Goal: Task Accomplishment & Management: Manage account settings

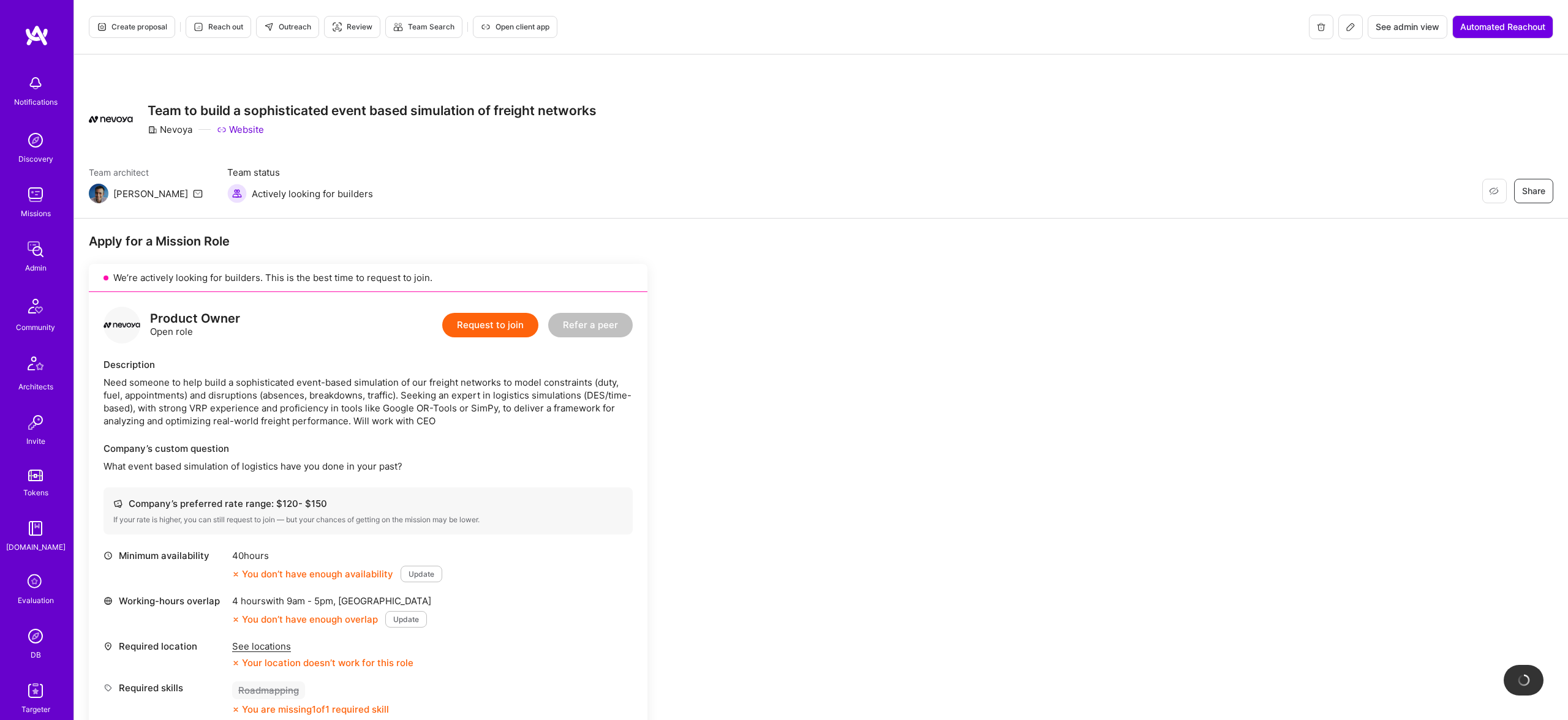
click at [1355, 26] on button at bounding box center [1350, 27] width 24 height 24
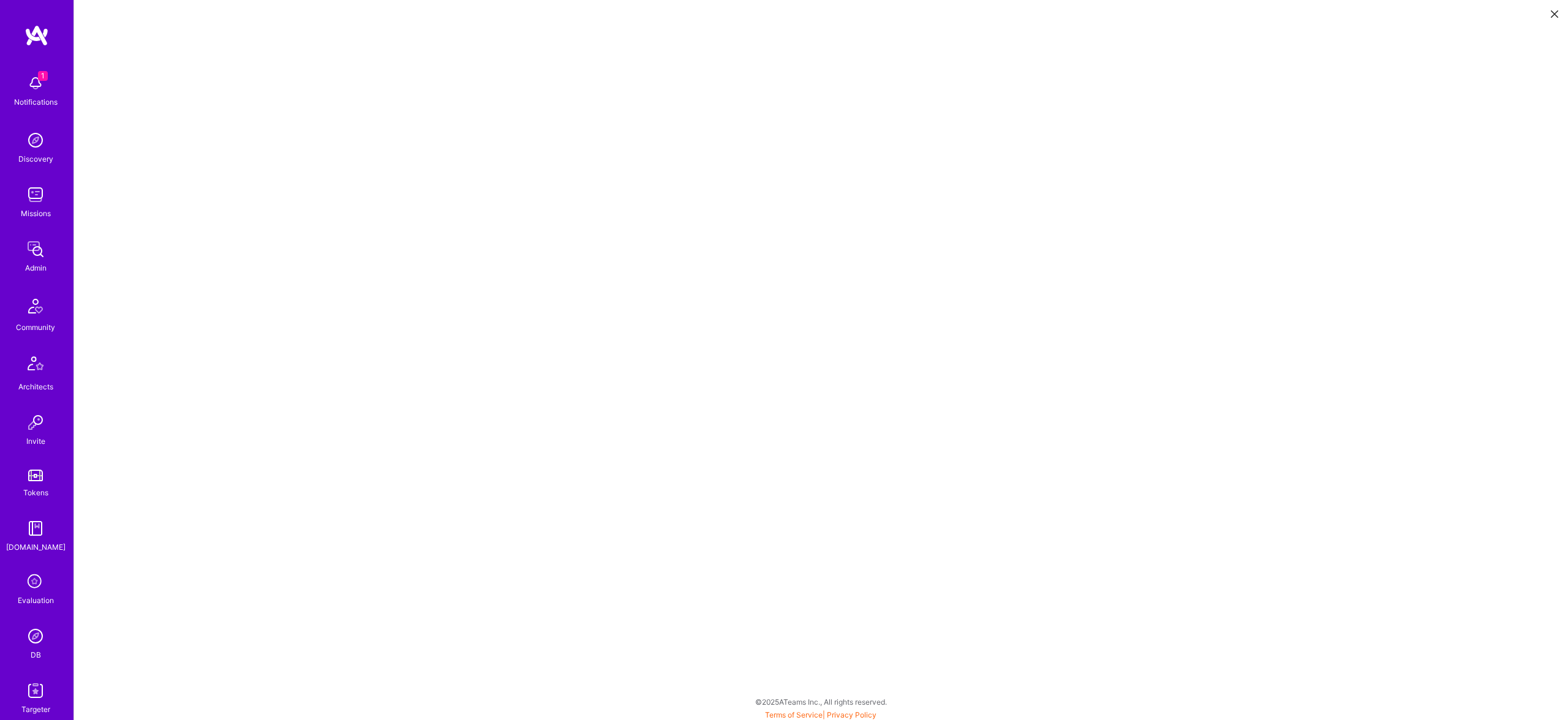
scroll to position [2, 0]
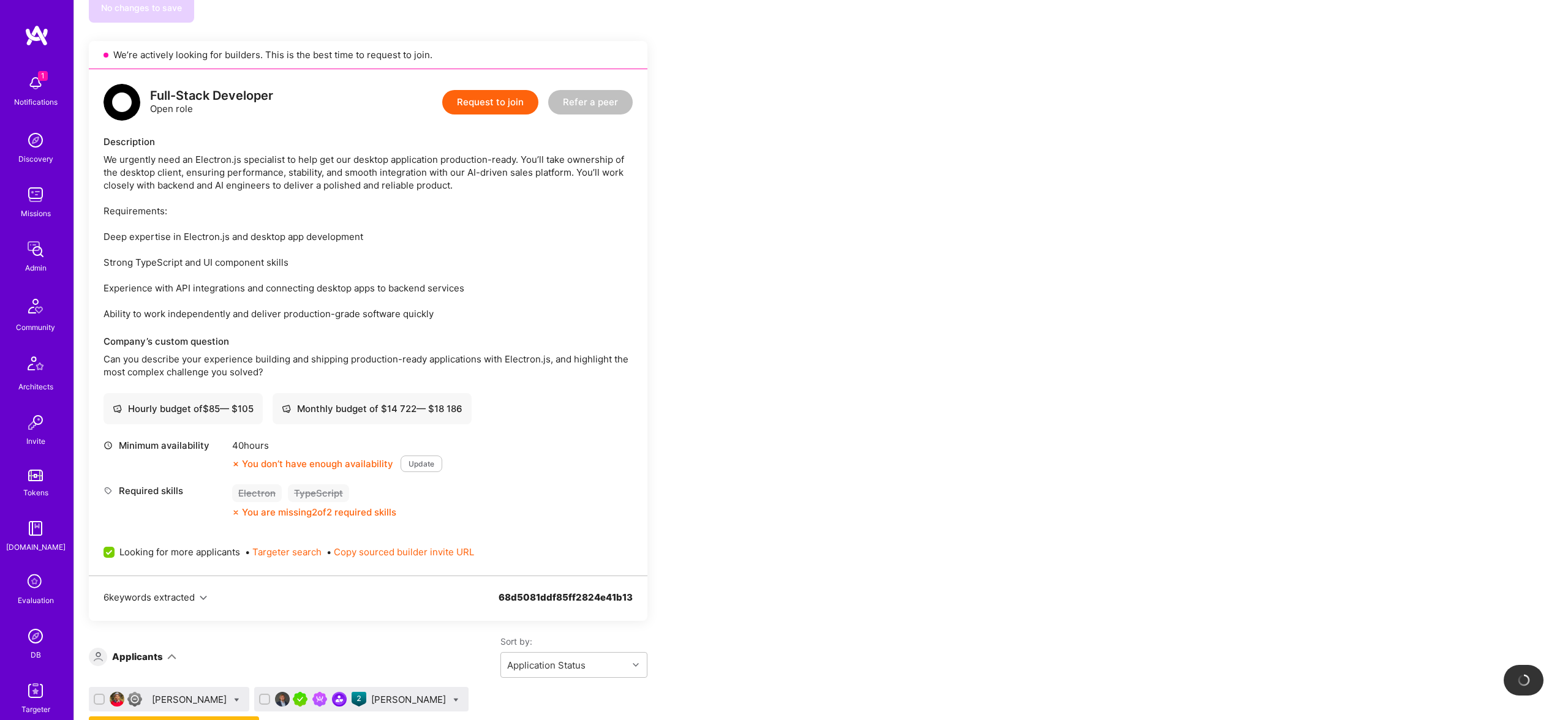
scroll to position [1705, 0]
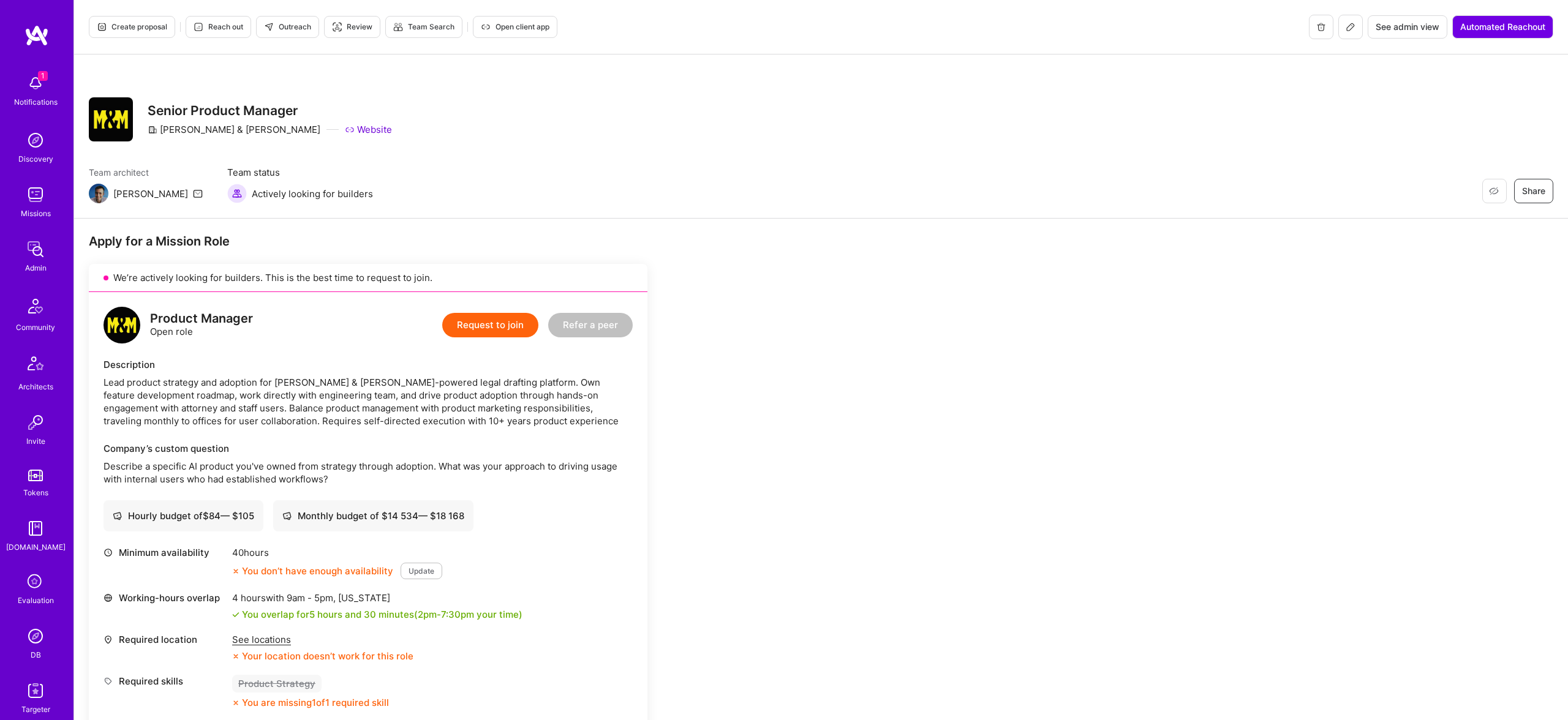
click at [138, 31] on span "Create proposal" at bounding box center [132, 26] width 71 height 11
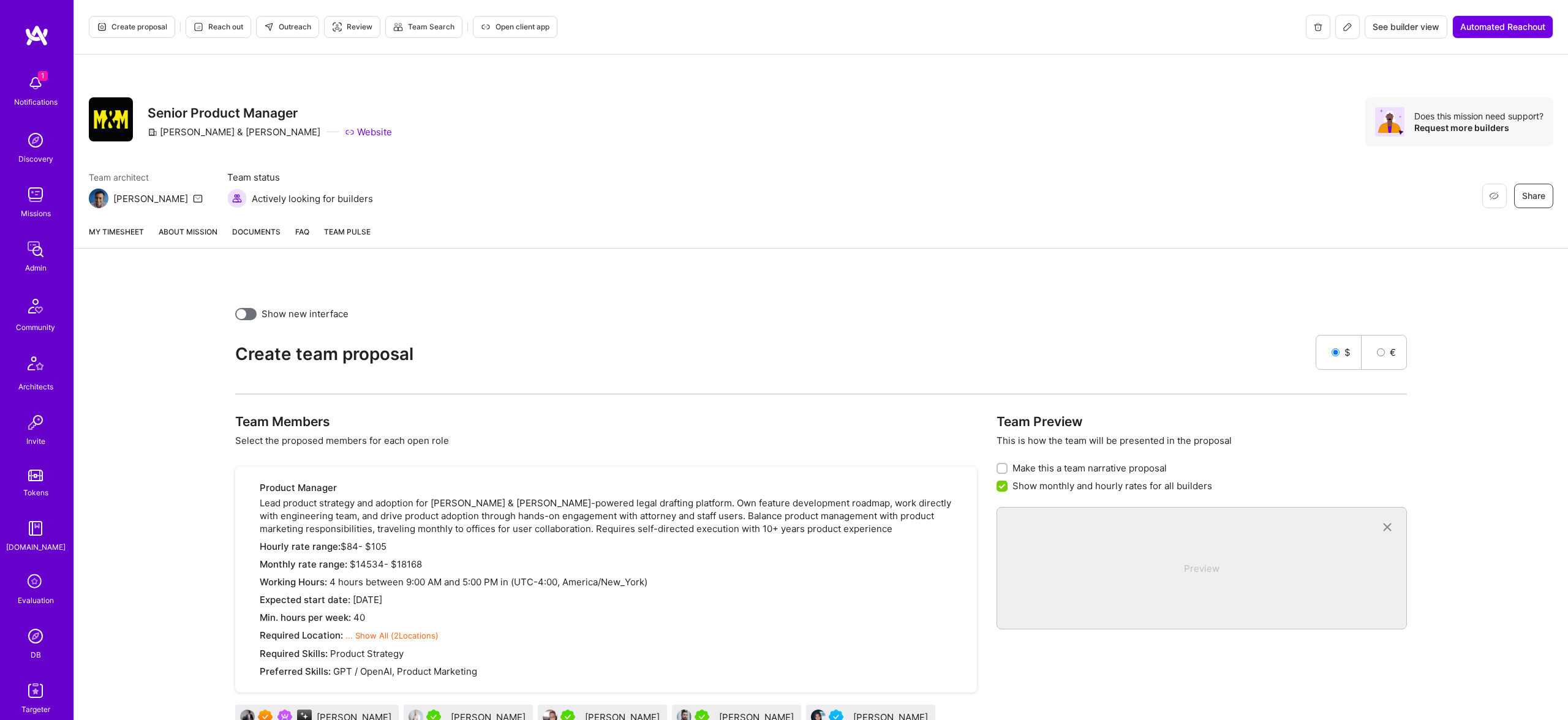
scroll to position [116, 0]
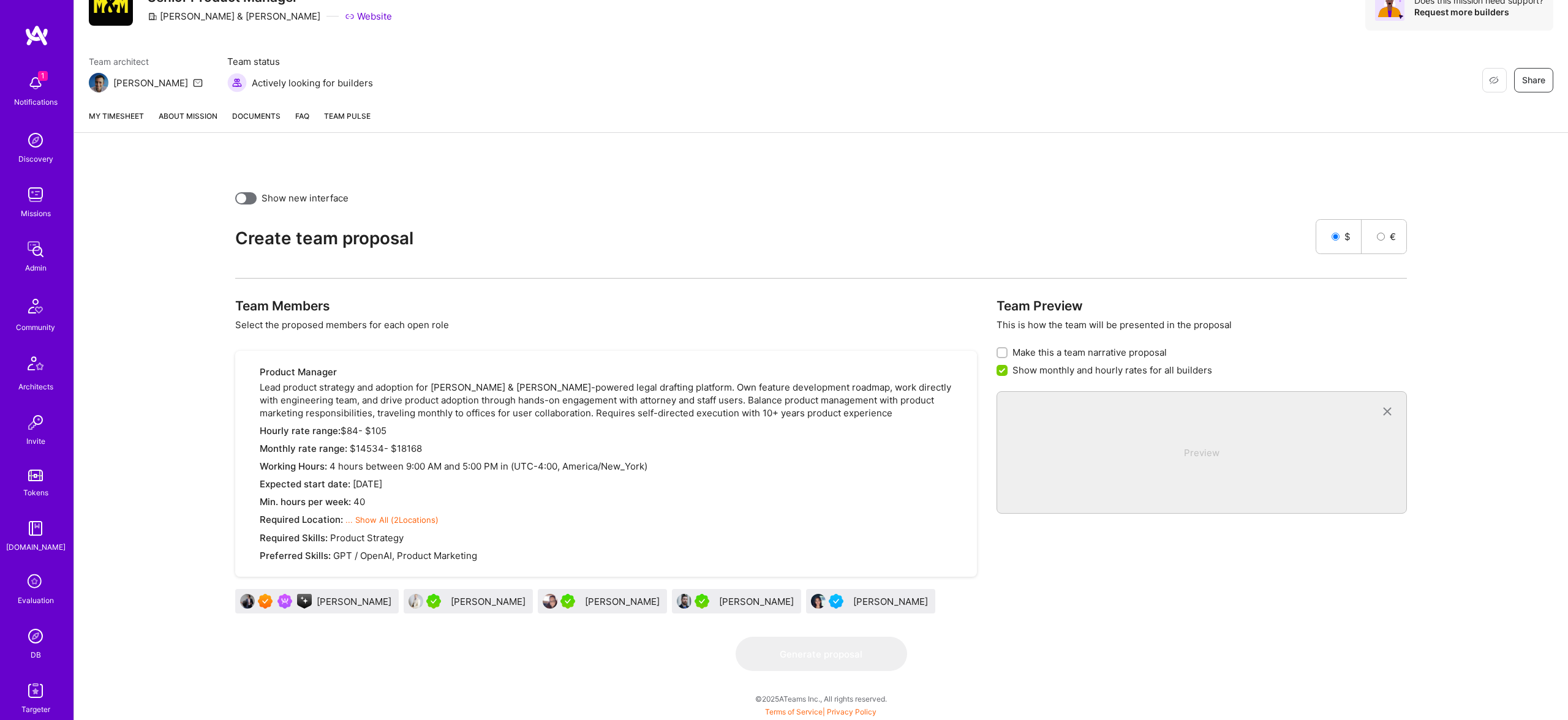
click at [347, 604] on div "Cyrus Eslamian" at bounding box center [355, 601] width 77 height 13
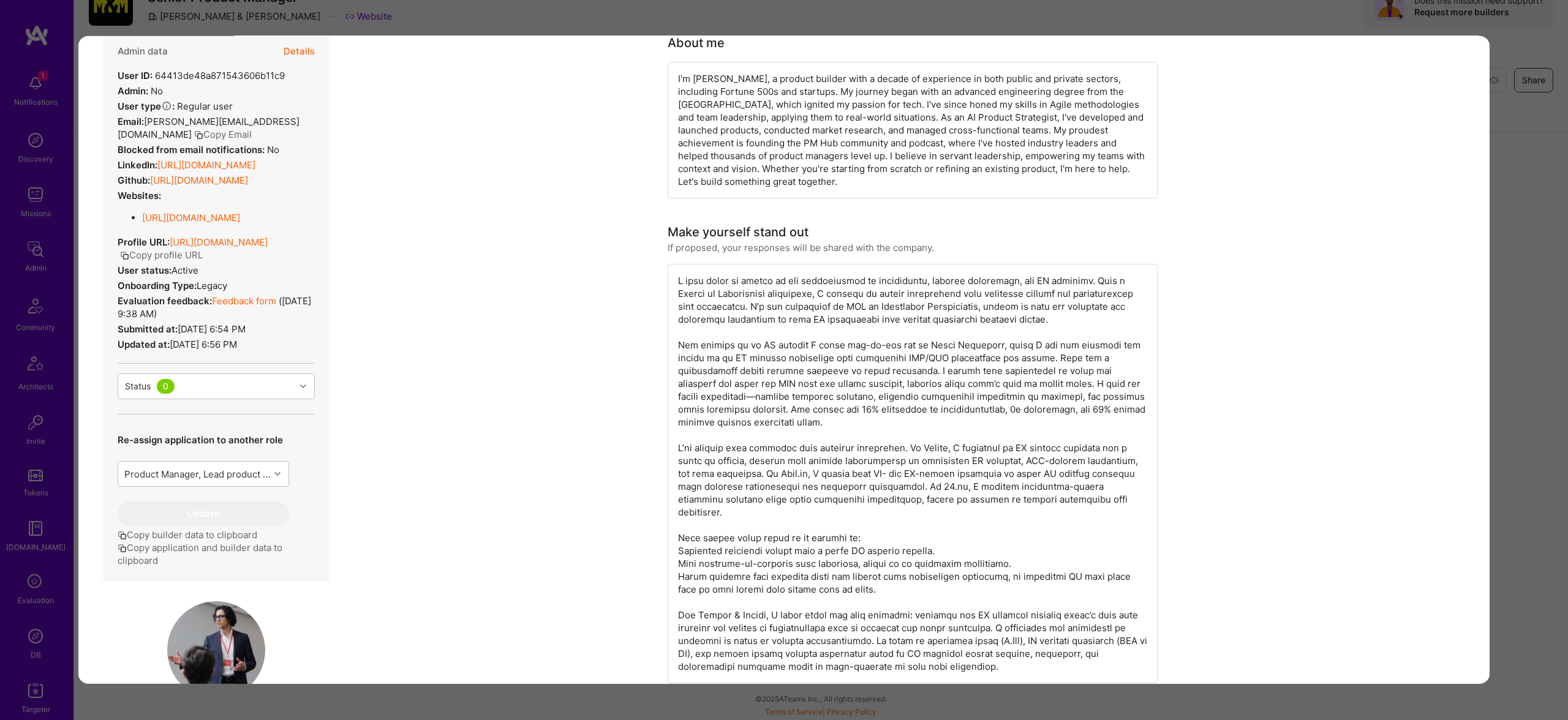
scroll to position [35, 0]
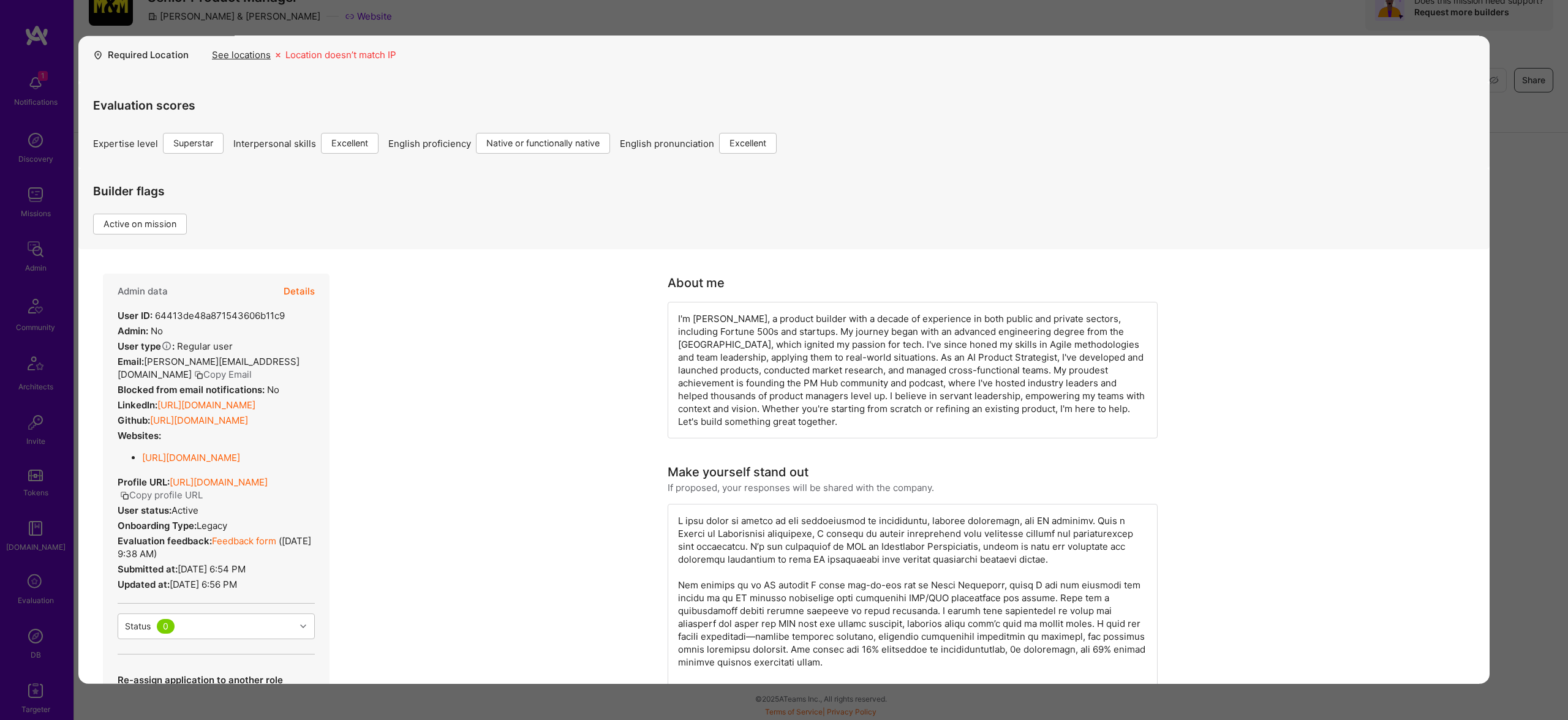
click at [307, 287] on button "Details" at bounding box center [299, 291] width 31 height 35
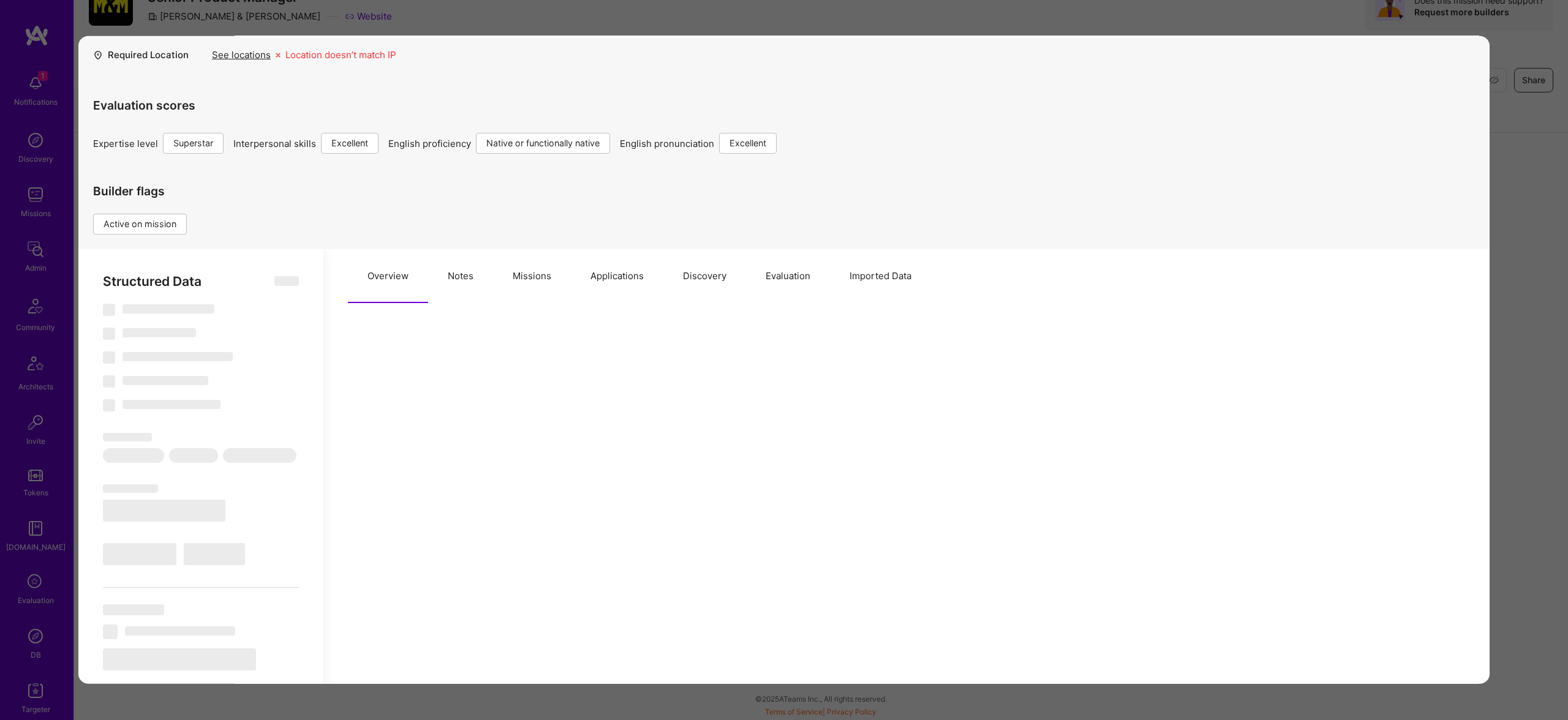
click at [441, 272] on div "Overview Notes Missions Applications Discovery Evaluation Imported Data" at bounding box center [906, 276] width 1117 height 54
select select "Right Now"
select select "7"
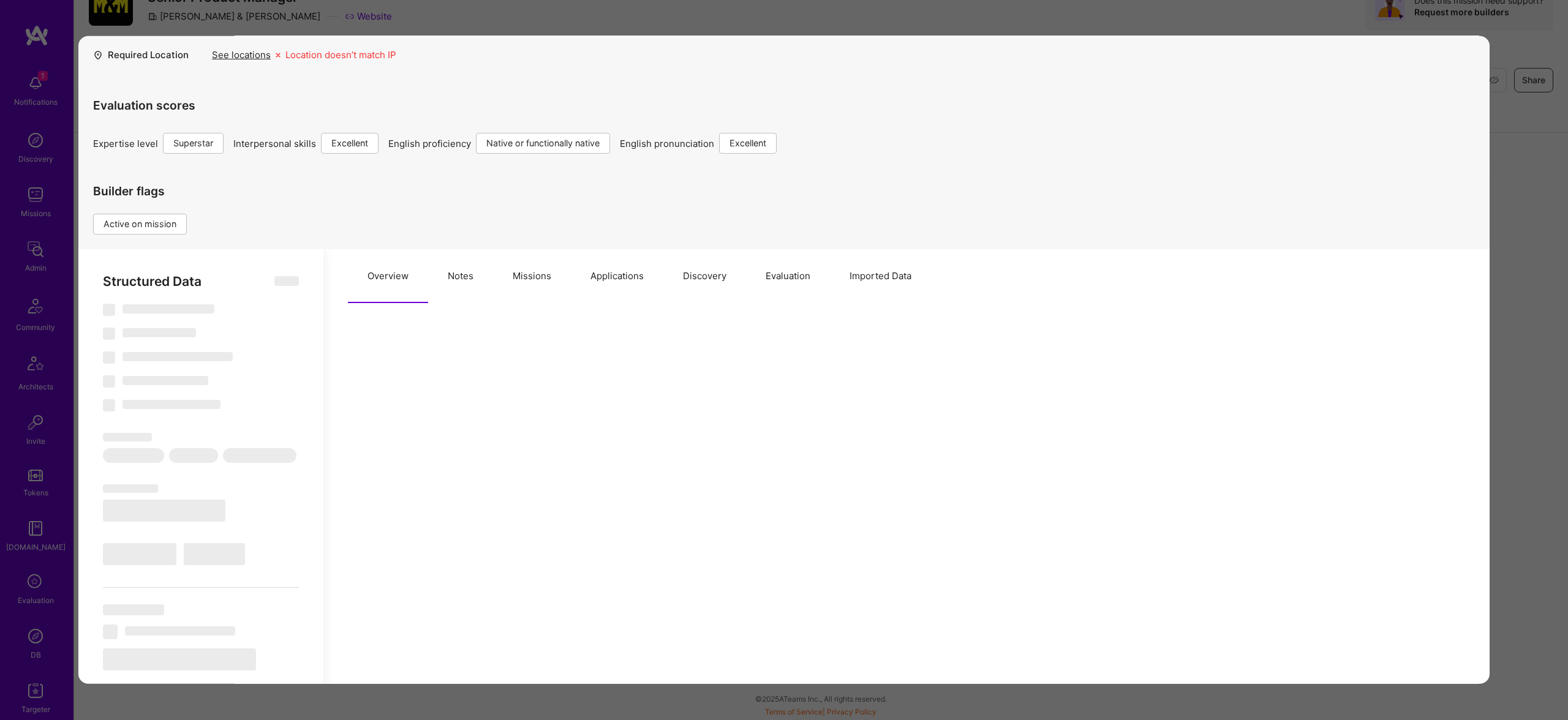
select select "7"
select select "US"
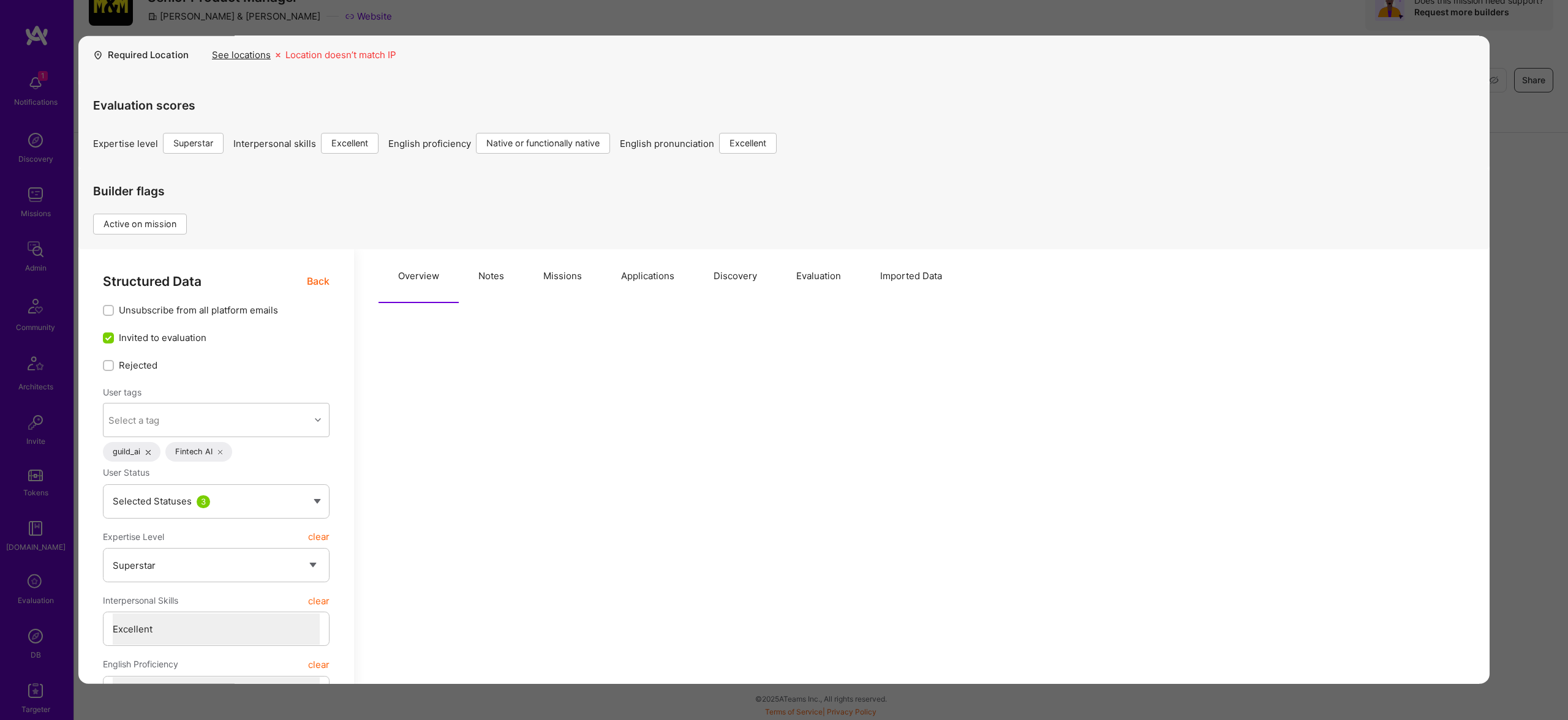
click at [495, 280] on button "Notes" at bounding box center [491, 276] width 65 height 54
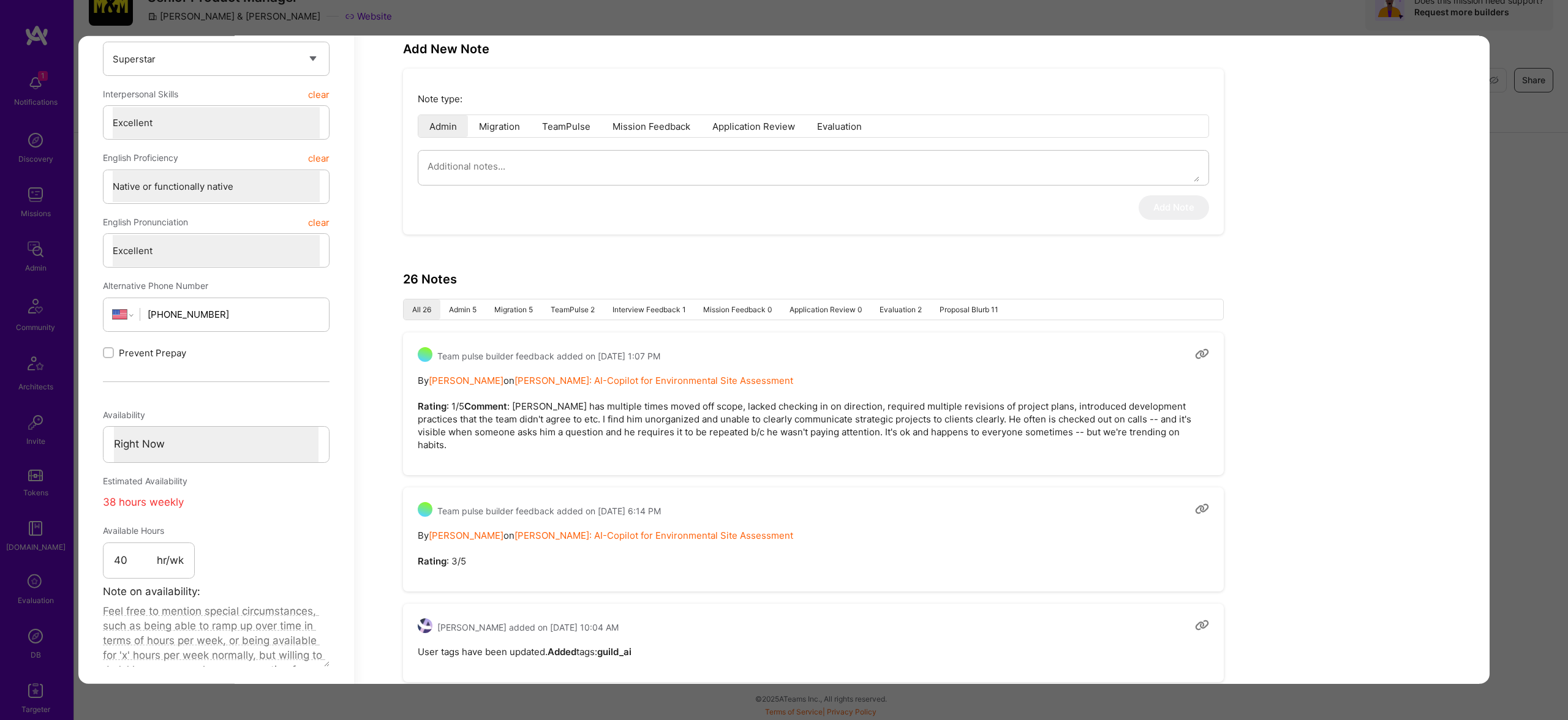
scroll to position [539, 0]
drag, startPoint x: 578, startPoint y: 421, endPoint x: 636, endPoint y: 421, distance: 58.0
click at [636, 421] on pre "By Rob Shapiro on Langan: AI-Copilot for Environmental Site Assessment Rating :…" at bounding box center [813, 415] width 791 height 77
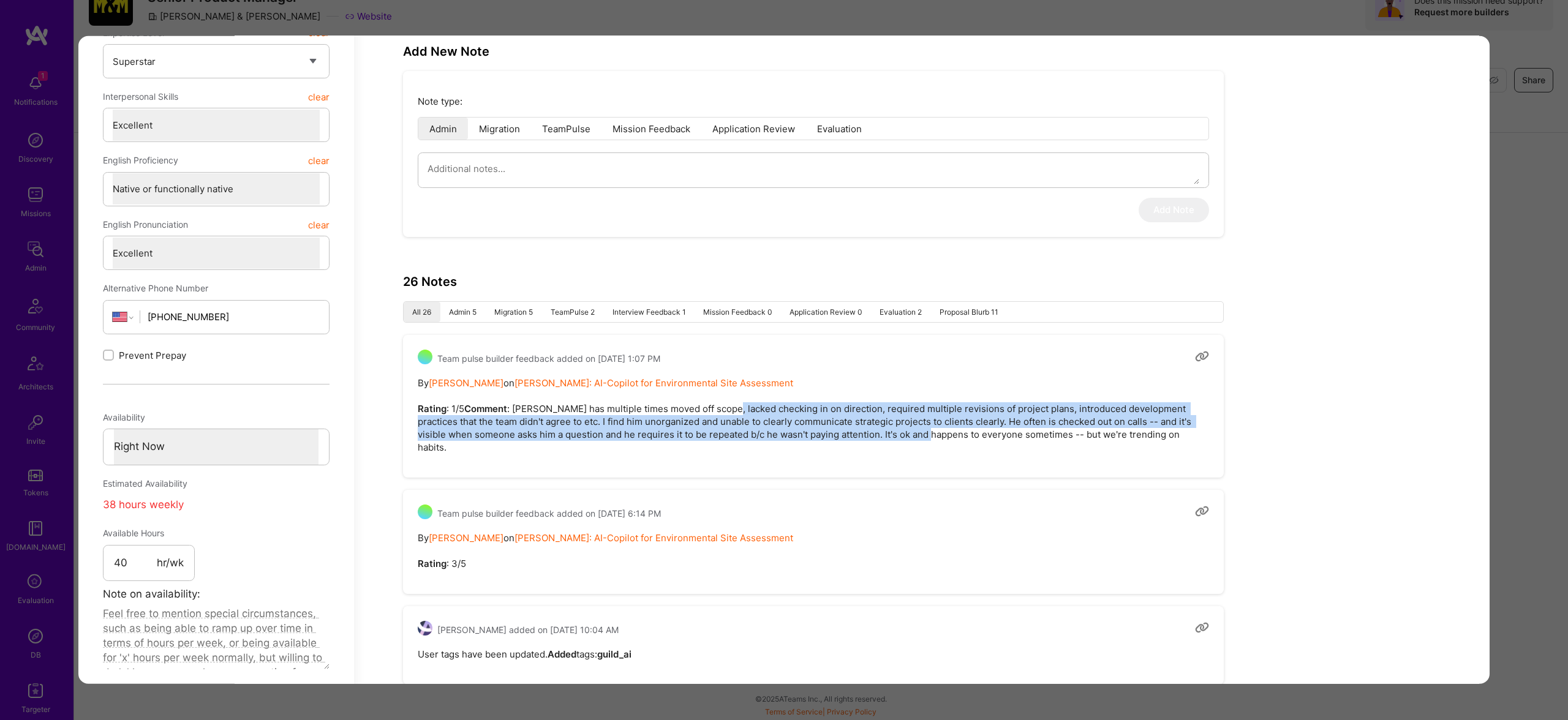
drag, startPoint x: 682, startPoint y: 415, endPoint x: 873, endPoint y: 448, distance: 193.8
click at [874, 448] on pre "By Rob Shapiro on Langan: AI-Copilot for Environmental Site Assessment Rating :…" at bounding box center [813, 415] width 791 height 77
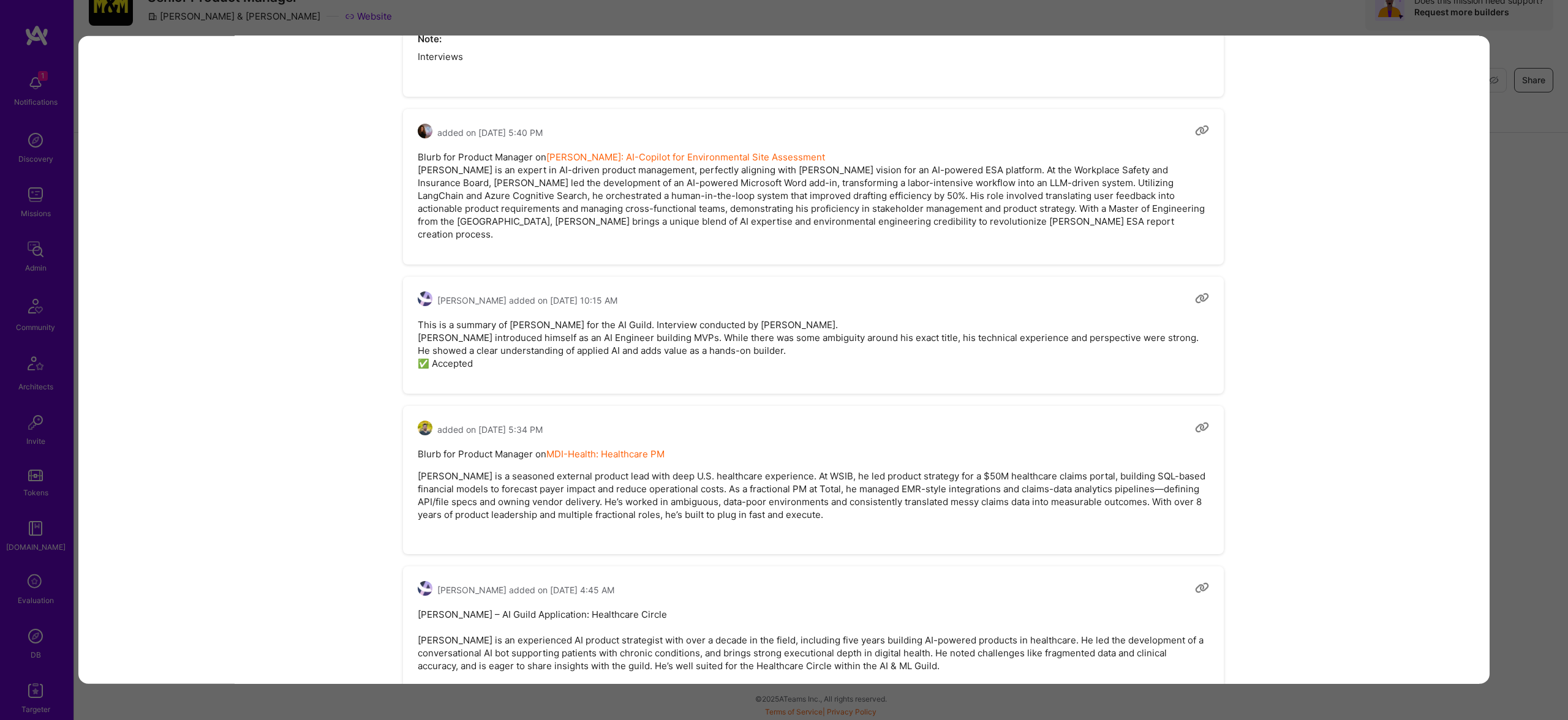
scroll to position [1570, 0]
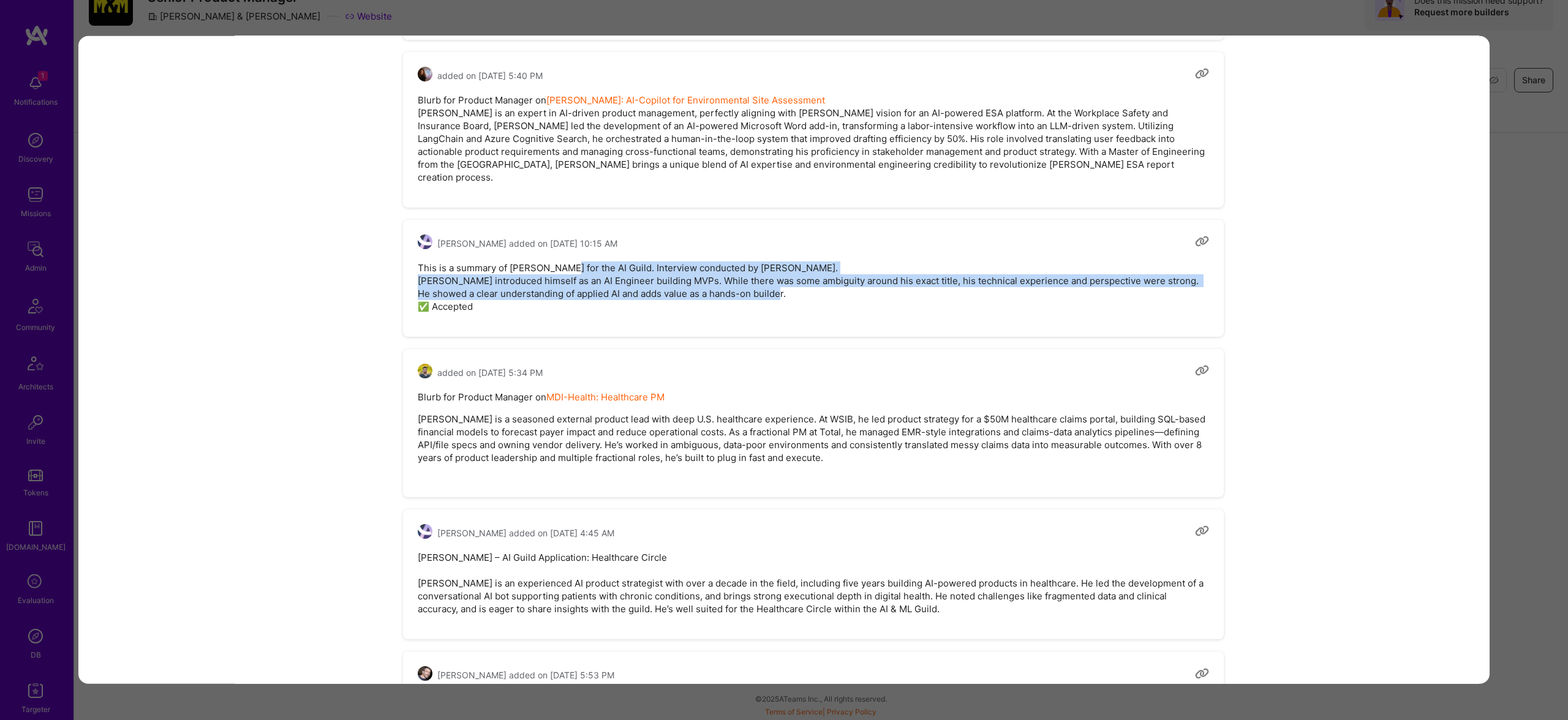
drag, startPoint x: 562, startPoint y: 252, endPoint x: 783, endPoint y: 303, distance: 226.8
click at [800, 295] on pre "This is a summary of Cyrus for the AI Guild. Interview conducted by Tomislav Pe…" at bounding box center [813, 287] width 791 height 51
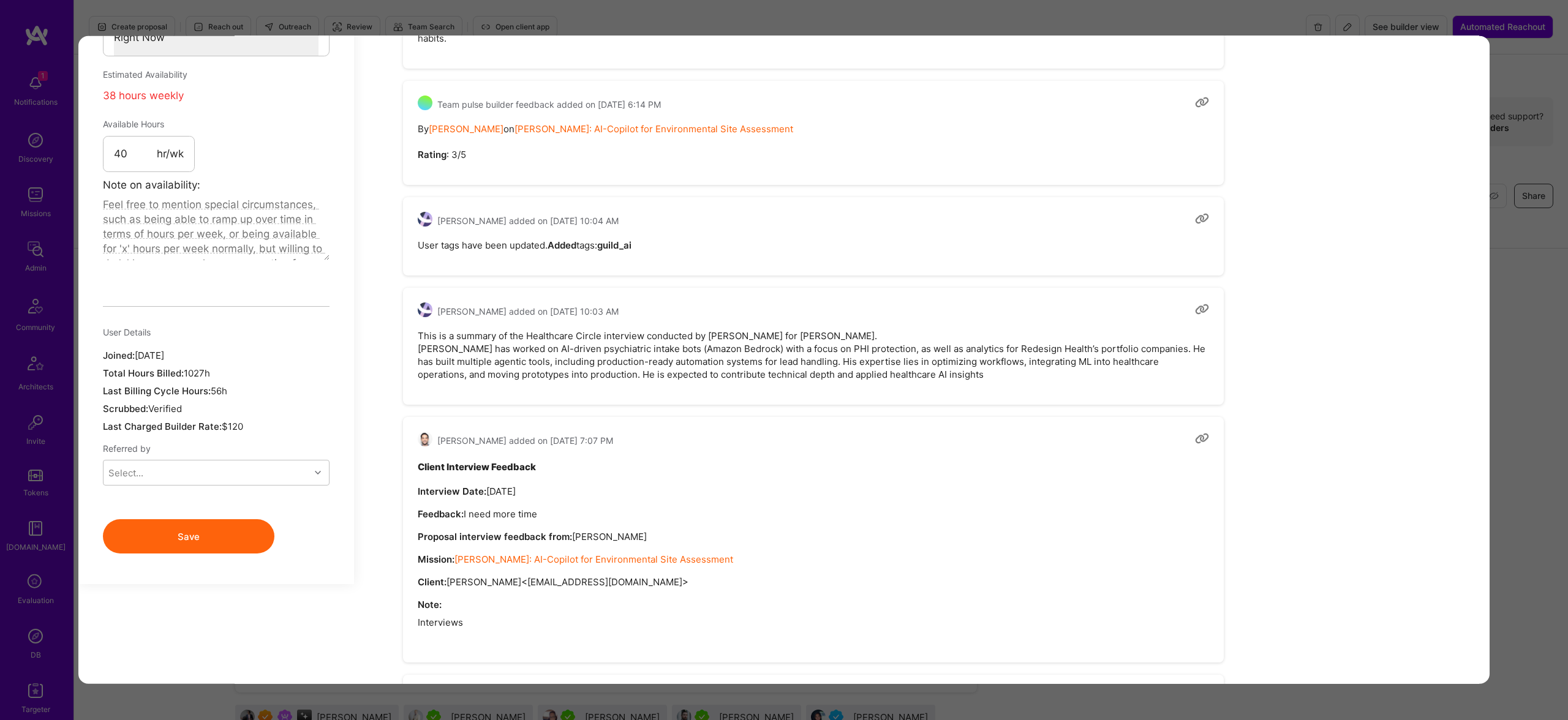
scroll to position [0, 0]
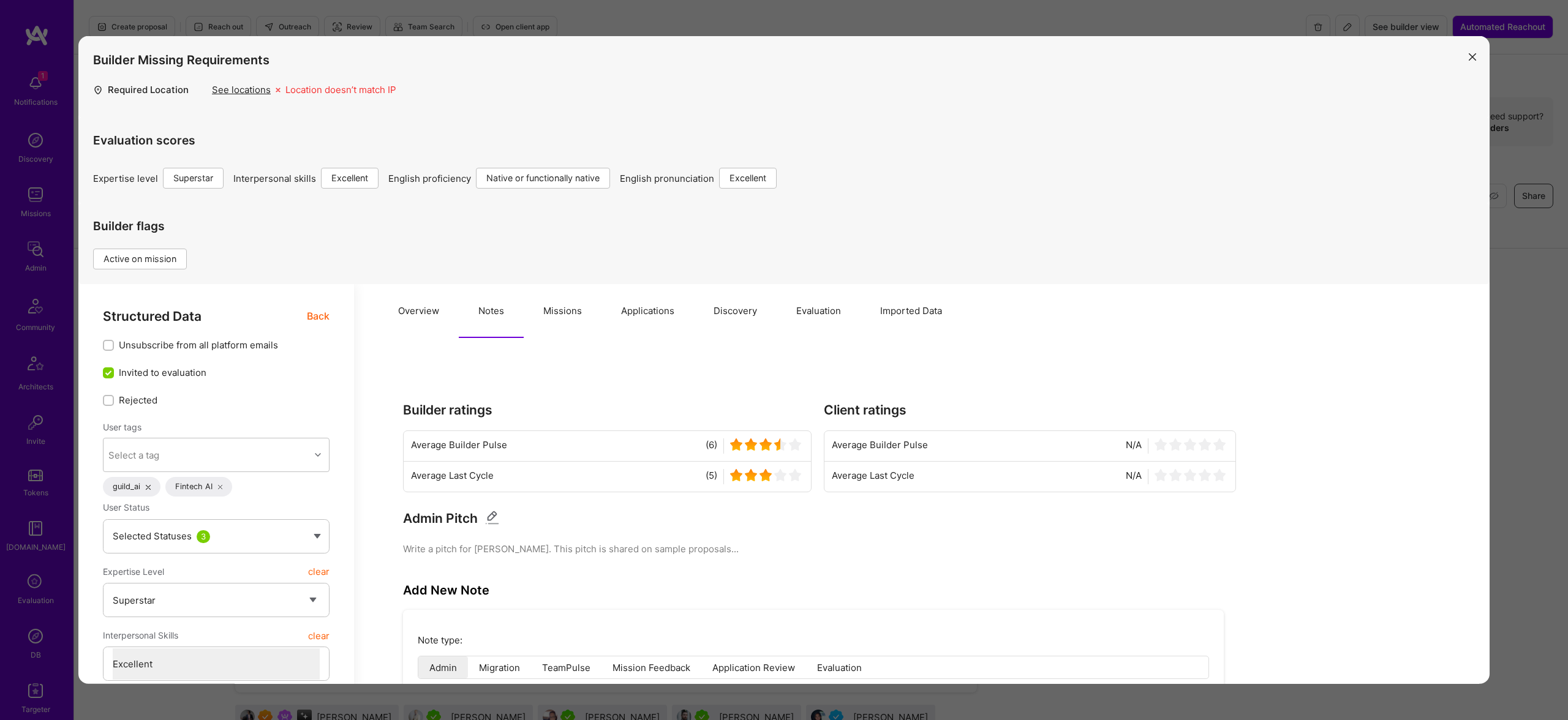
click at [558, 313] on button "Missions" at bounding box center [562, 311] width 78 height 54
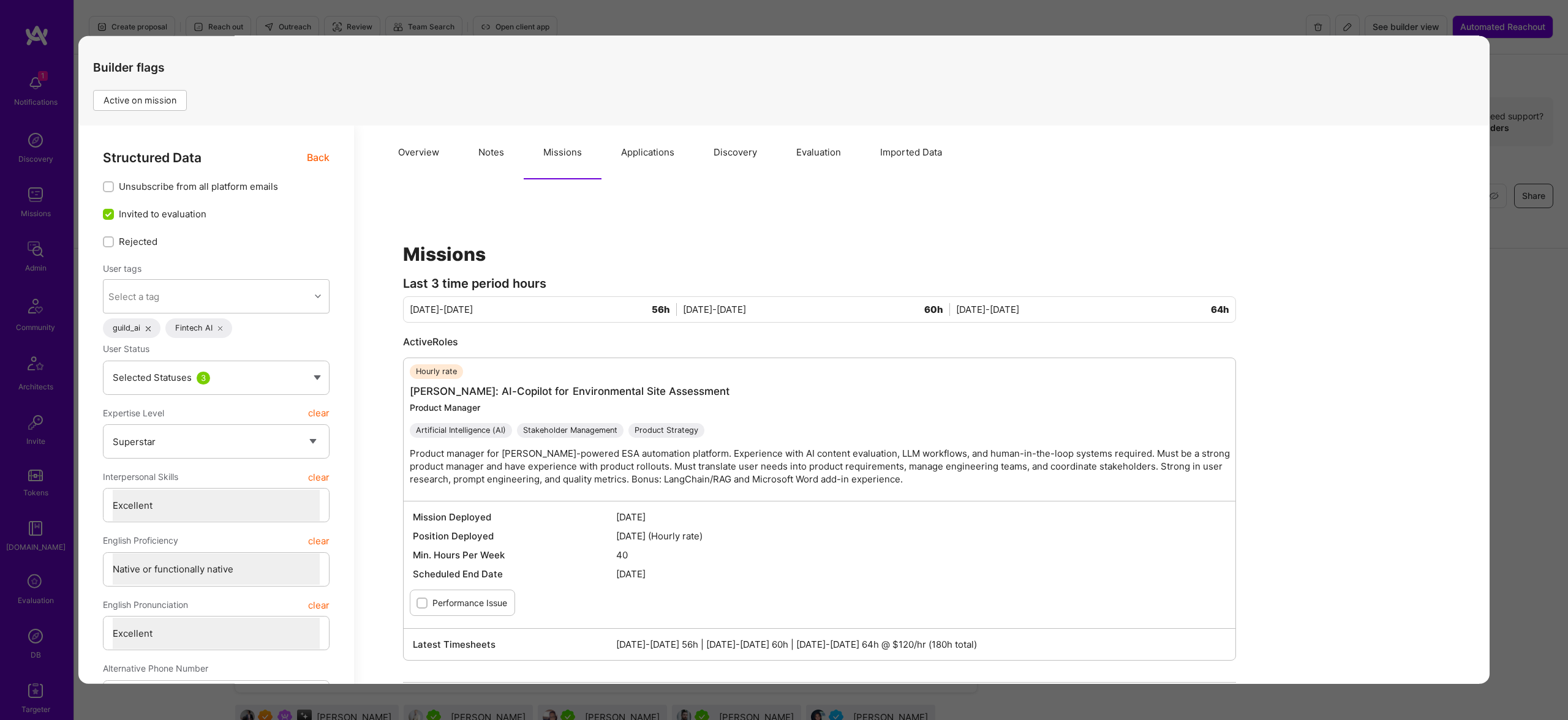
scroll to position [157, 0]
click at [644, 137] on button "Applications" at bounding box center [648, 154] width 93 height 54
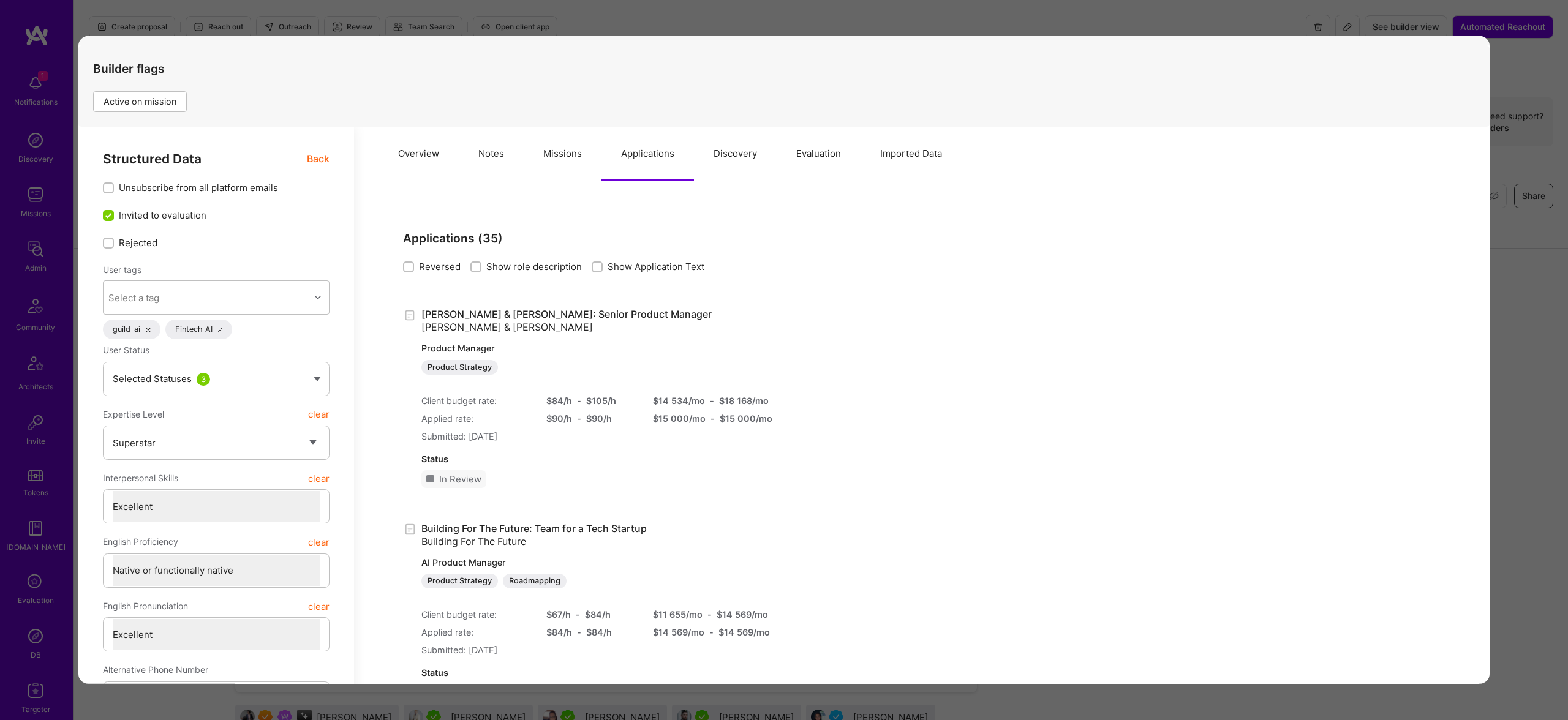
click at [735, 150] on button "Discovery" at bounding box center [735, 154] width 83 height 54
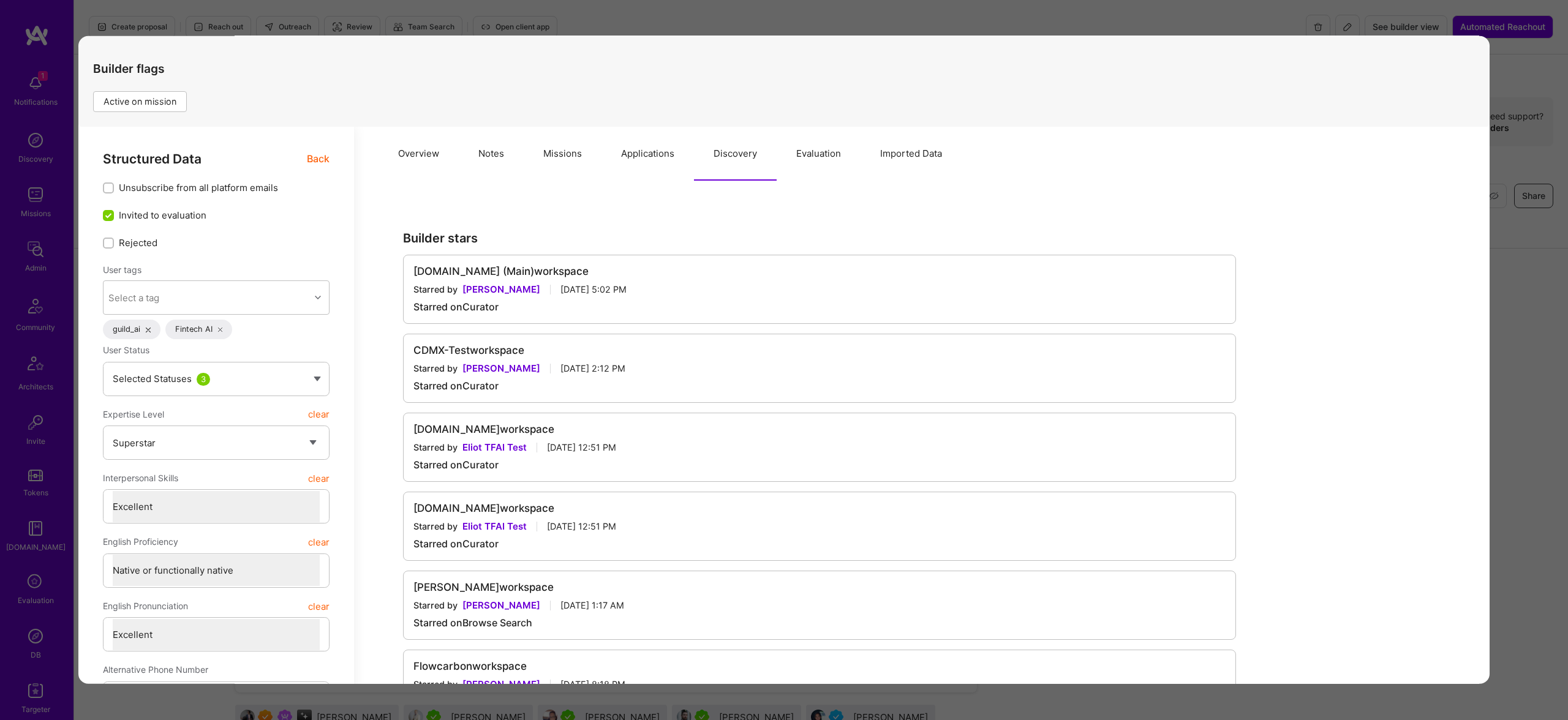
click at [830, 149] on button "Evaluation" at bounding box center [818, 154] width 84 height 54
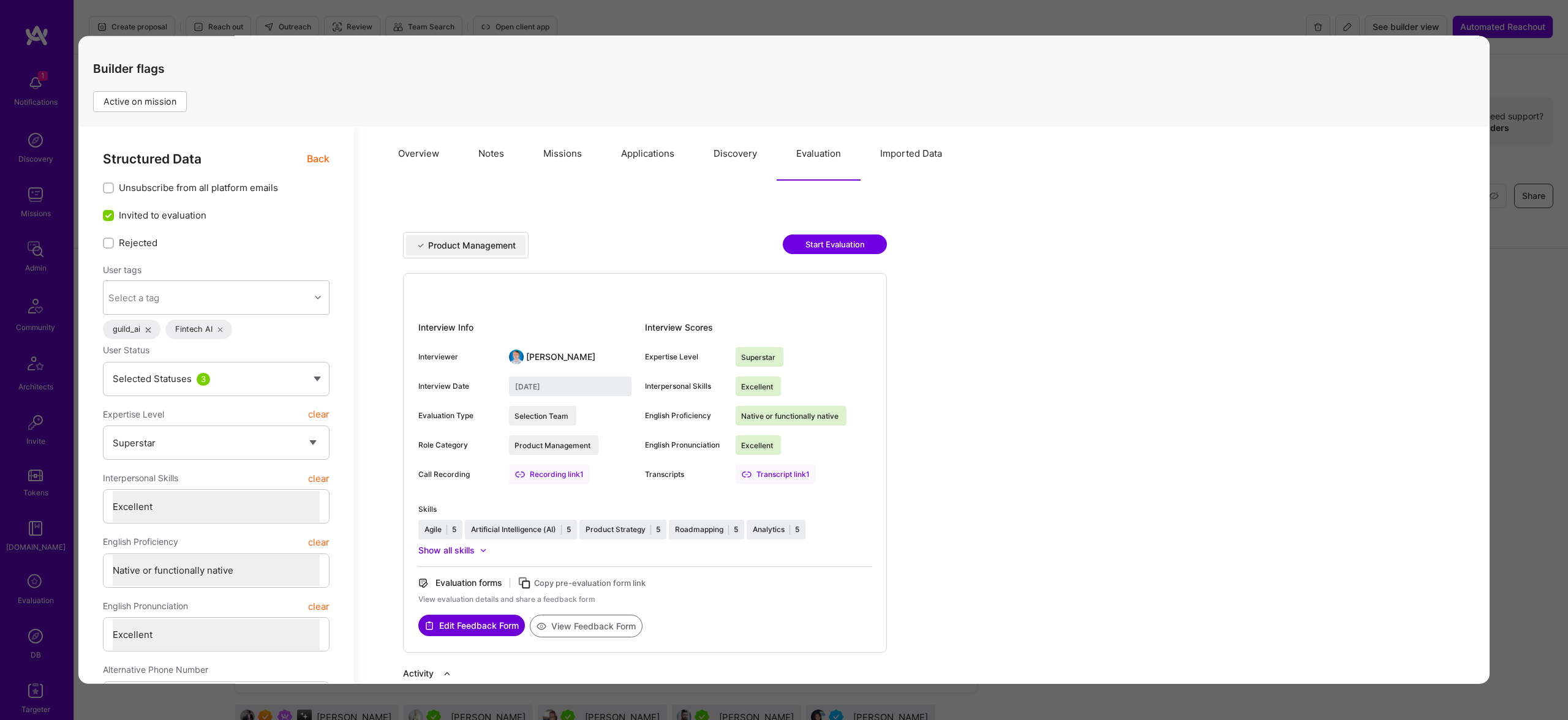
click at [899, 22] on div "Builder Missing Requirements Required Location See locations Location doesn’t m…" at bounding box center [784, 360] width 1568 height 720
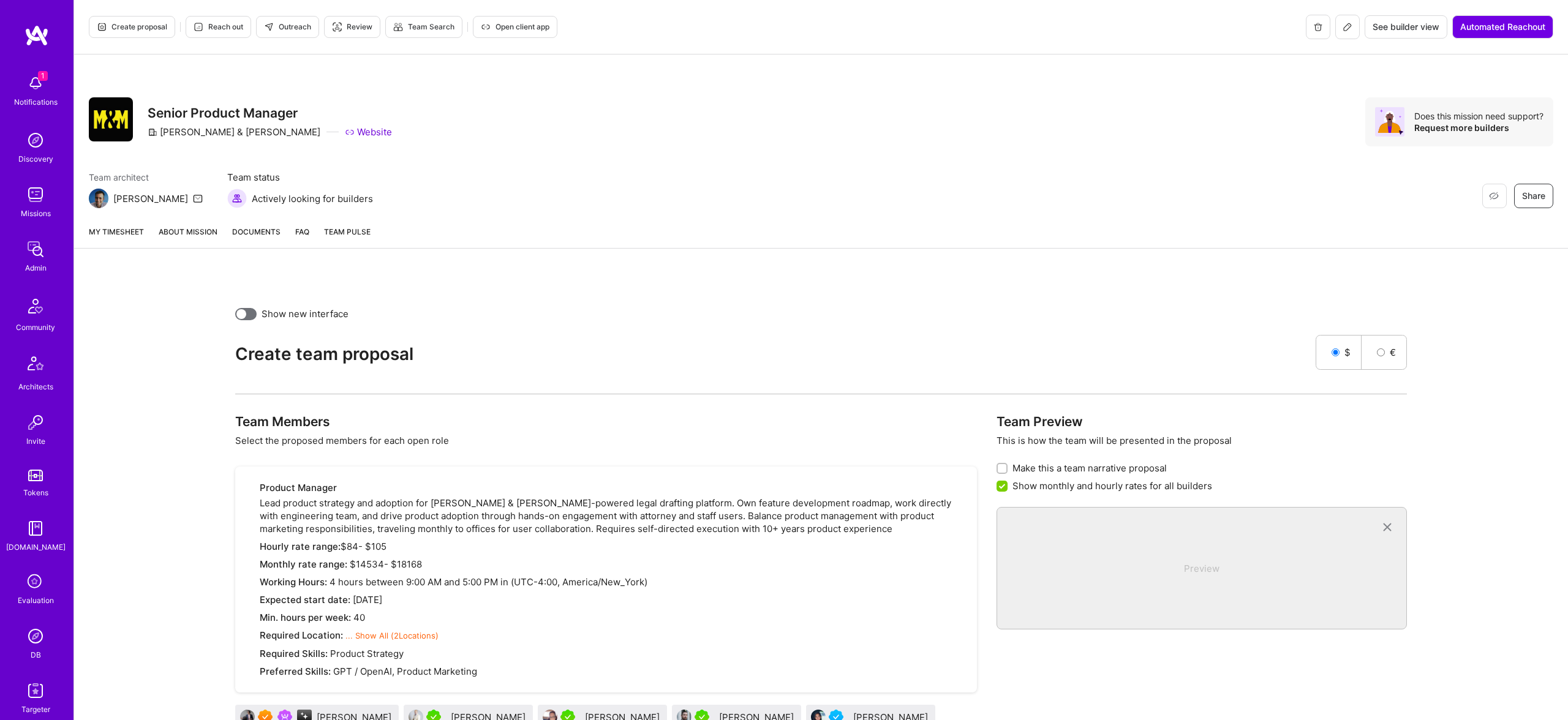
scroll to position [116, 0]
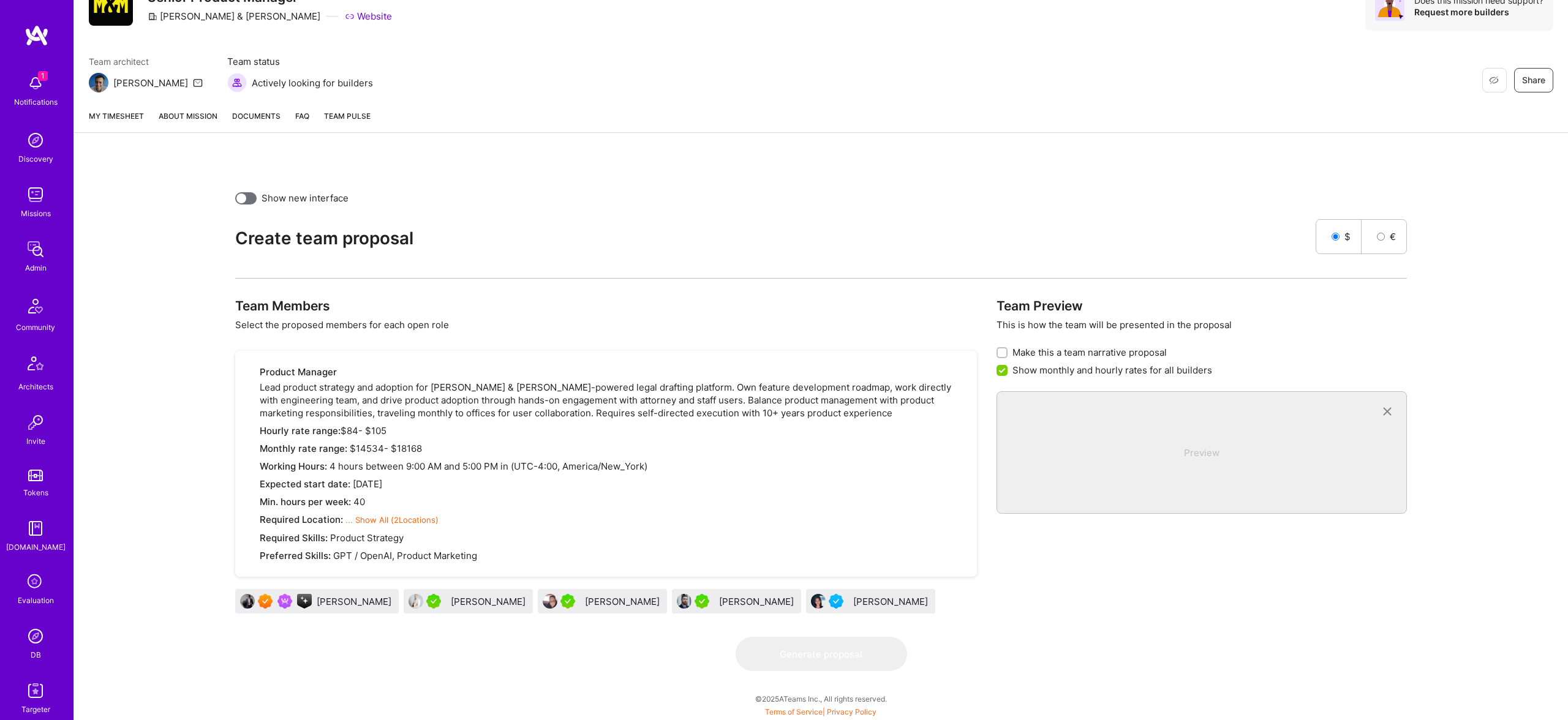
click at [450, 599] on div "Duane Williams" at bounding box center [489, 601] width 77 height 13
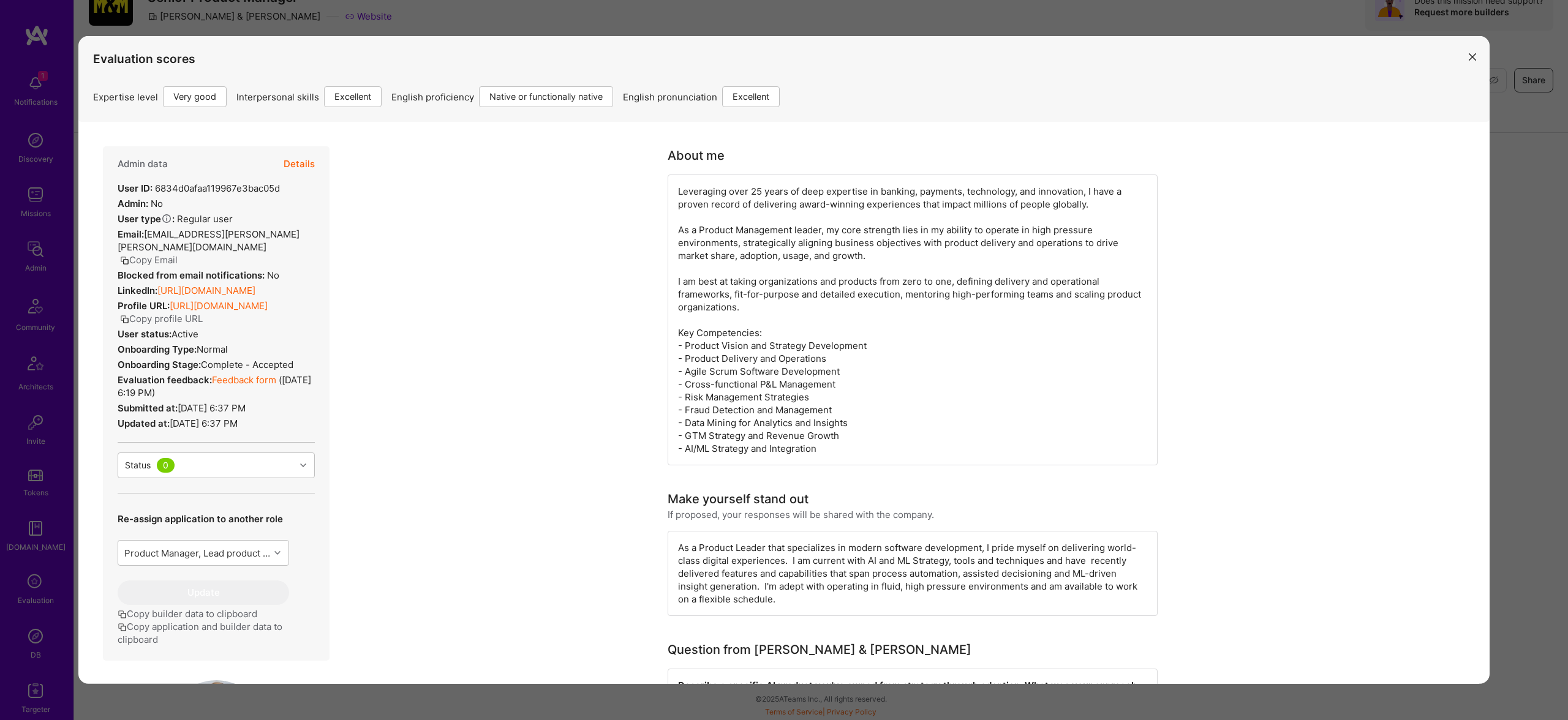
click at [301, 156] on button "Details" at bounding box center [299, 164] width 31 height 35
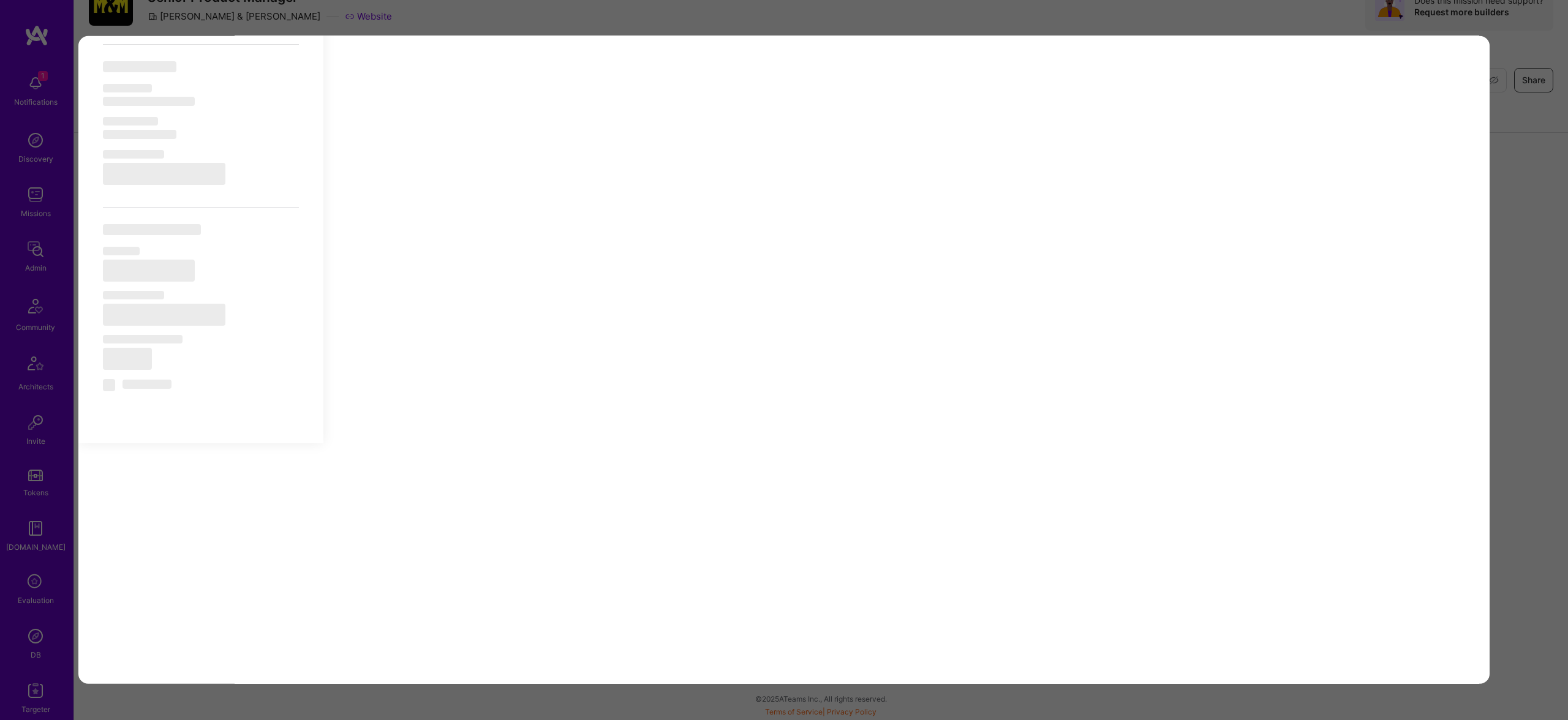
type textarea "x"
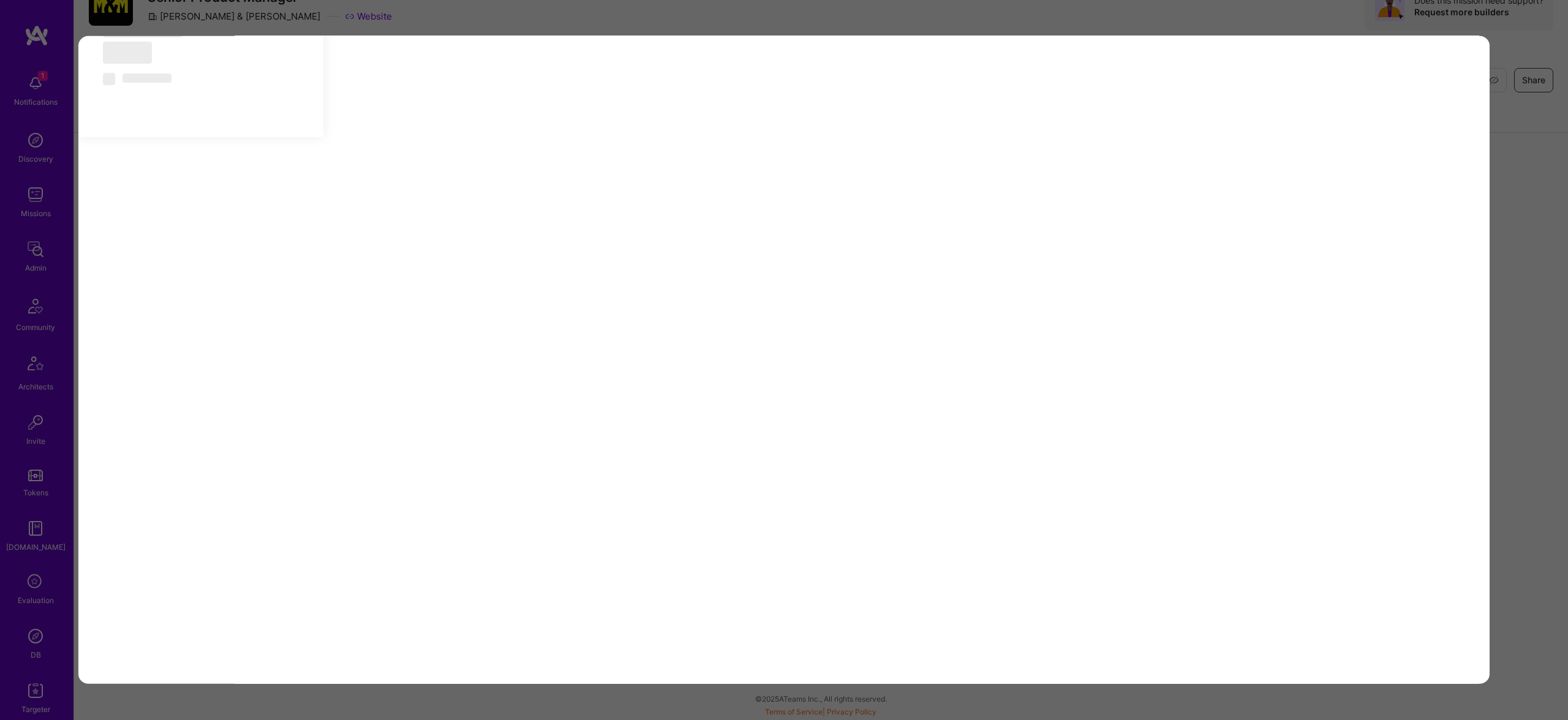
select select "Right Now"
select select "5"
select select "7"
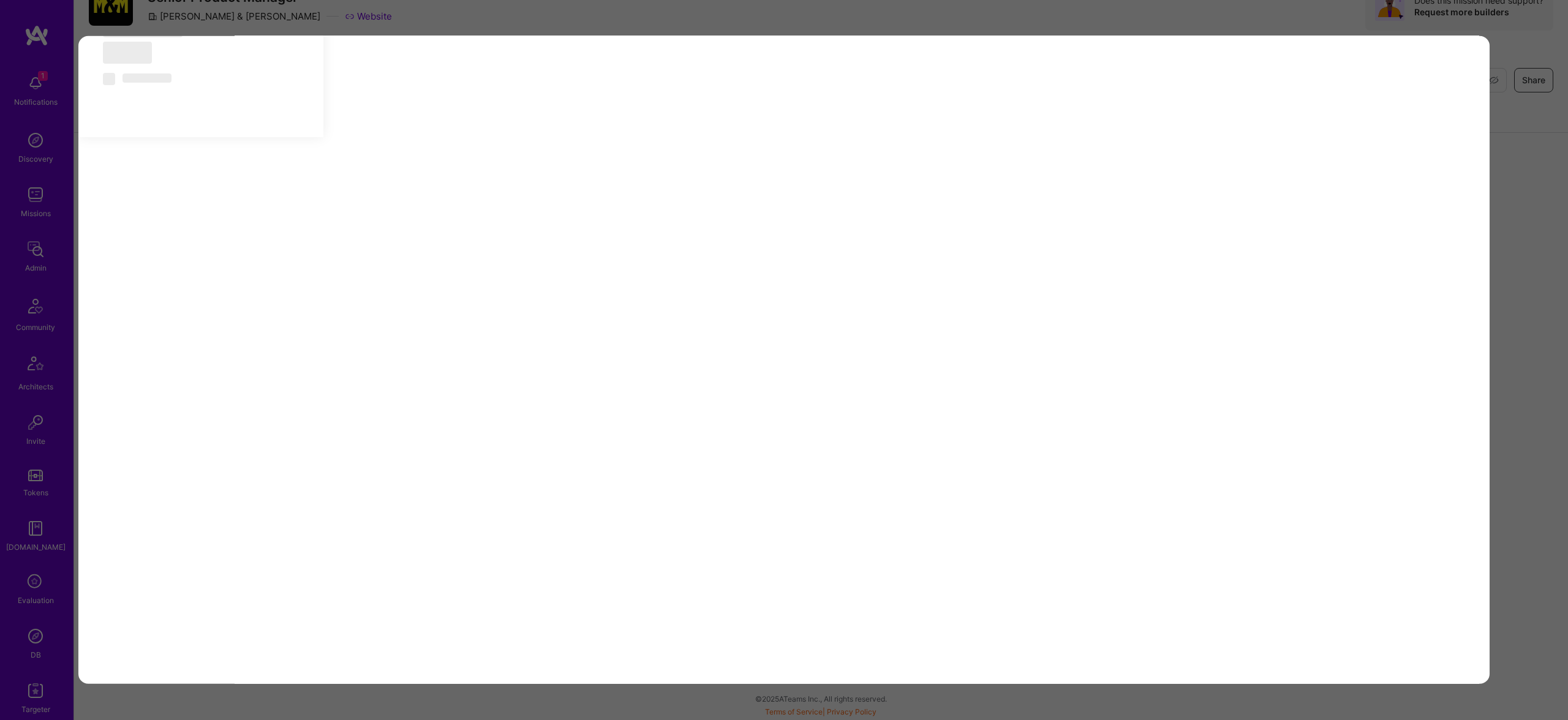
select select "CA"
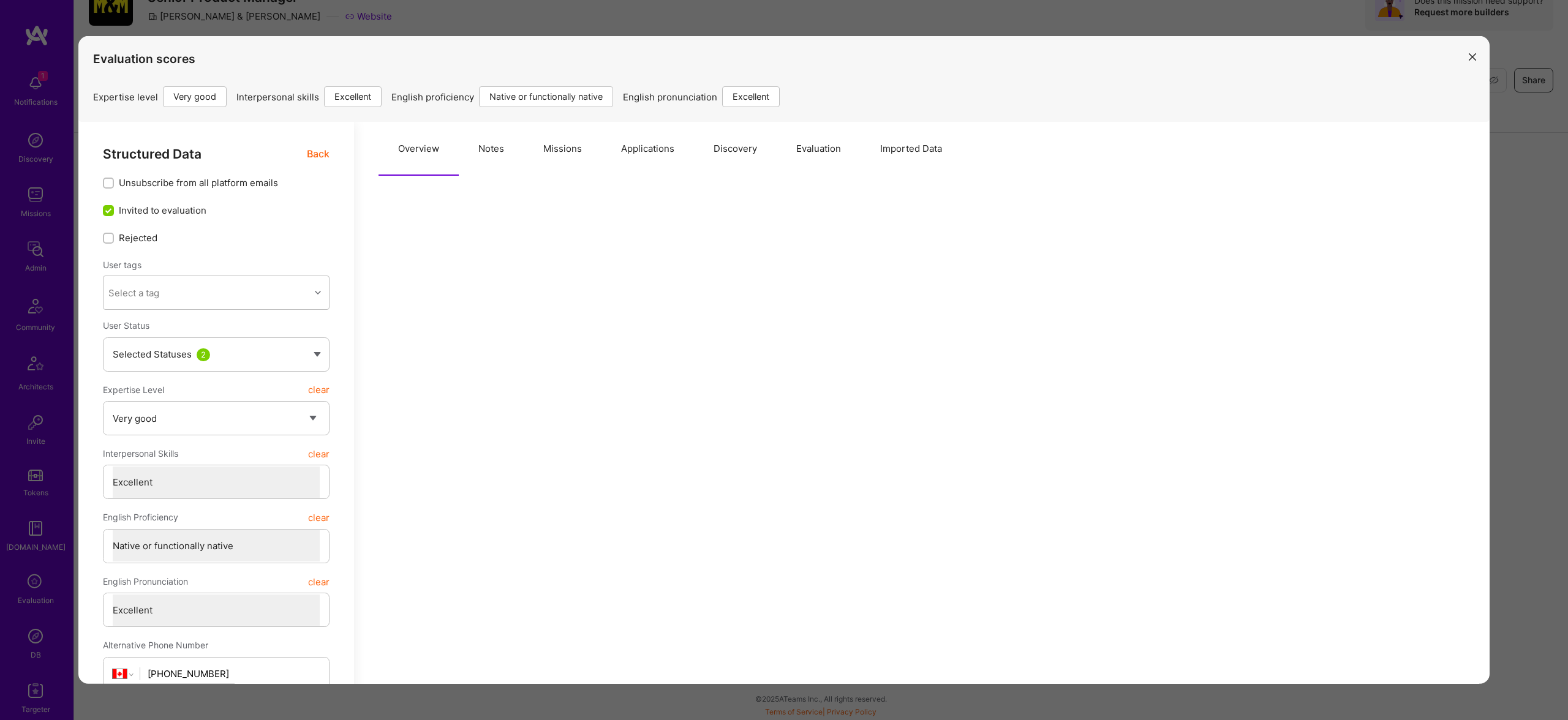
scroll to position [112, 0]
click at [316, 154] on span "Back" at bounding box center [317, 154] width 22 height 15
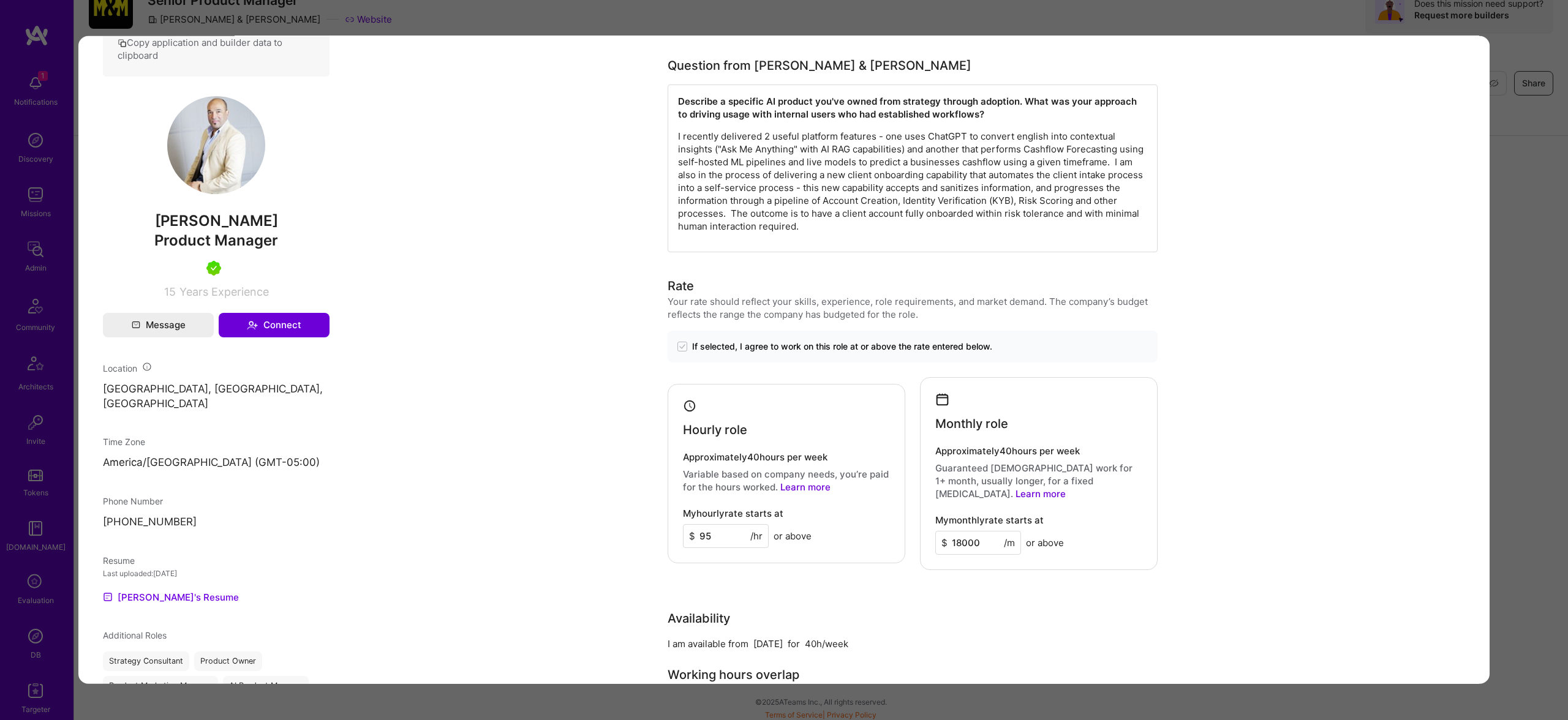
scroll to position [0, 0]
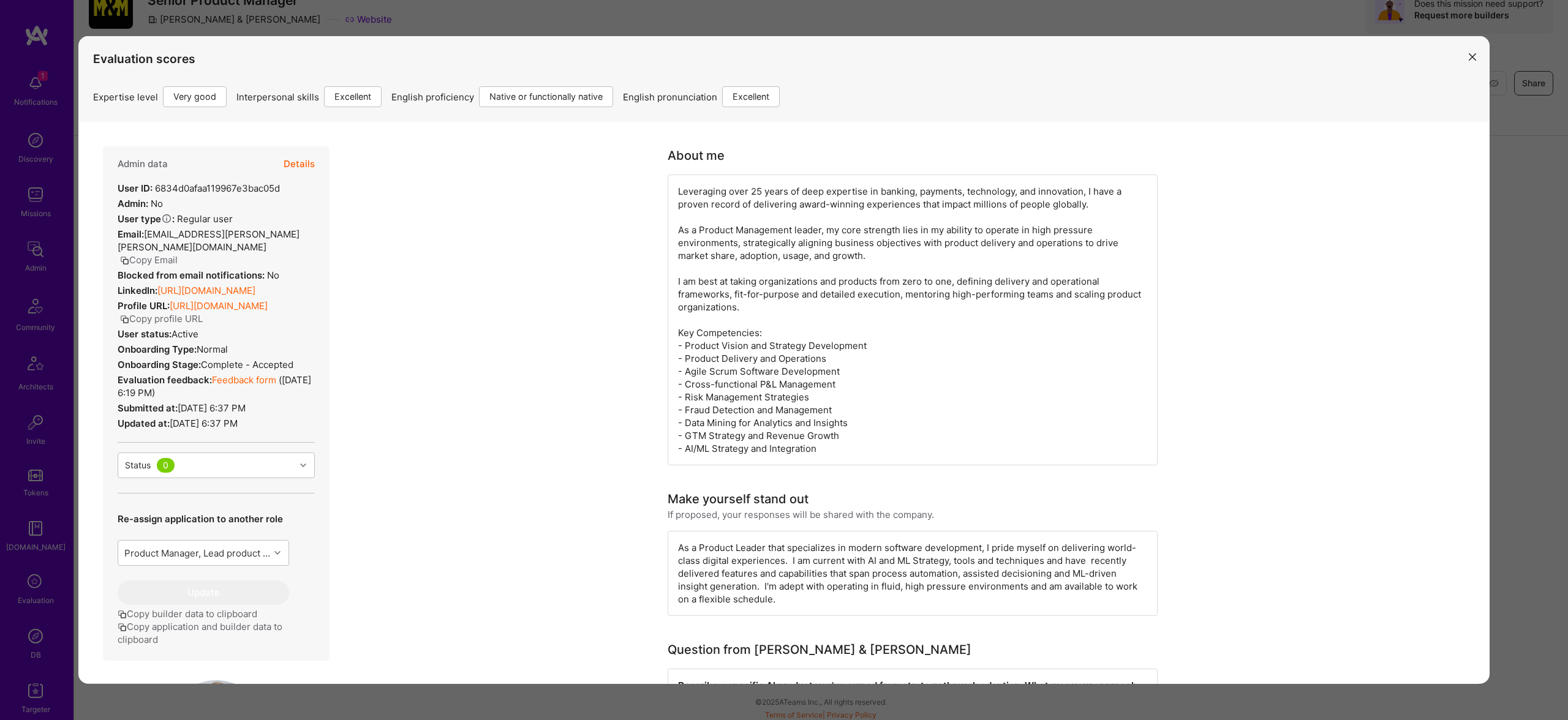
drag, startPoint x: 308, startPoint y: 163, endPoint x: 369, endPoint y: 162, distance: 61.0
click at [308, 162] on button "Details" at bounding box center [299, 164] width 31 height 35
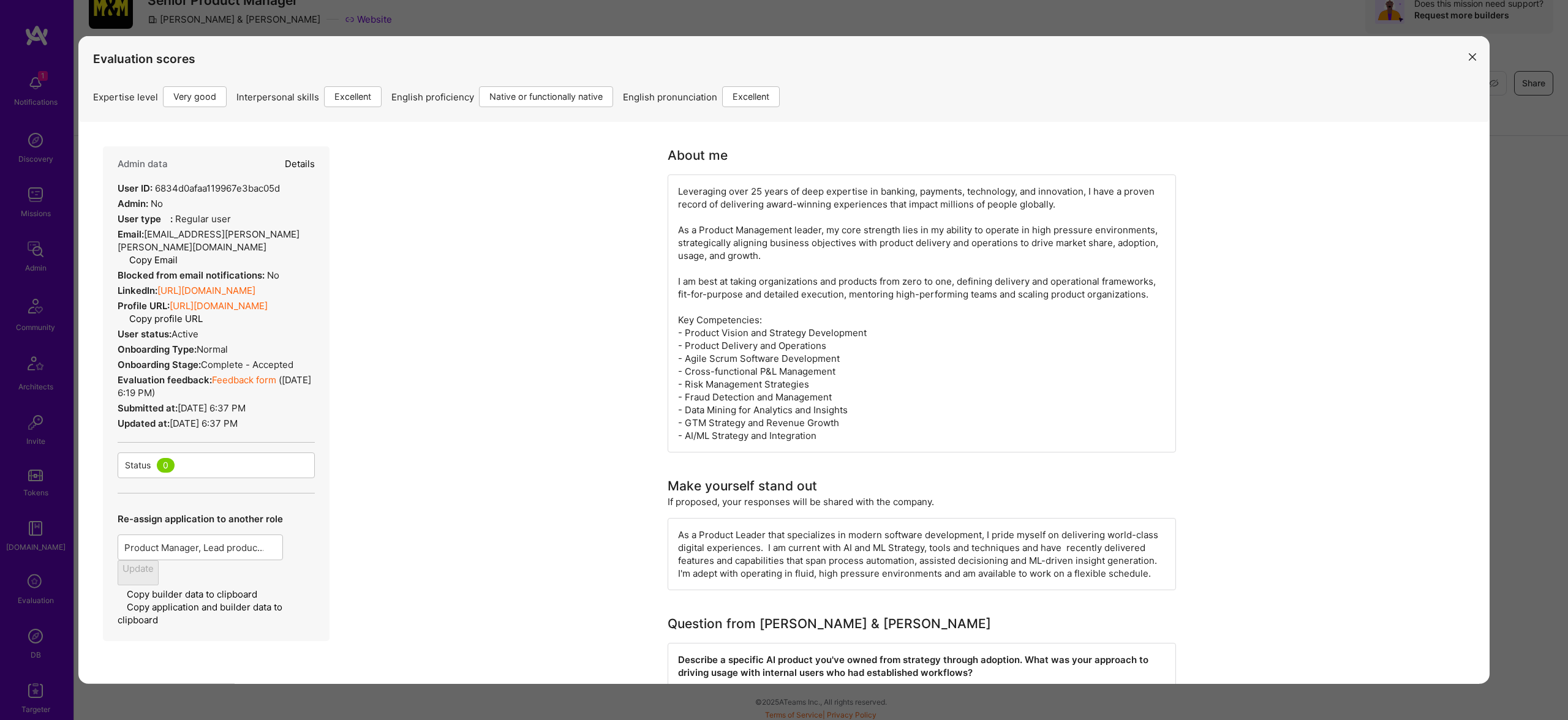
type textarea "x"
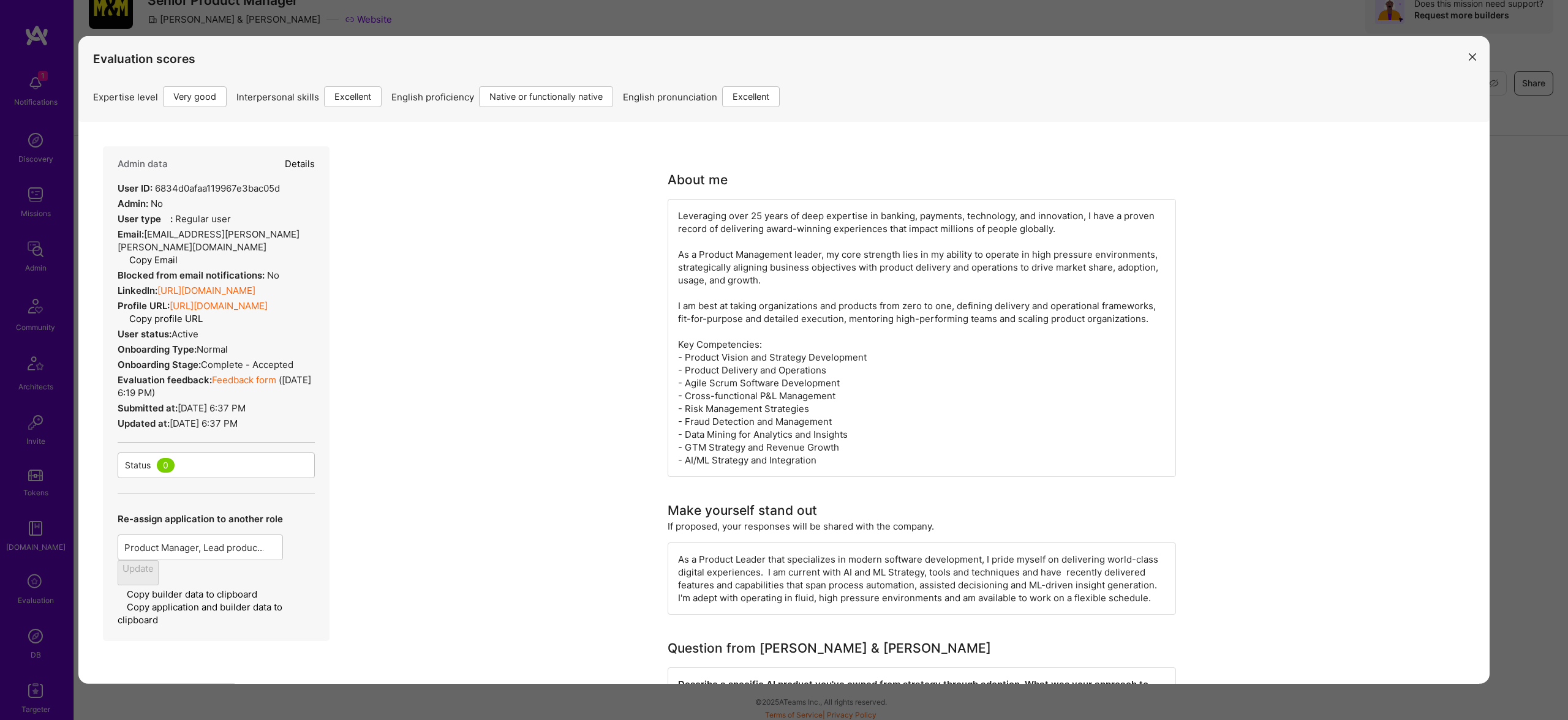
select select "5"
select select "7"
select select "CA"
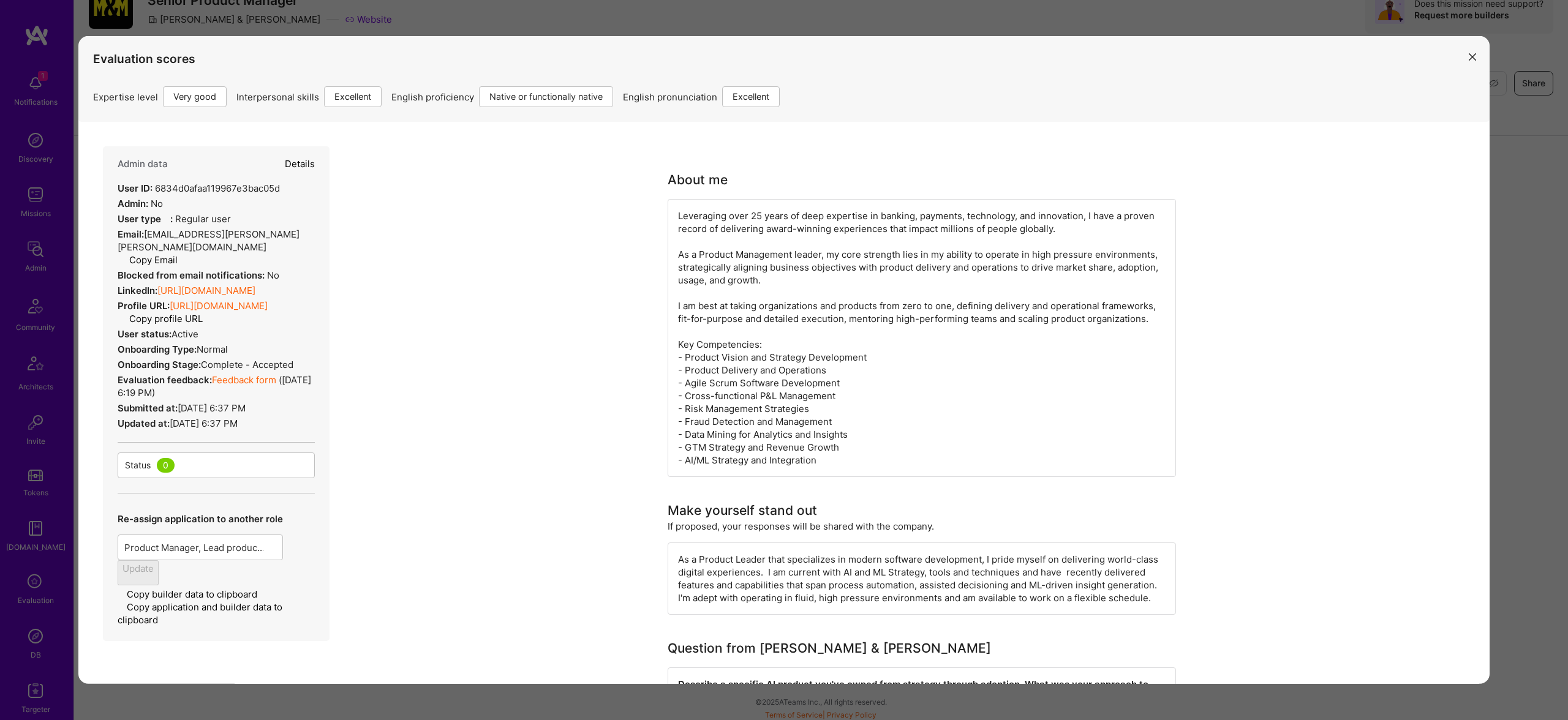
select select "Right Now"
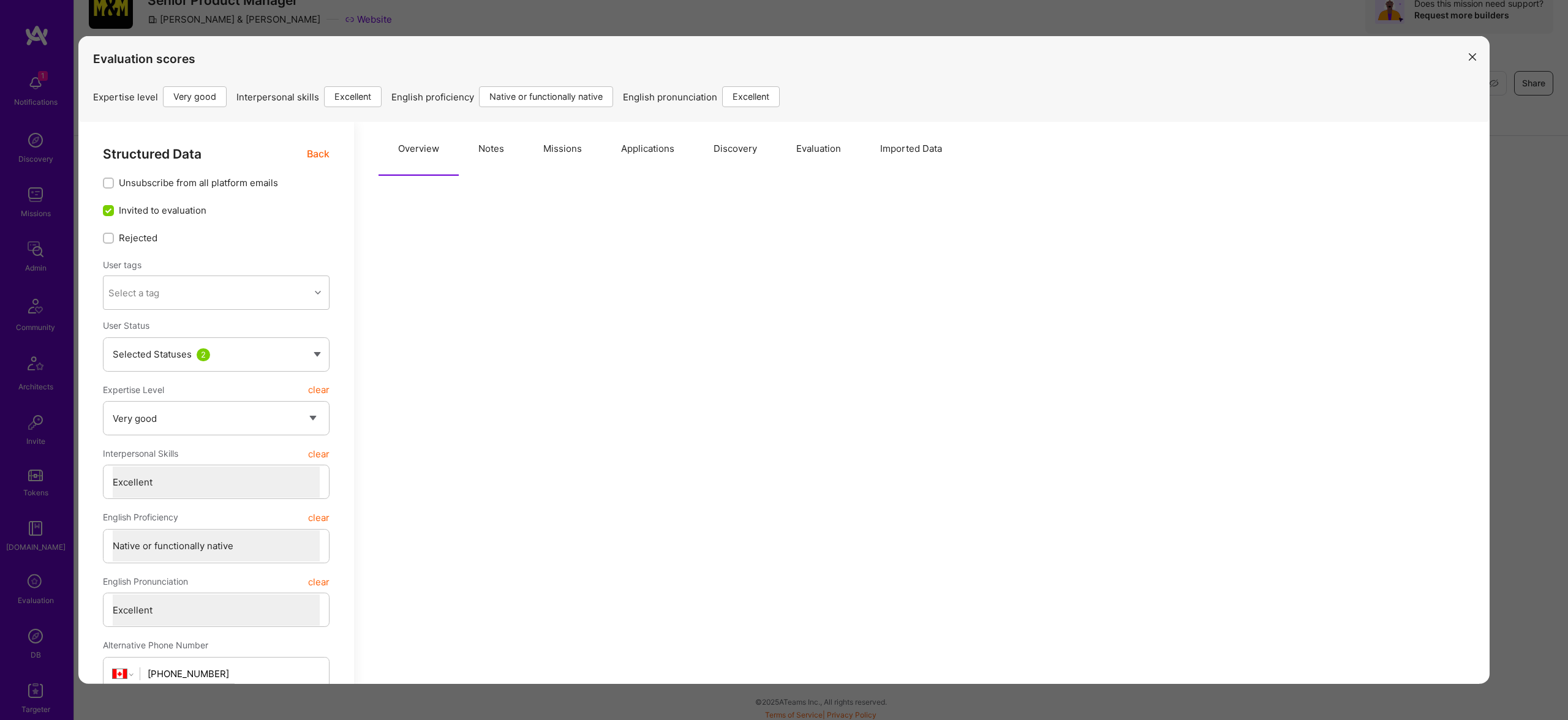
click at [560, 144] on button "Missions" at bounding box center [562, 149] width 78 height 54
click at [621, 159] on button "Applications" at bounding box center [648, 149] width 93 height 54
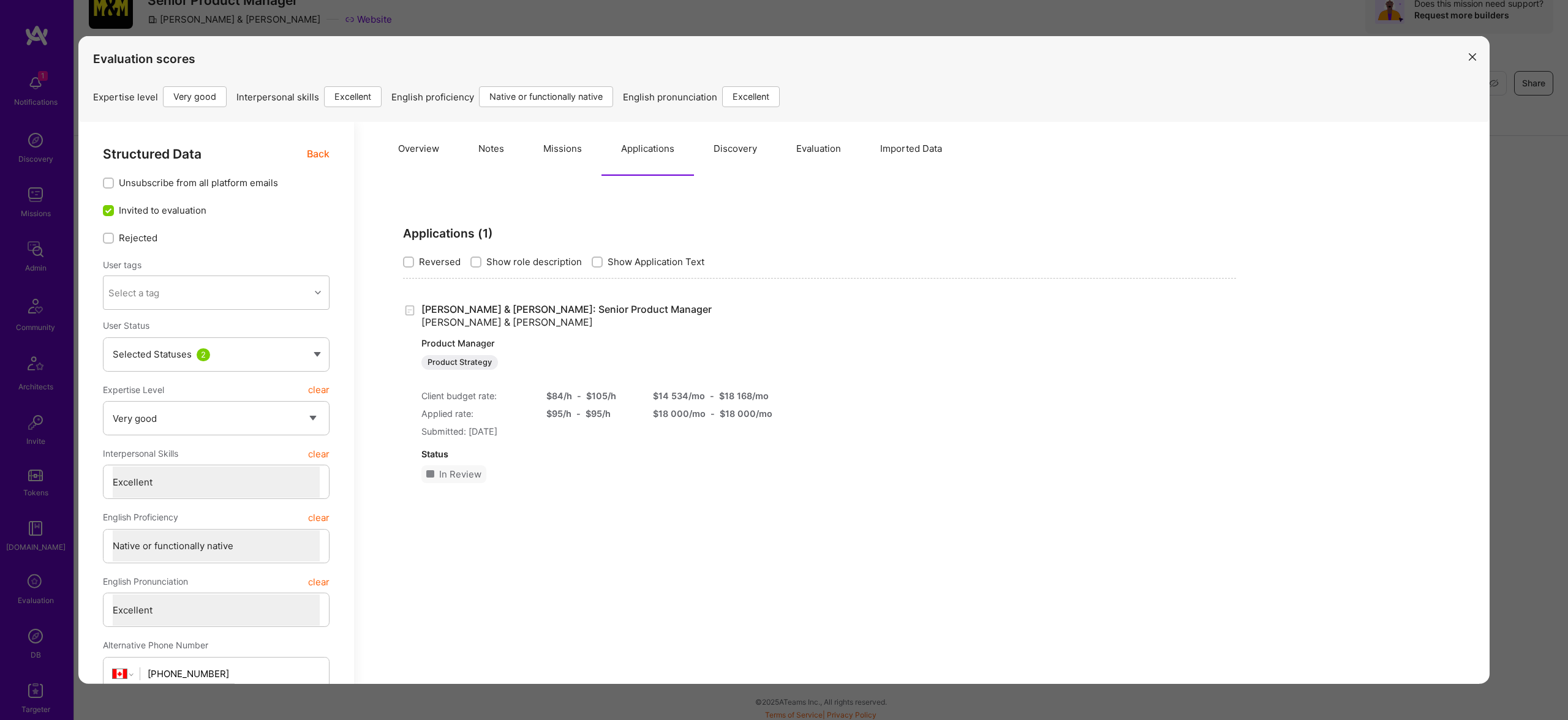
click at [822, 154] on button "Evaluation" at bounding box center [818, 149] width 84 height 54
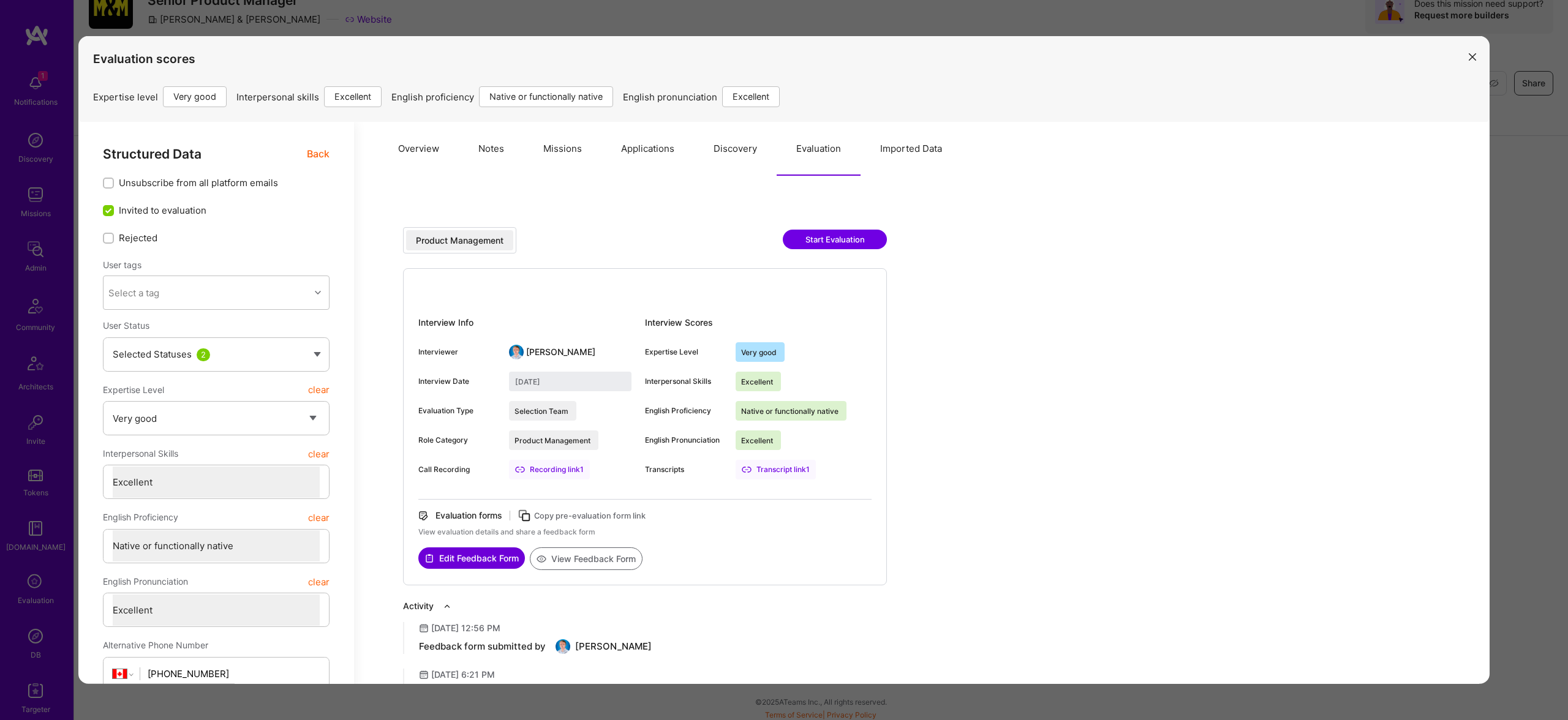
click at [1513, 137] on div "Evaluation scores Expertise level Very good Interpersonal skills Excellent Engl…" at bounding box center [784, 360] width 1568 height 720
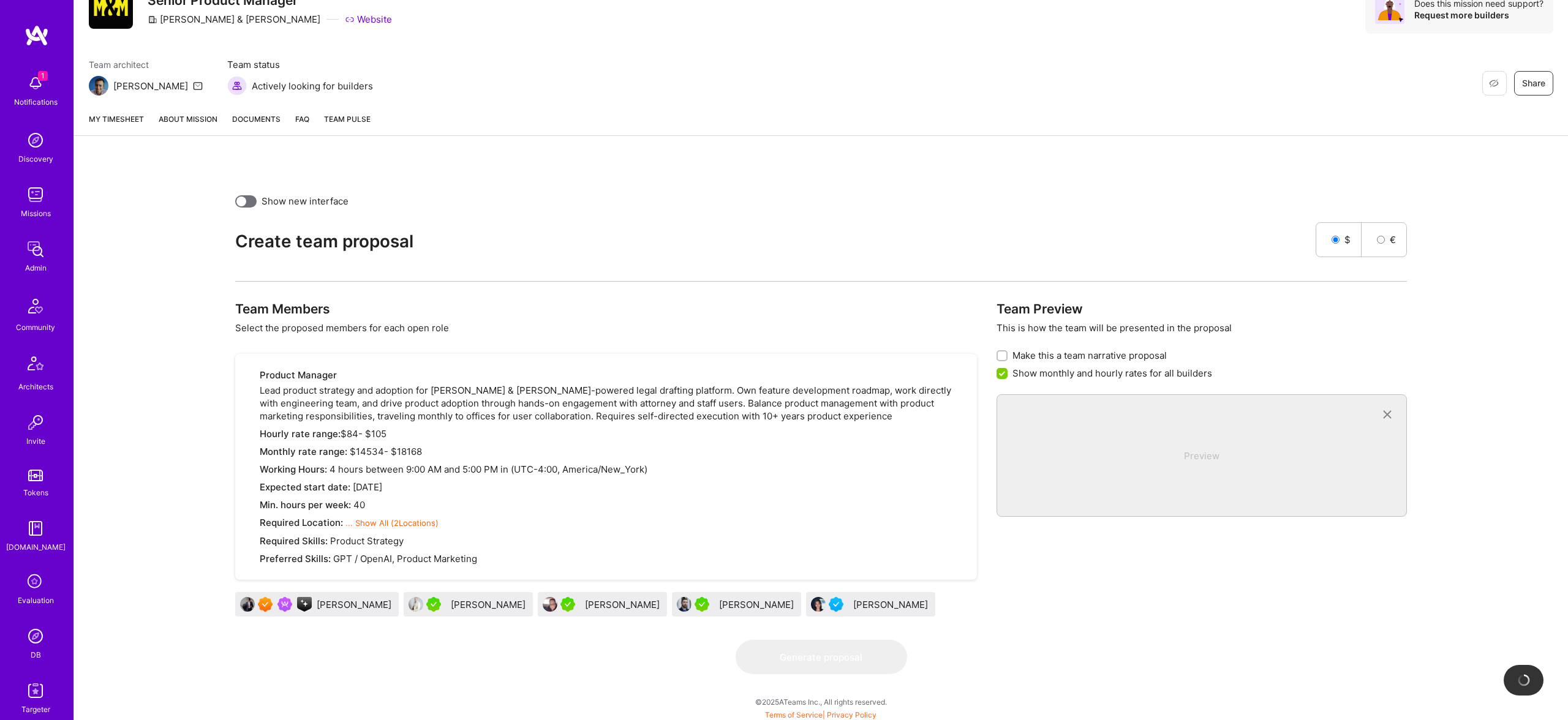
drag, startPoint x: 587, startPoint y: 608, endPoint x: 1201, endPoint y: 5, distance: 860.6
checkbox input "false"
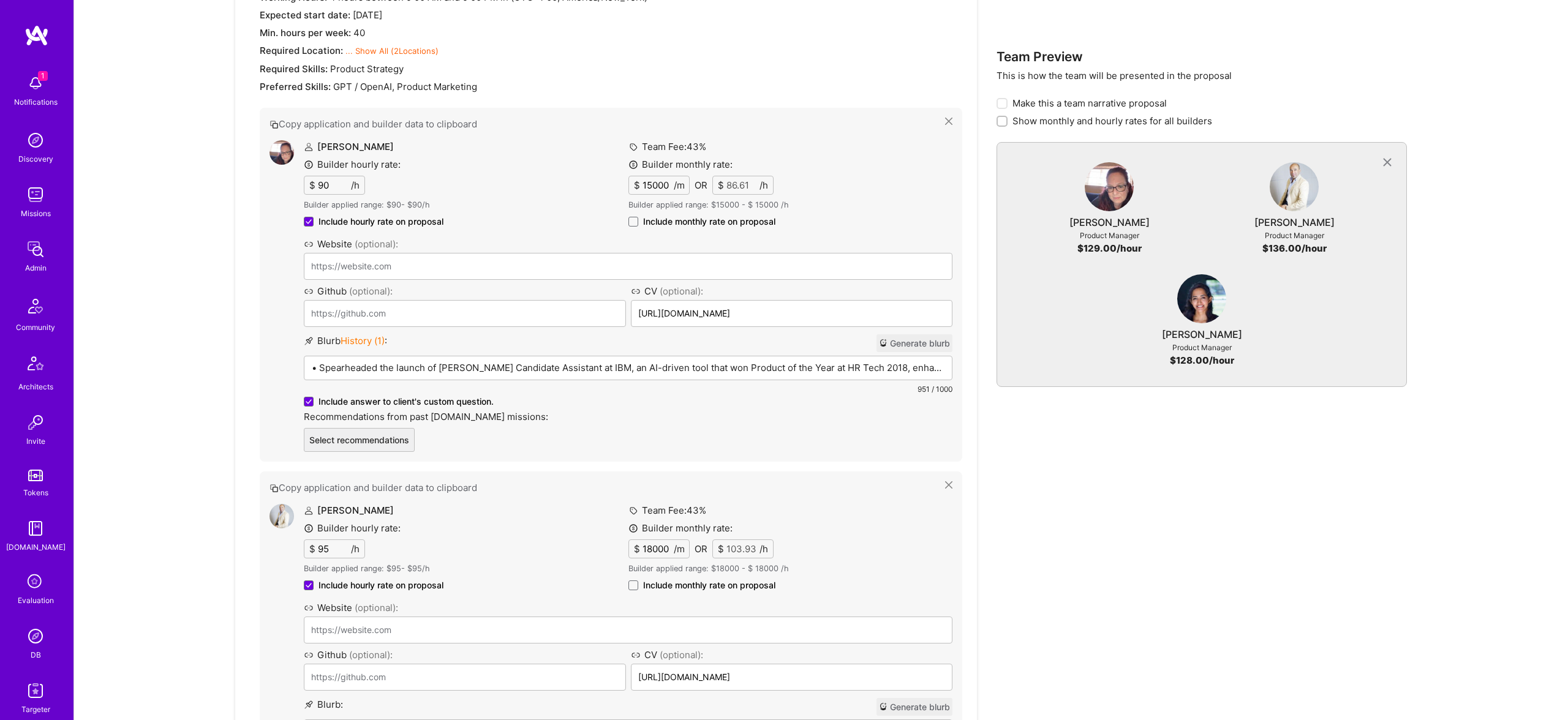
scroll to position [559, 0]
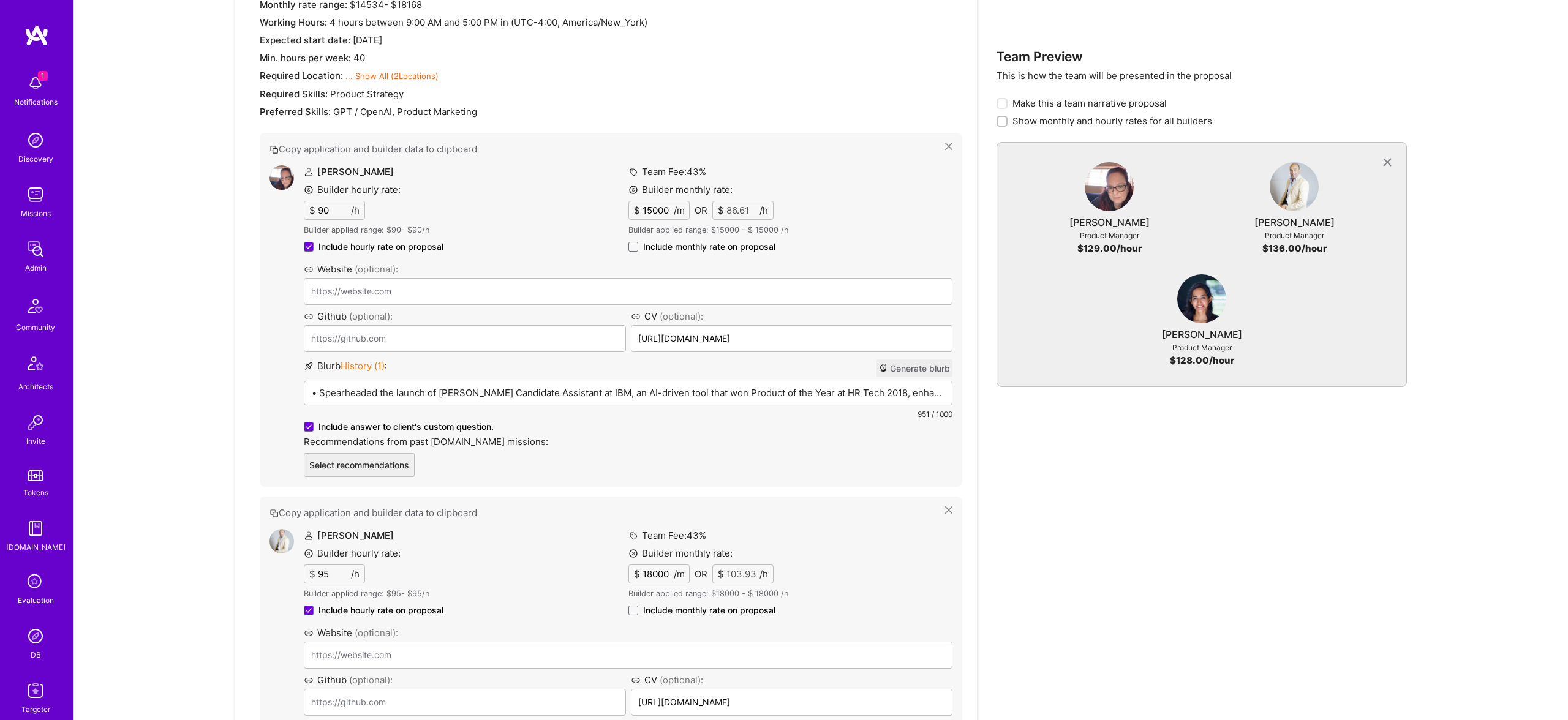
click at [633, 394] on p "• Spearheaded the launch of Watson Candidate Assistant at IBM, an AI-driven too…" at bounding box center [628, 392] width 632 height 13
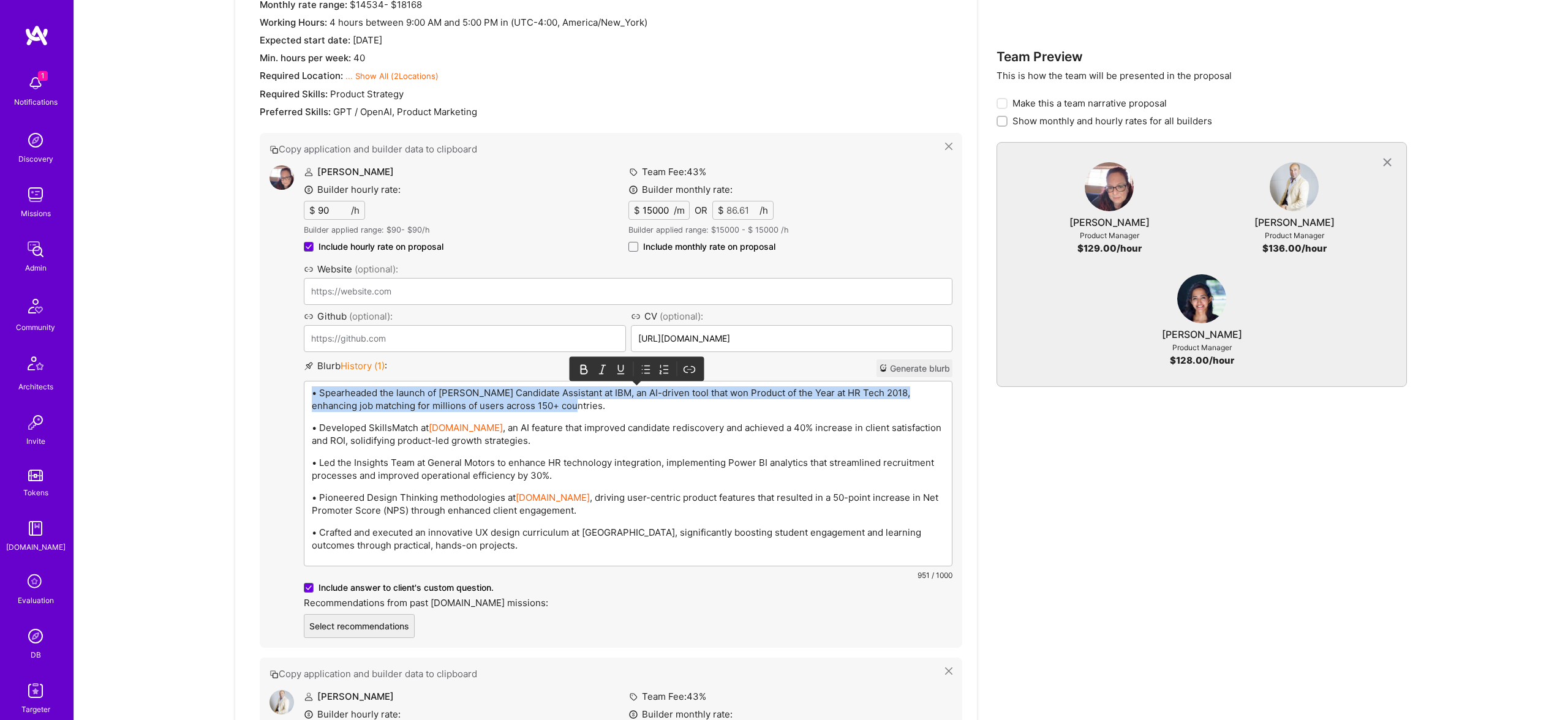
click at [633, 394] on p "• Spearheaded the launch of Watson Candidate Assistant at IBM, an AI-driven too…" at bounding box center [628, 399] width 632 height 26
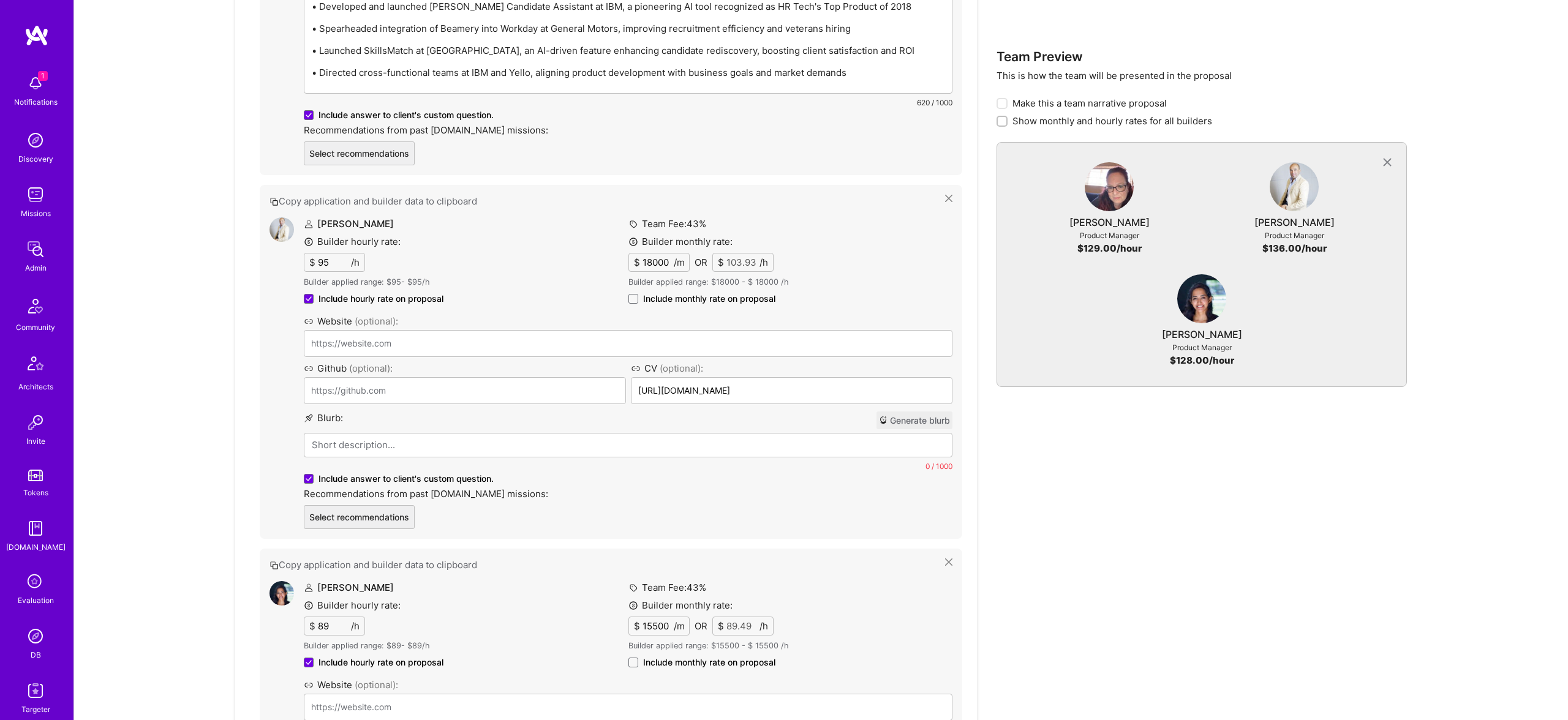
scroll to position [990, 0]
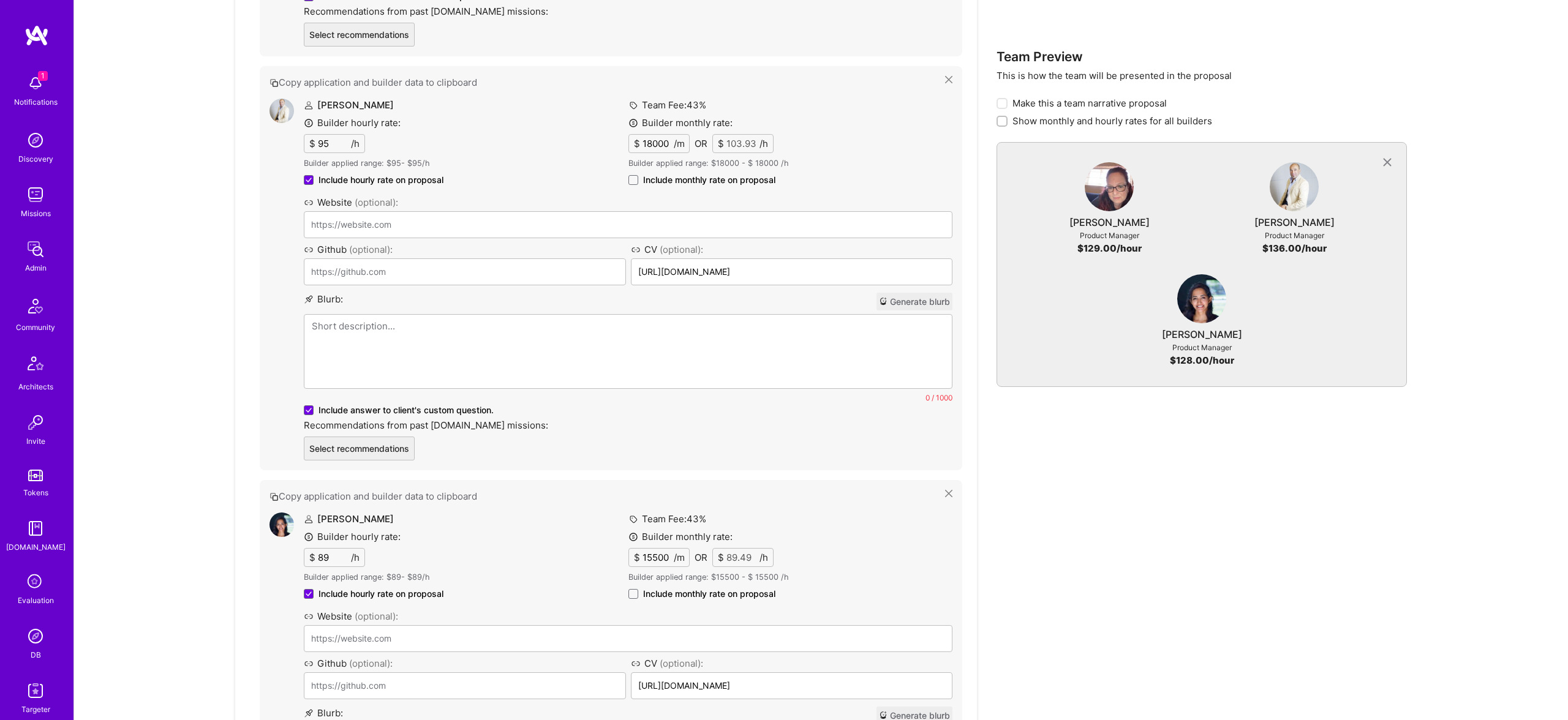
click at [476, 419] on div "Duane Williams Builder hourly rate: $ 95 /h Builder applied range: $ 95 - $ 95 …" at bounding box center [628, 279] width 648 height 362
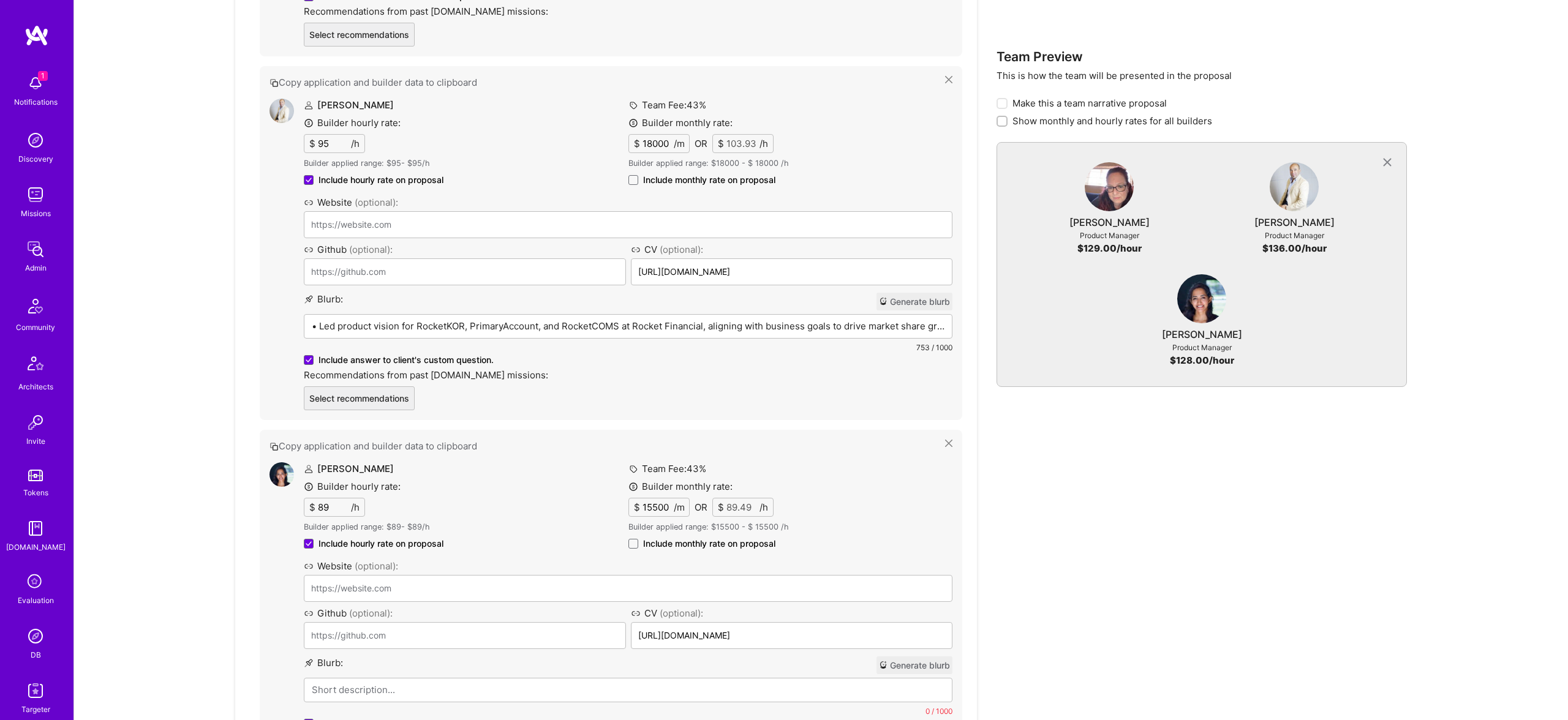
scroll to position [1211, 0]
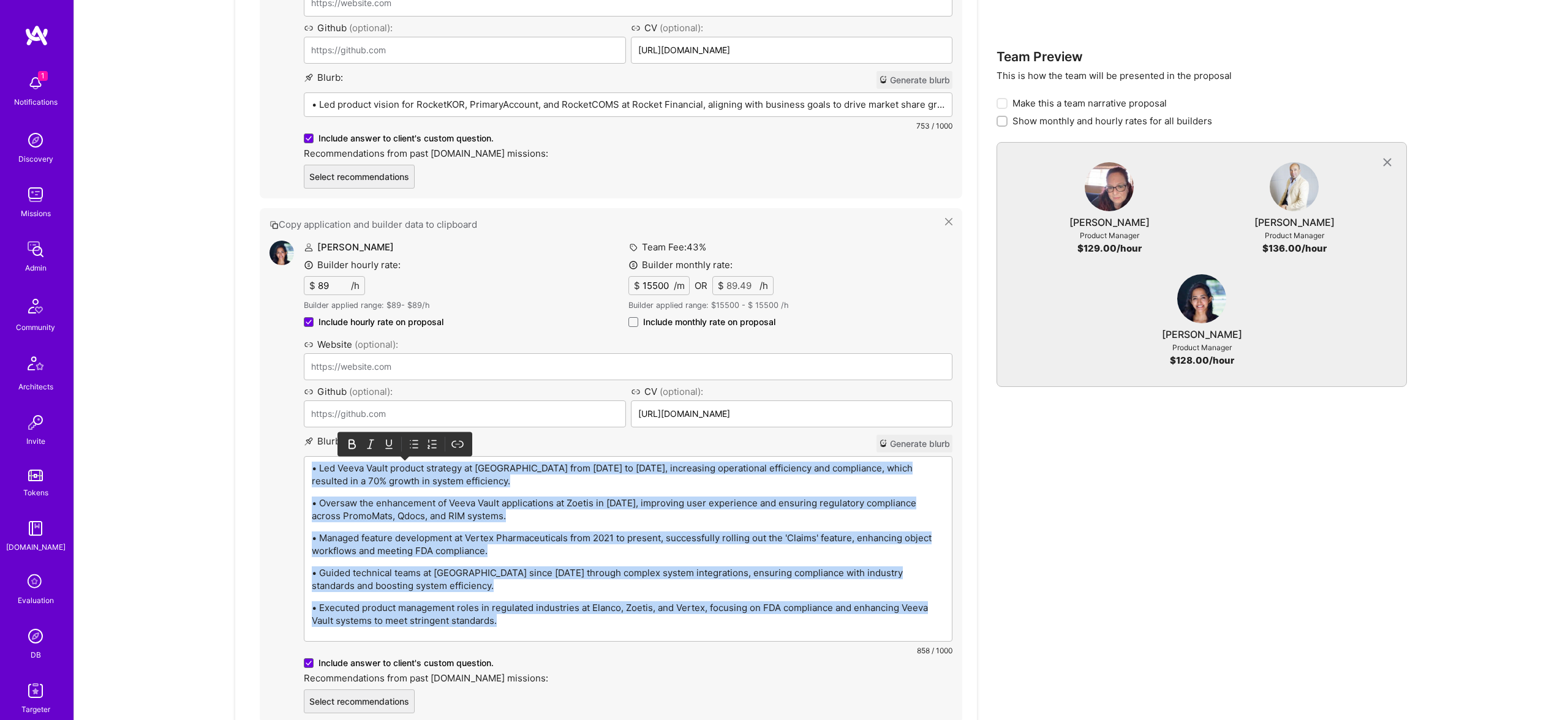
click at [414, 445] on icon at bounding box center [414, 444] width 12 height 12
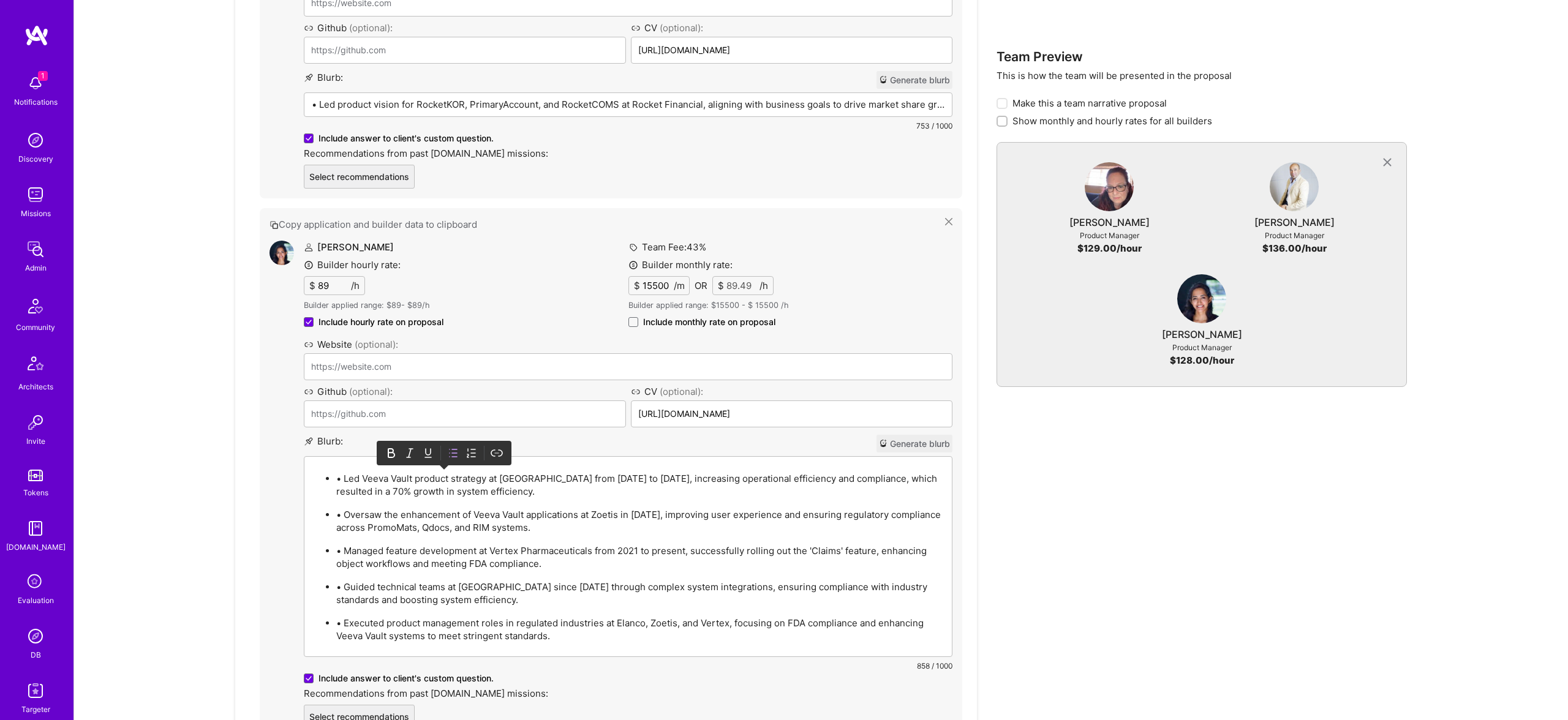
click at [352, 483] on p "• Led Veeva Vault product strategy at Elanco from 2019 to 2021, increasing oper…" at bounding box center [640, 485] width 608 height 26
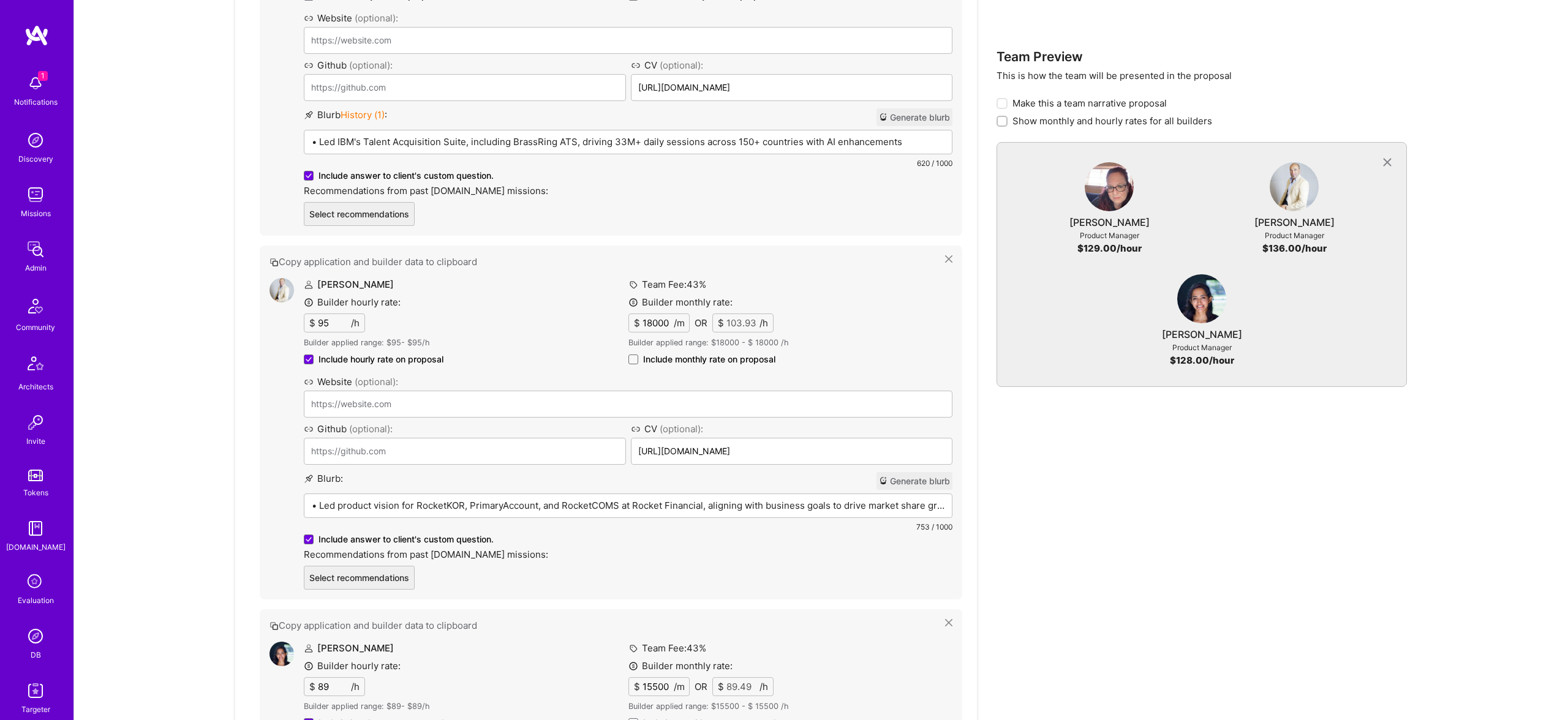
click at [364, 504] on p "• Led product vision for RocketKOR, PrimaryAccount, and RocketCOMS at Rocket Fi…" at bounding box center [628, 505] width 632 height 13
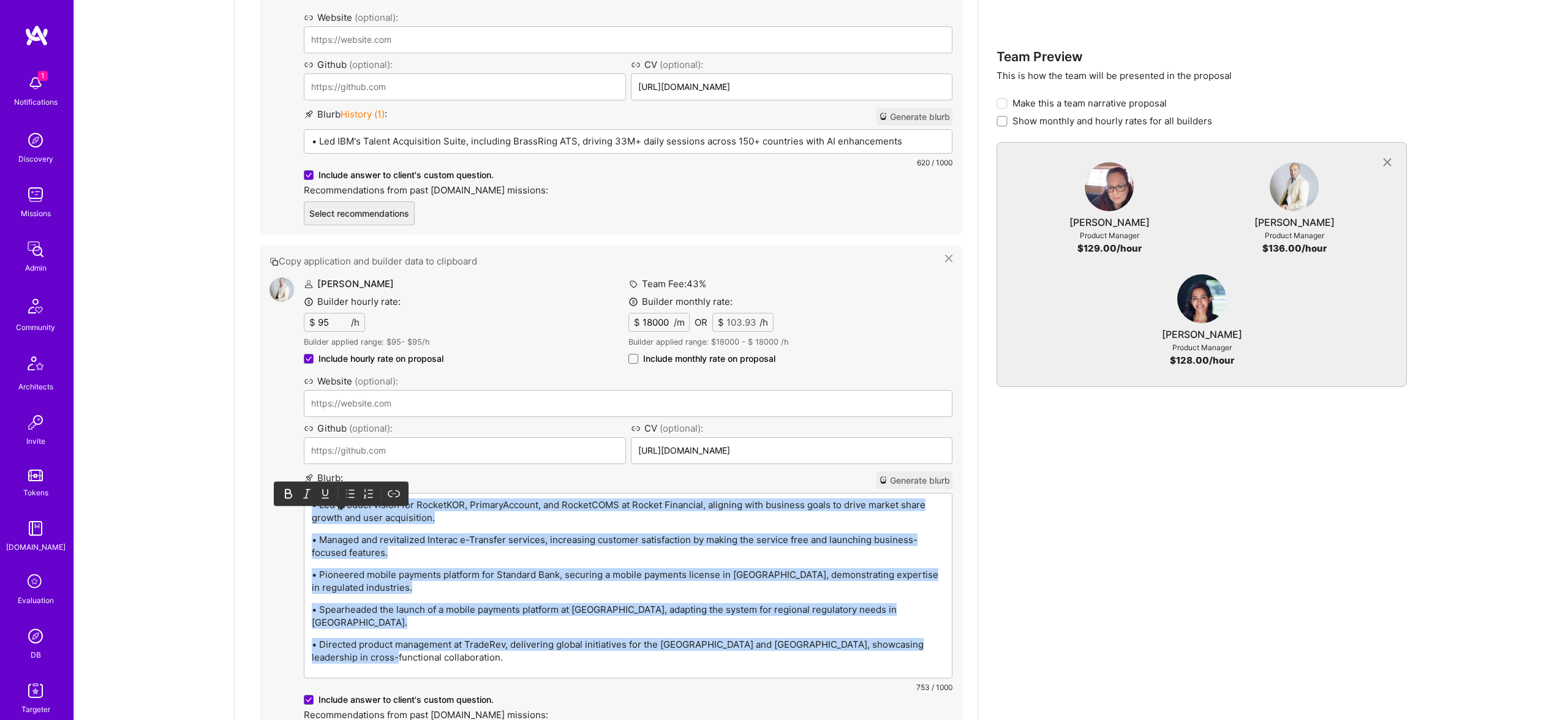
click at [351, 488] on icon at bounding box center [350, 494] width 12 height 12
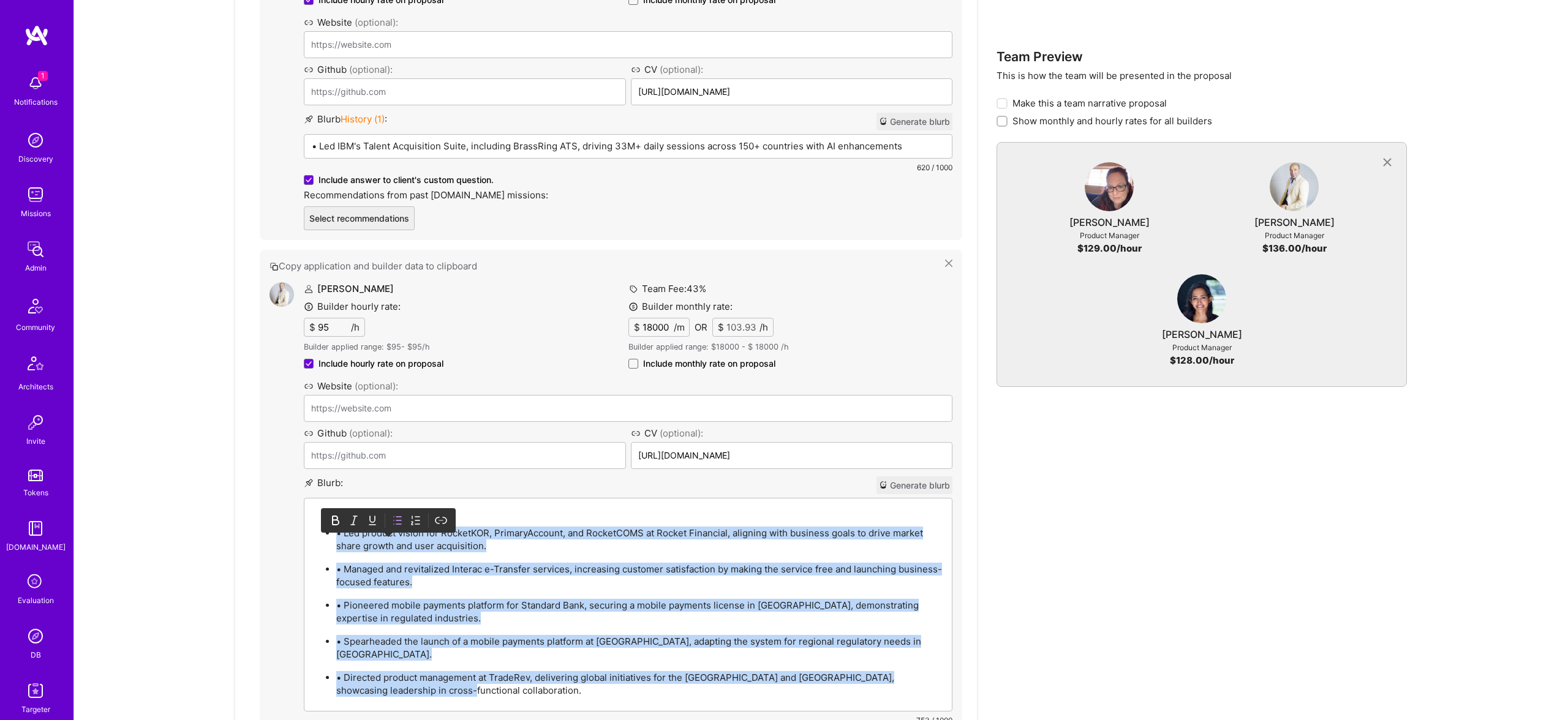
click at [343, 532] on p "• Led product vision for RocketKOR, PrimaryAccount, and RocketCOMS at Rocket Fi…" at bounding box center [640, 540] width 608 height 26
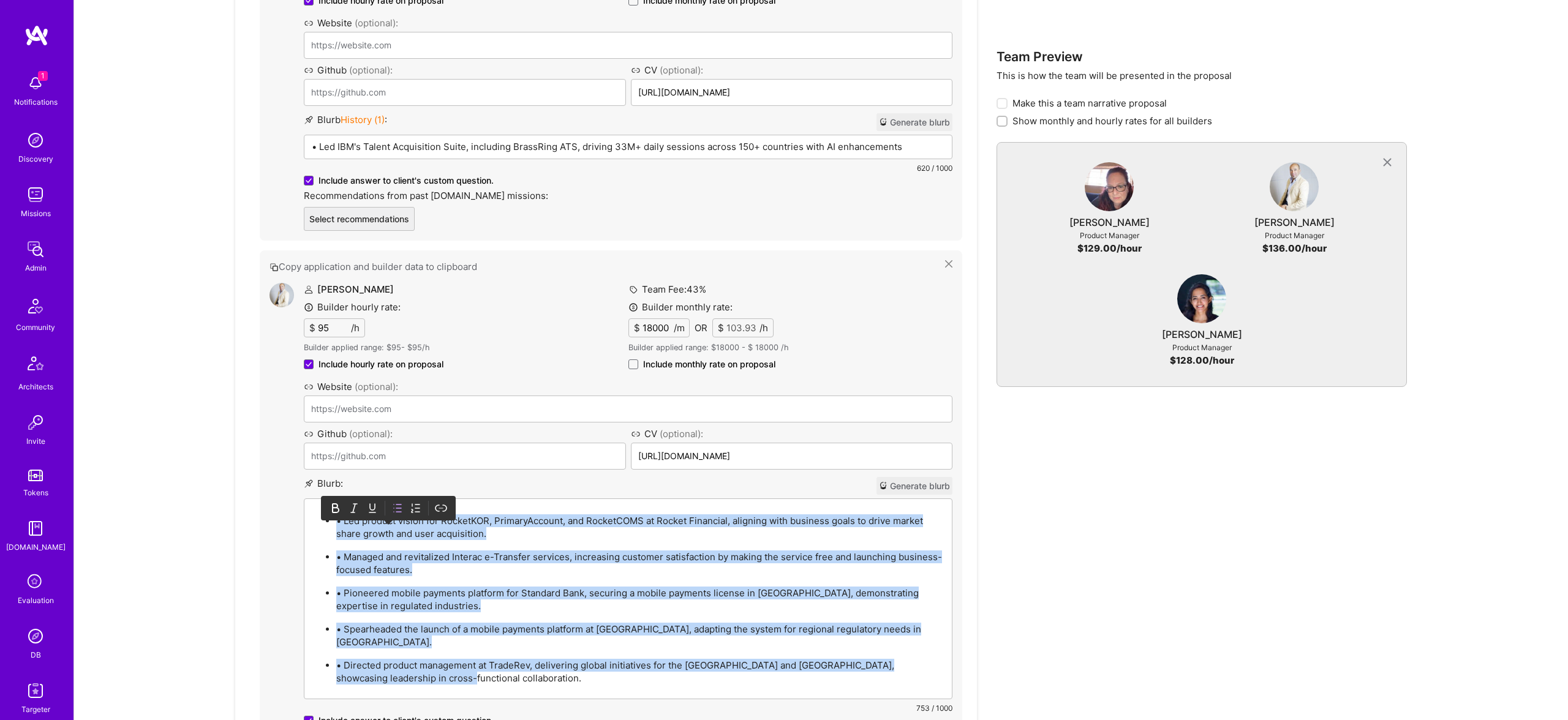
click at [339, 523] on p "• Led product vision for RocketKOR, PrimaryAccount, and RocketCOMS at Rocket Fi…" at bounding box center [640, 527] width 608 height 26
click at [346, 522] on p "• Led product vision for RocketKOR, PrimaryAccount, and RocketCOMS at Rocket Fi…" at bounding box center [640, 527] width 608 height 26
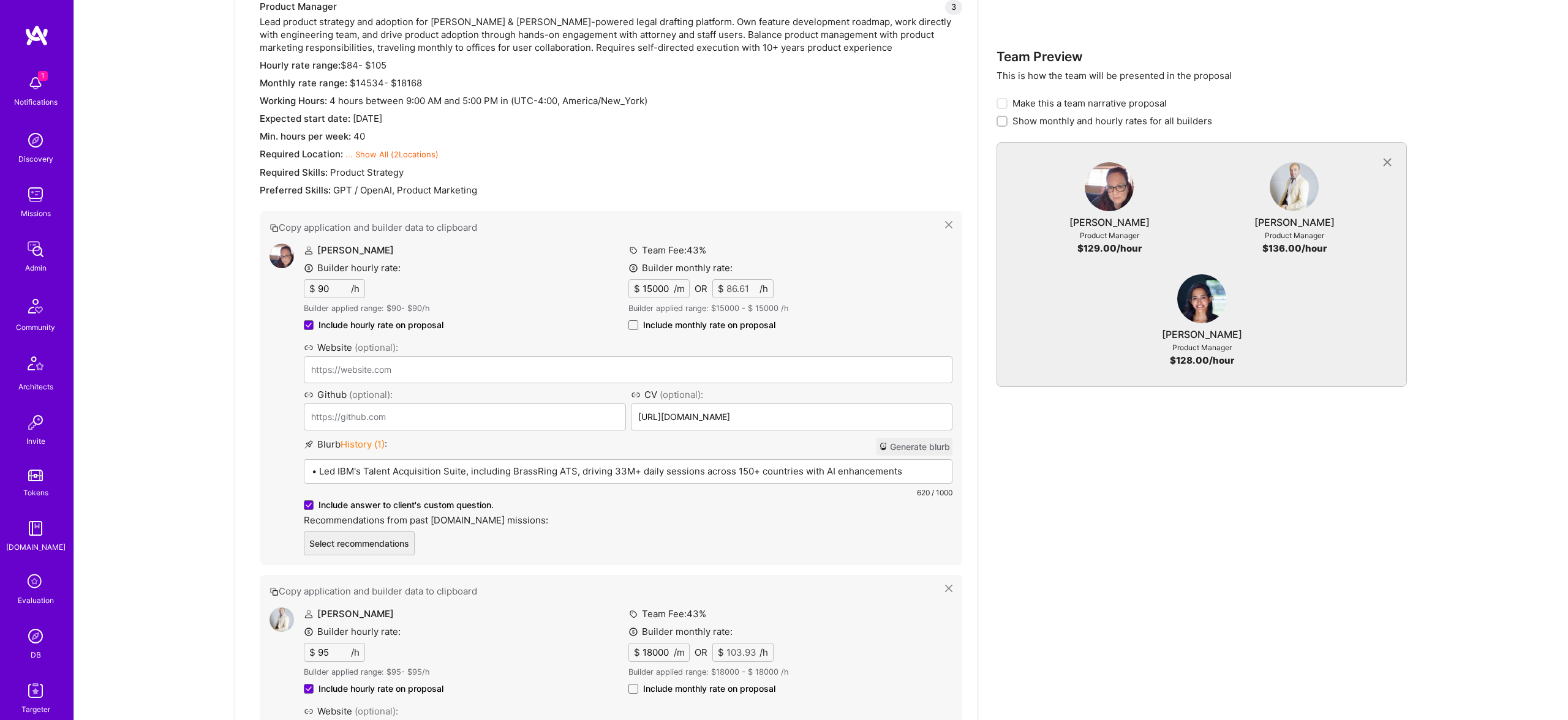
scroll to position [479, 0]
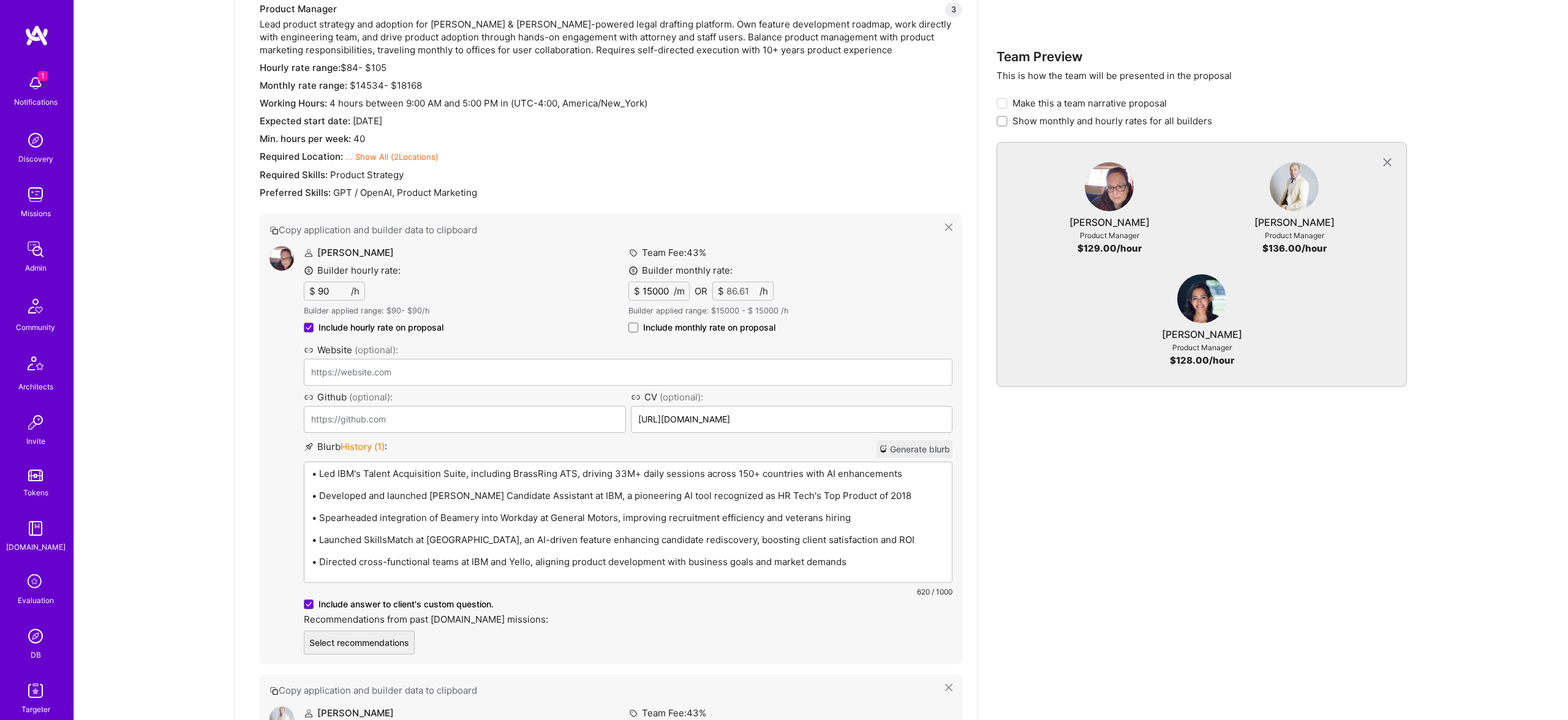
drag, startPoint x: 519, startPoint y: 475, endPoint x: 531, endPoint y: 477, distance: 12.2
click at [519, 476] on p "• Led IBM's Talent Acquisition Suite, including BrassRing ATS, driving 33M+ dai…" at bounding box center [628, 473] width 632 height 13
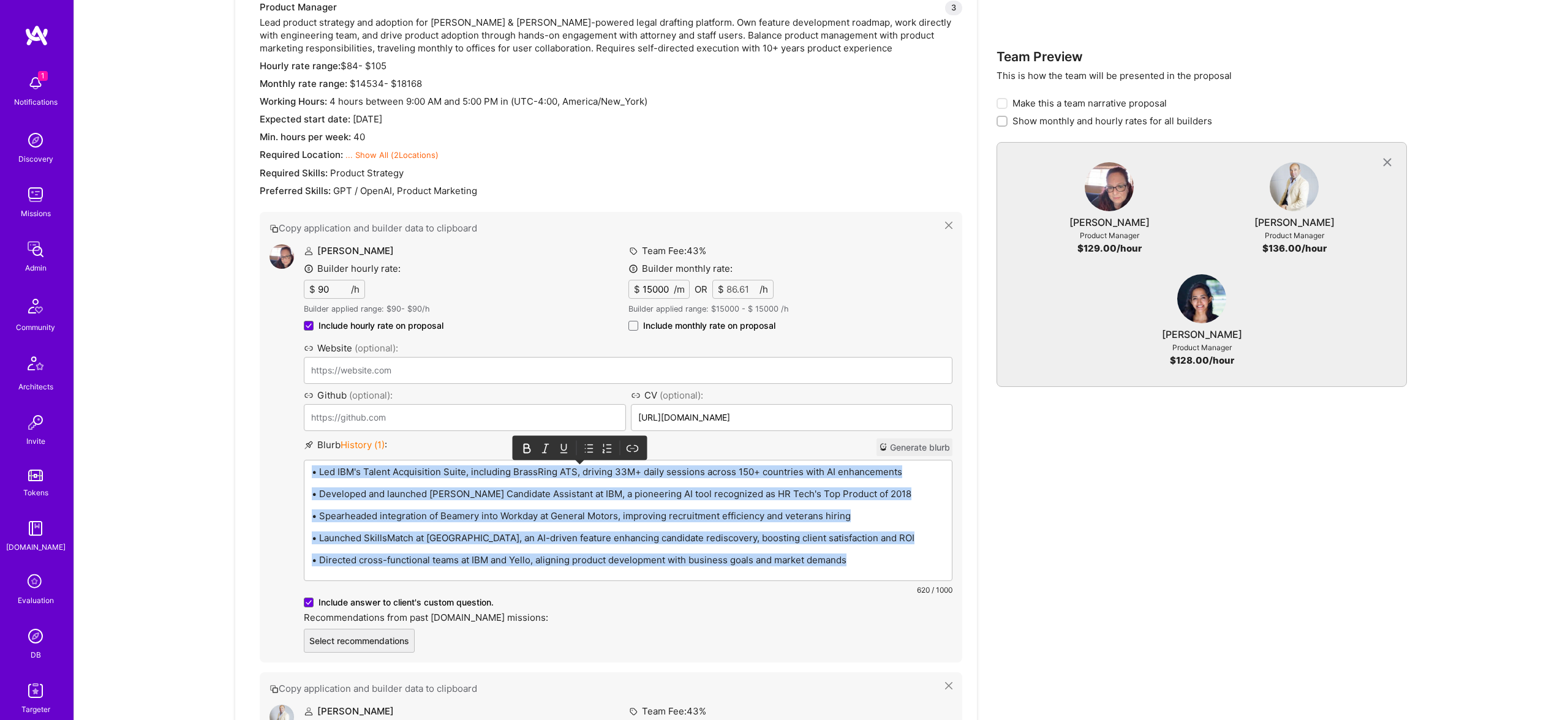
drag, startPoint x: 586, startPoint y: 447, endPoint x: 508, endPoint y: 450, distance: 78.1
click at [586, 447] on icon at bounding box center [589, 448] width 12 height 12
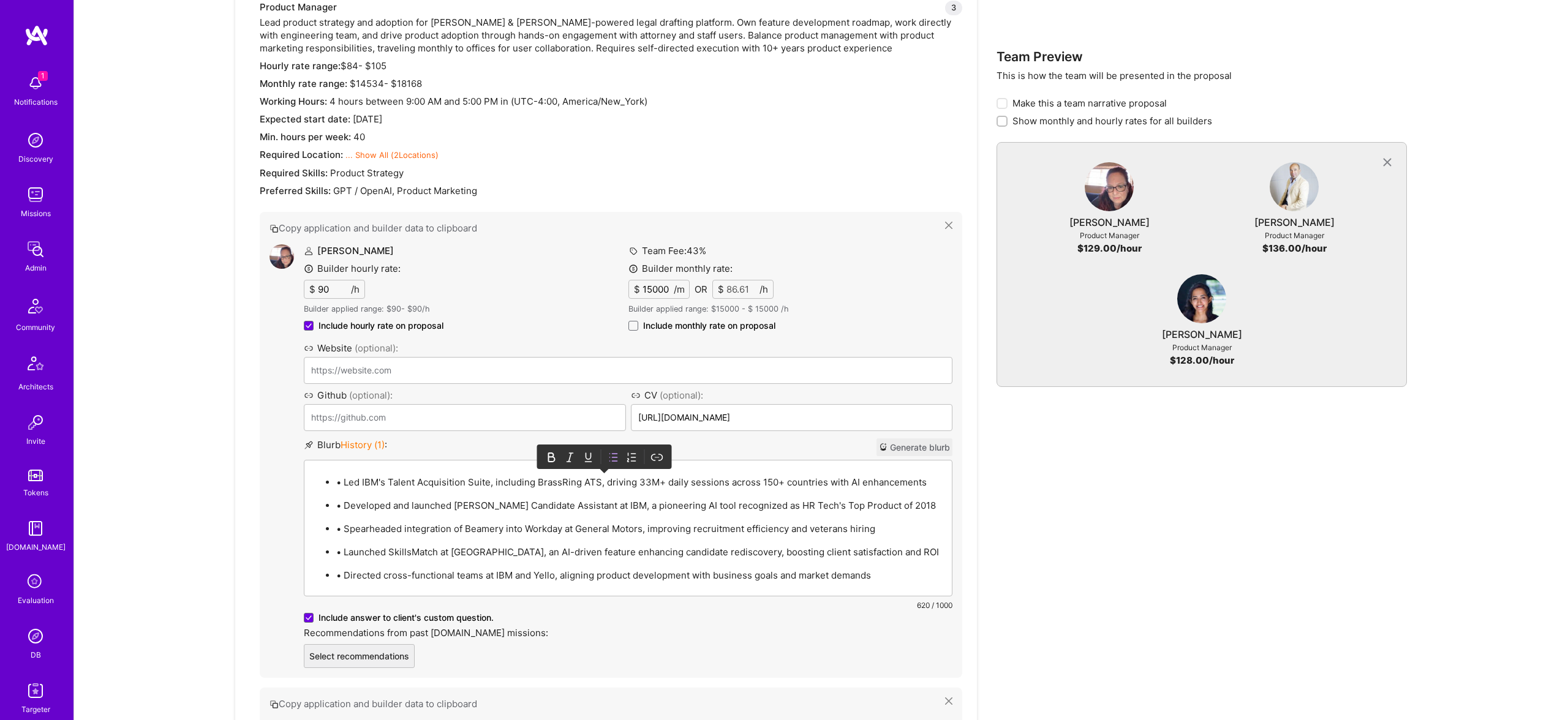
click at [344, 483] on p "• Led IBM's Talent Acquisition Suite, including BrassRing ATS, driving 33M+ dai…" at bounding box center [640, 482] width 608 height 13
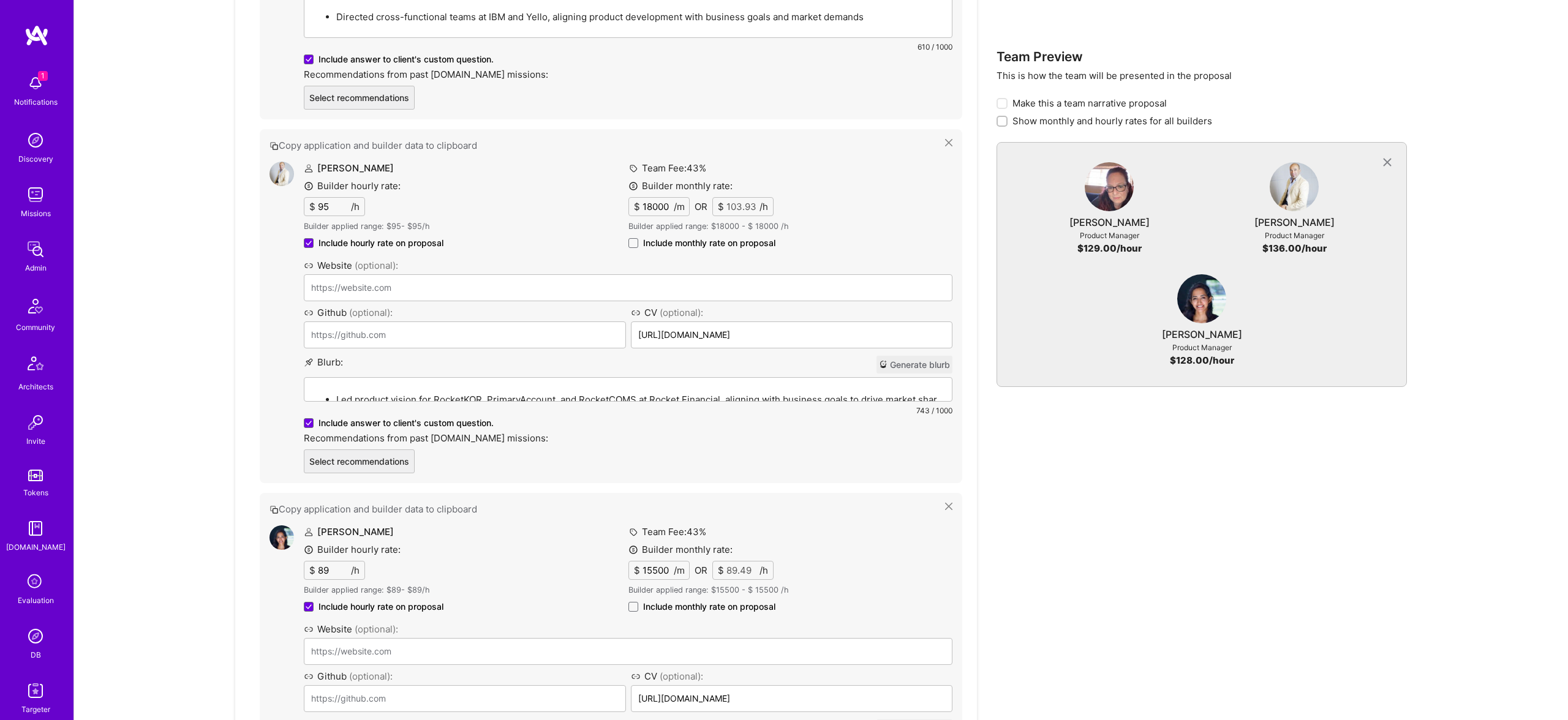
scroll to position [1324, 0]
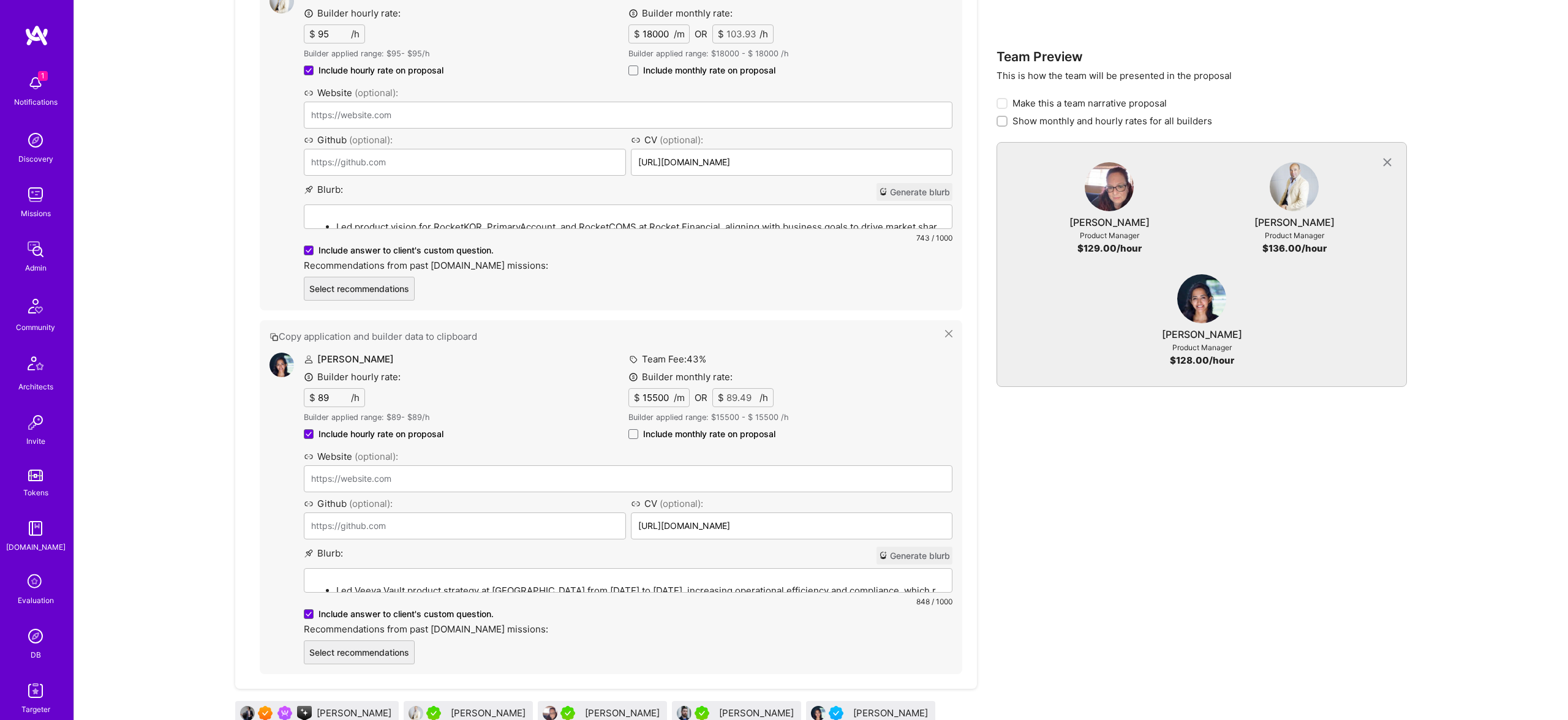
click at [670, 428] on span "Include monthly rate on proposal" at bounding box center [709, 434] width 132 height 12
click at [0, 0] on input "Include monthly rate on proposal" at bounding box center [0, 0] width 0 height 0
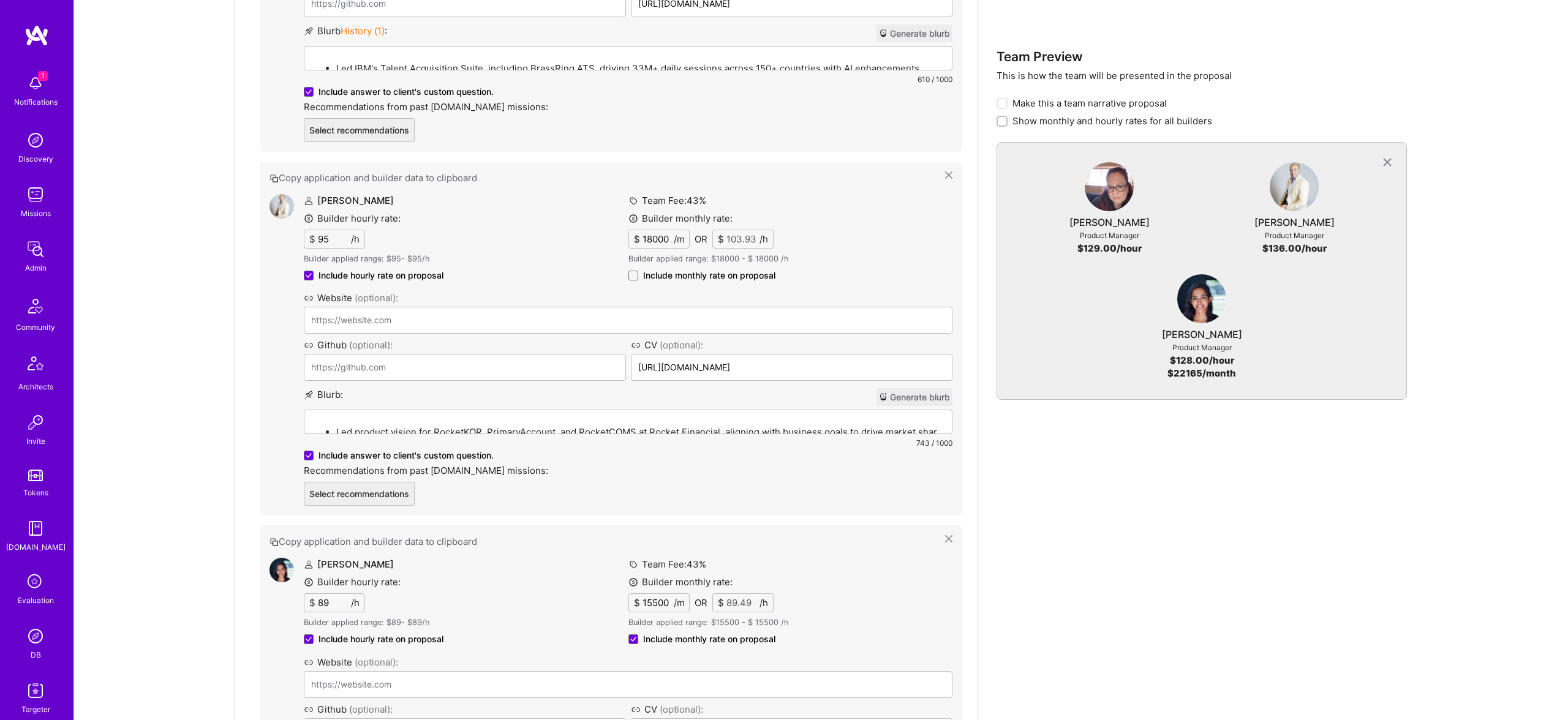
scroll to position [889, 0]
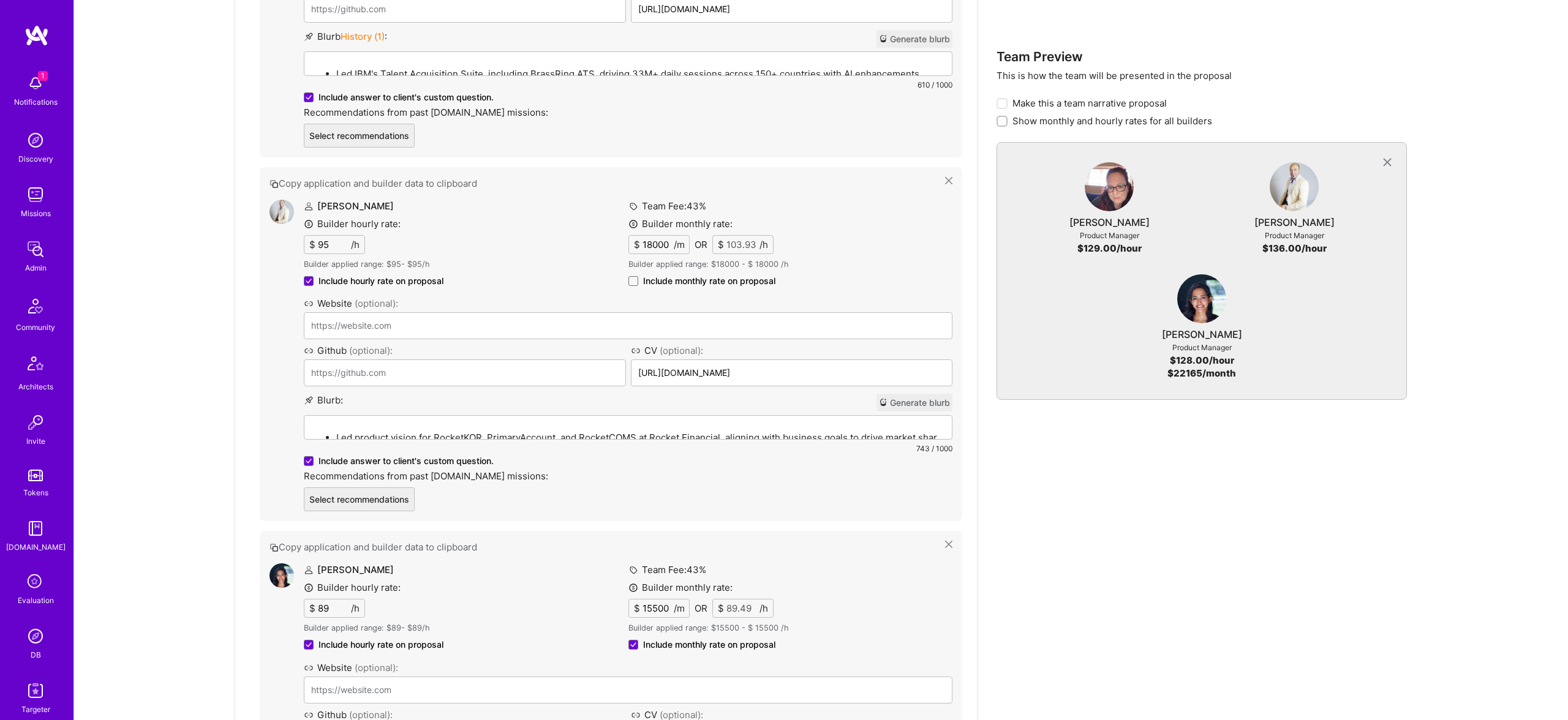
click at [672, 280] on span "Include monthly rate on proposal" at bounding box center [709, 281] width 132 height 12
click at [0, 0] on input "Include monthly rate on proposal" at bounding box center [0, 0] width 0 height 0
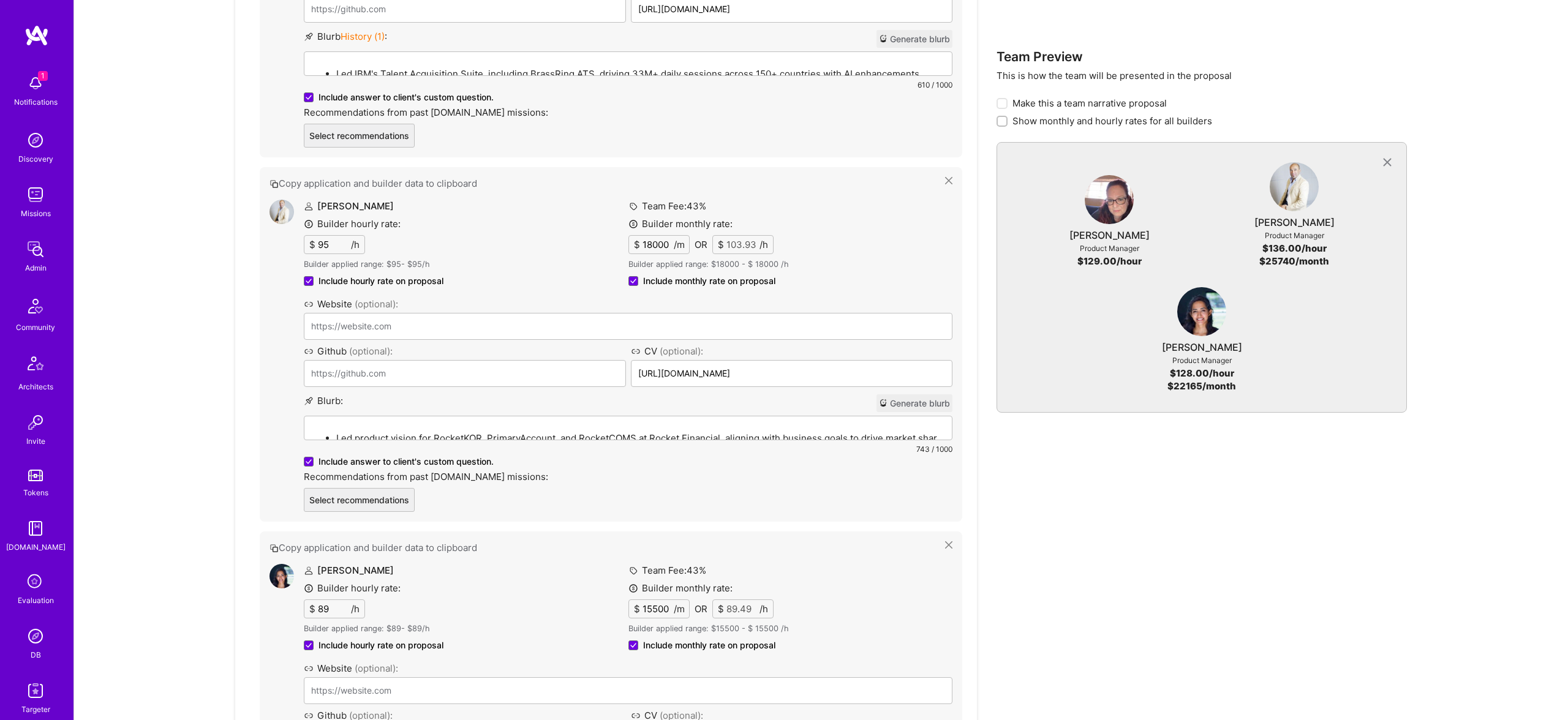
scroll to position [888, 0]
click at [324, 241] on input "95" at bounding box center [333, 245] width 35 height 18
paste input "103"
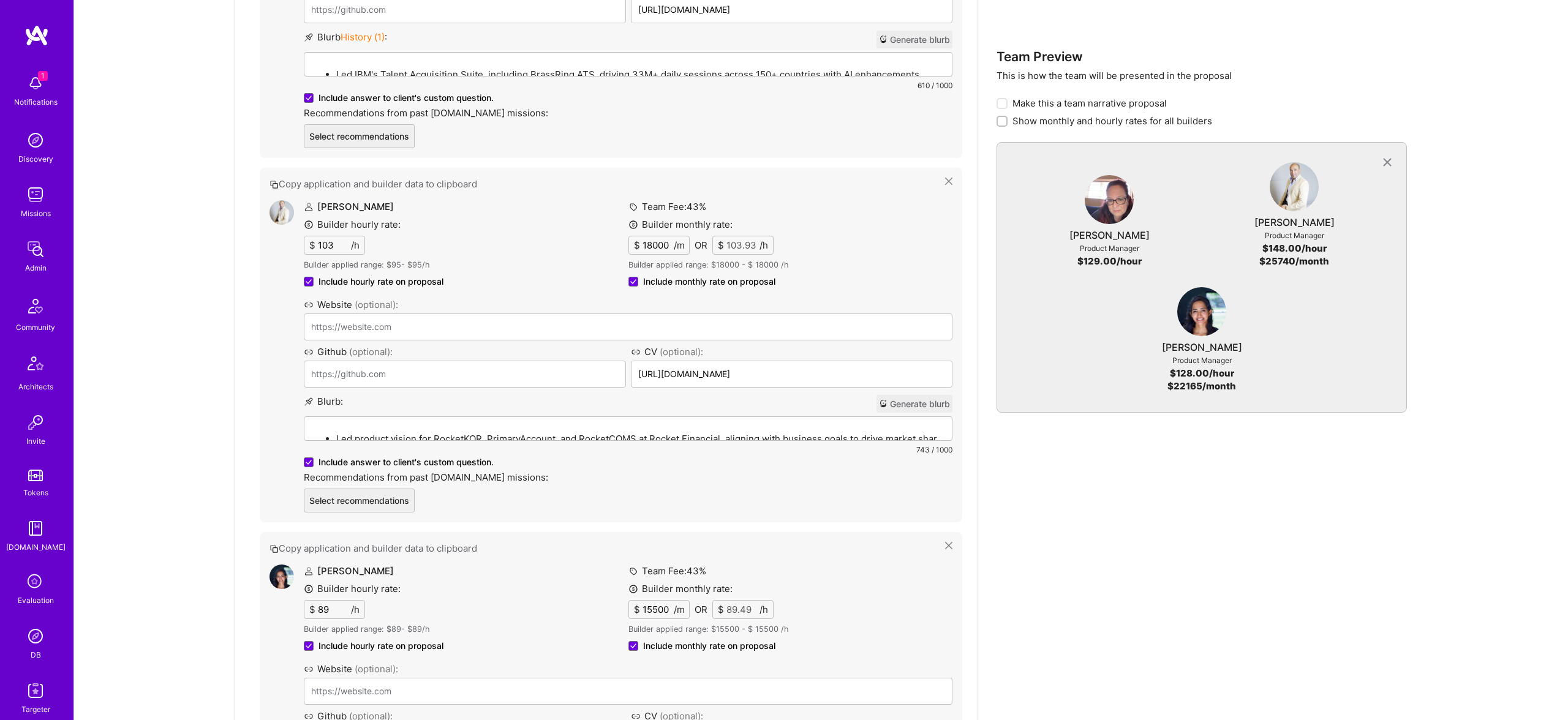
click at [472, 245] on div "Duane Williams Builder hourly rate: $ 103 /h Builder applied range: $ 95 - $ 95…" at bounding box center [466, 247] width 325 height 93
click at [341, 245] on input "103" at bounding box center [333, 245] width 35 height 18
type input "104"
click at [578, 190] on div "Copy application and builder data to clipboard" at bounding box center [610, 188] width 683 height 22
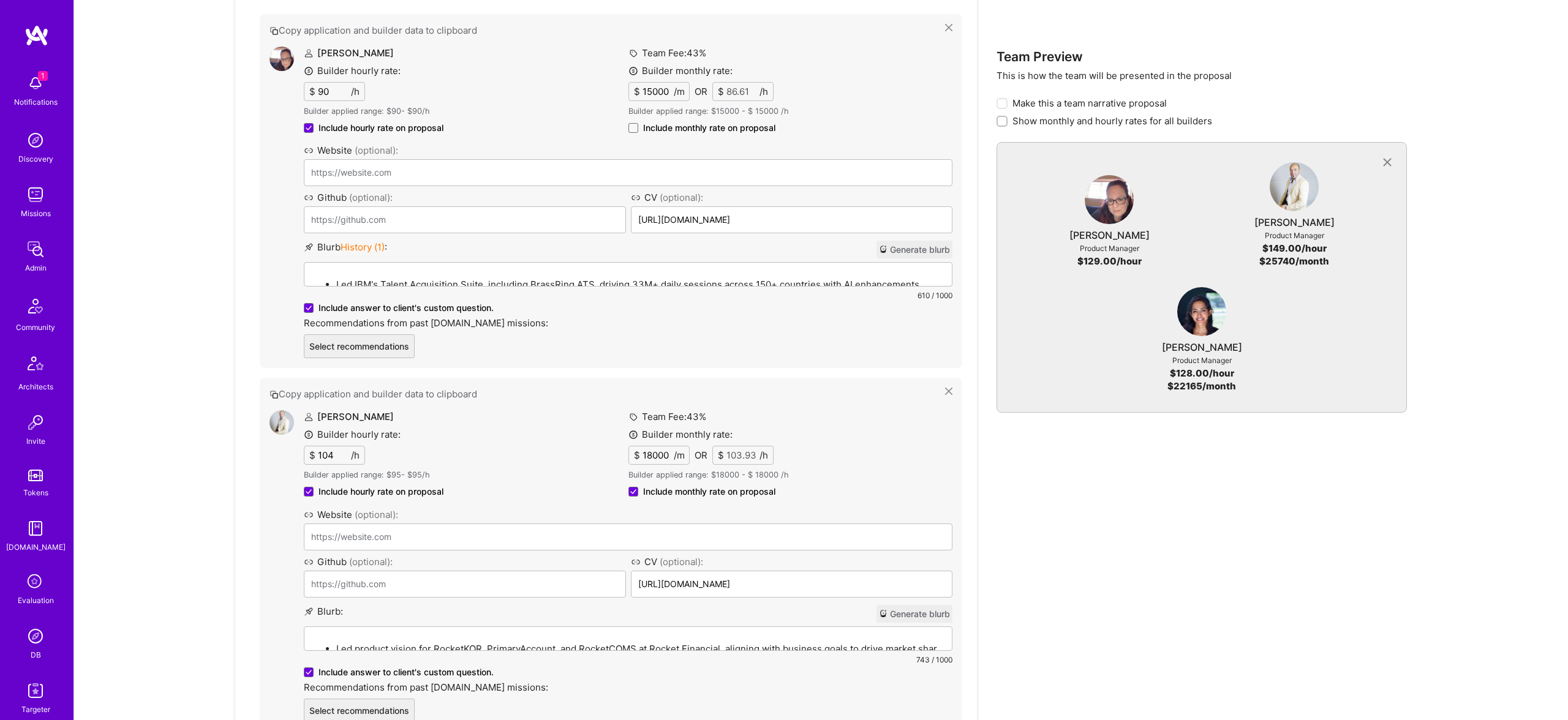
scroll to position [644, 0]
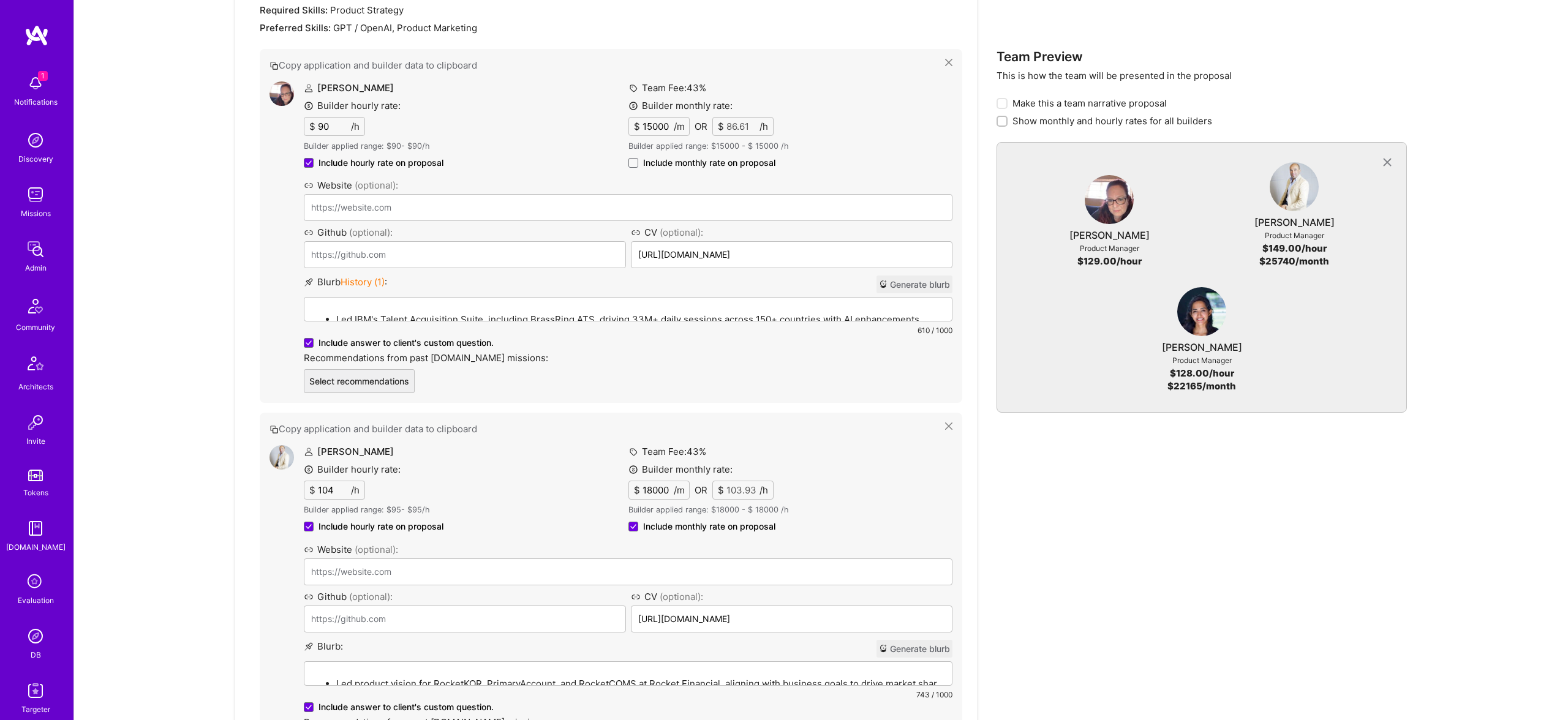
click at [700, 159] on span "Include monthly rate on proposal" at bounding box center [709, 162] width 132 height 12
click at [0, 0] on input "Include monthly rate on proposal" at bounding box center [0, 0] width 0 height 0
checkbox input "true"
click at [334, 487] on input "89" at bounding box center [333, 489] width 35 height 18
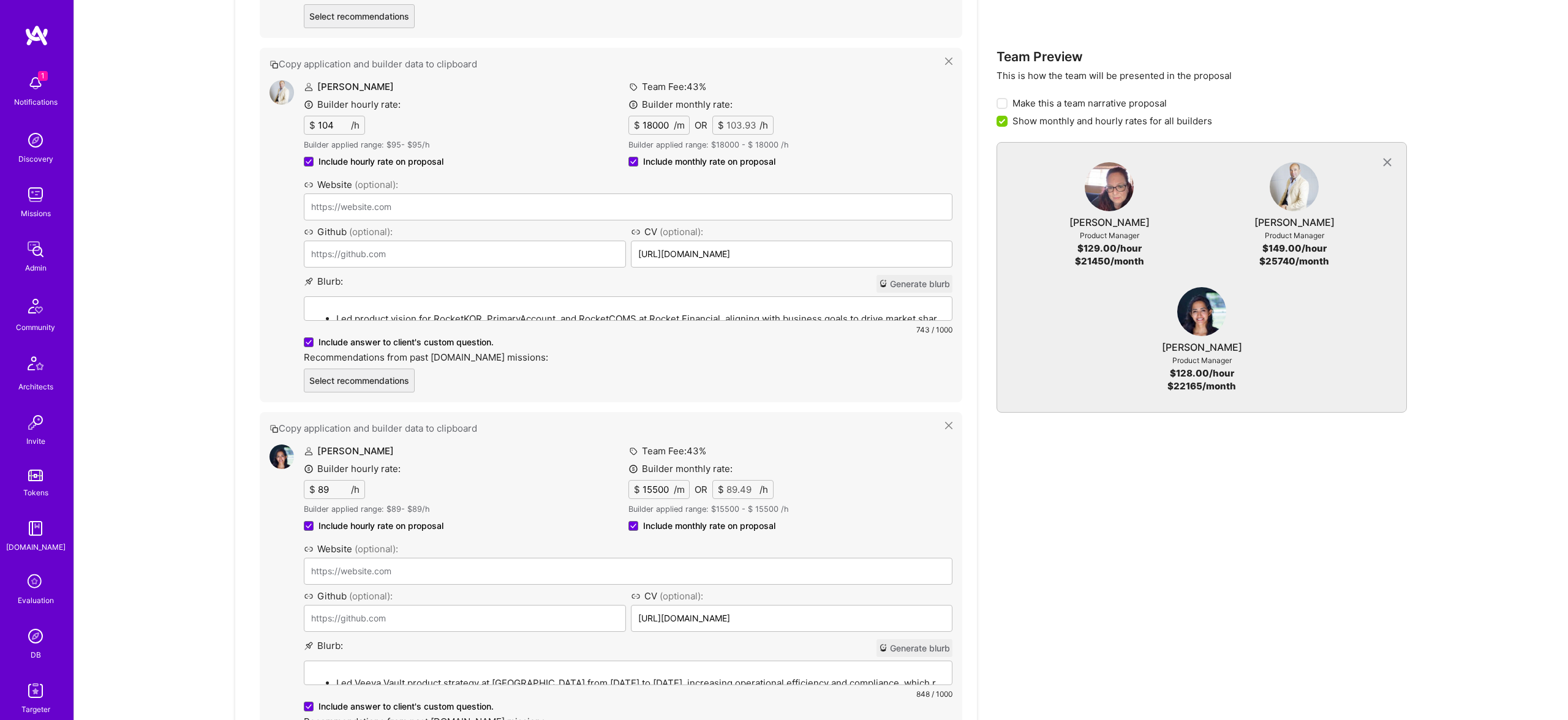
click at [334, 487] on input "89" at bounding box center [333, 489] width 35 height 18
type input "90"
click at [497, 494] on div "Vasudha Krishnamoorthy Builder hourly rate: $ 90 /h Builder applied range: $ 89…" at bounding box center [466, 491] width 325 height 93
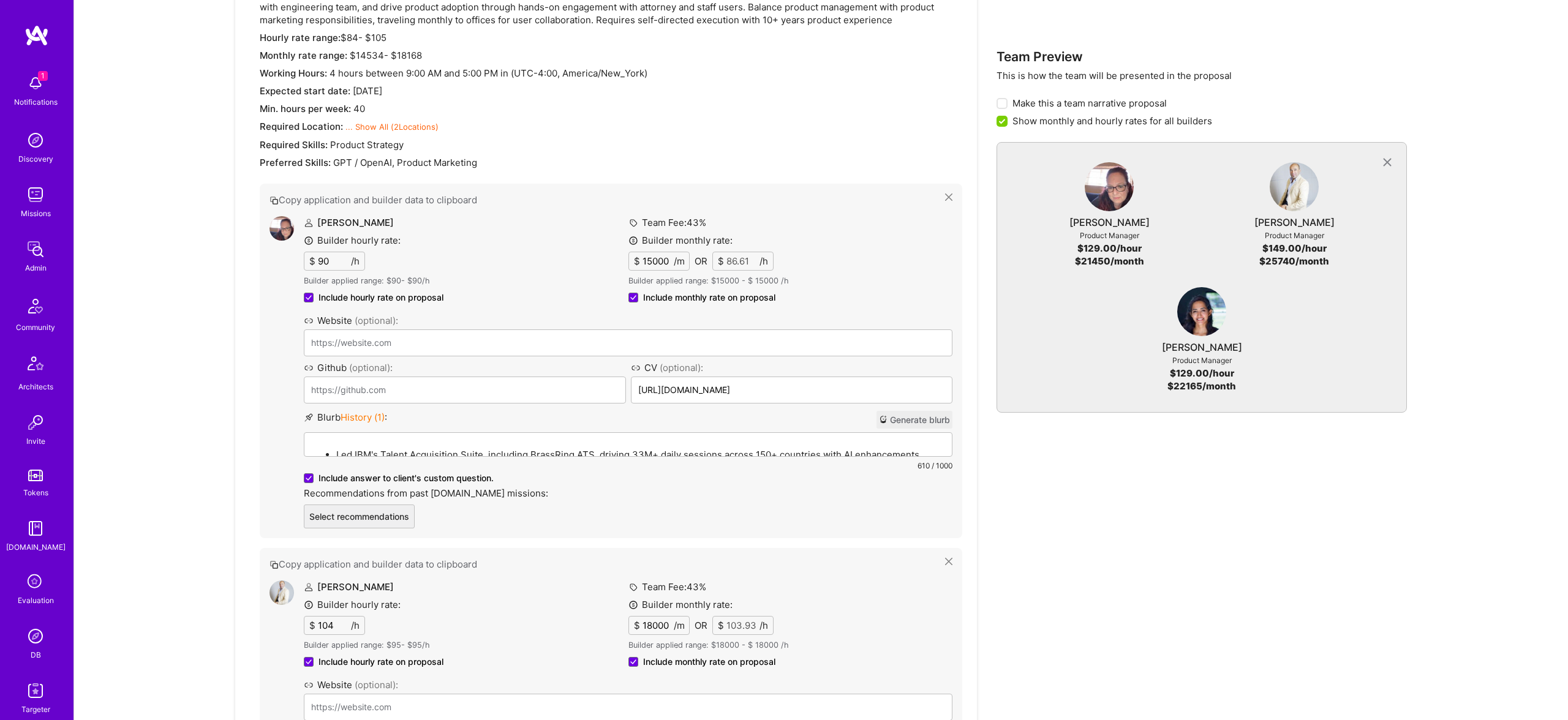
scroll to position [1213, 0]
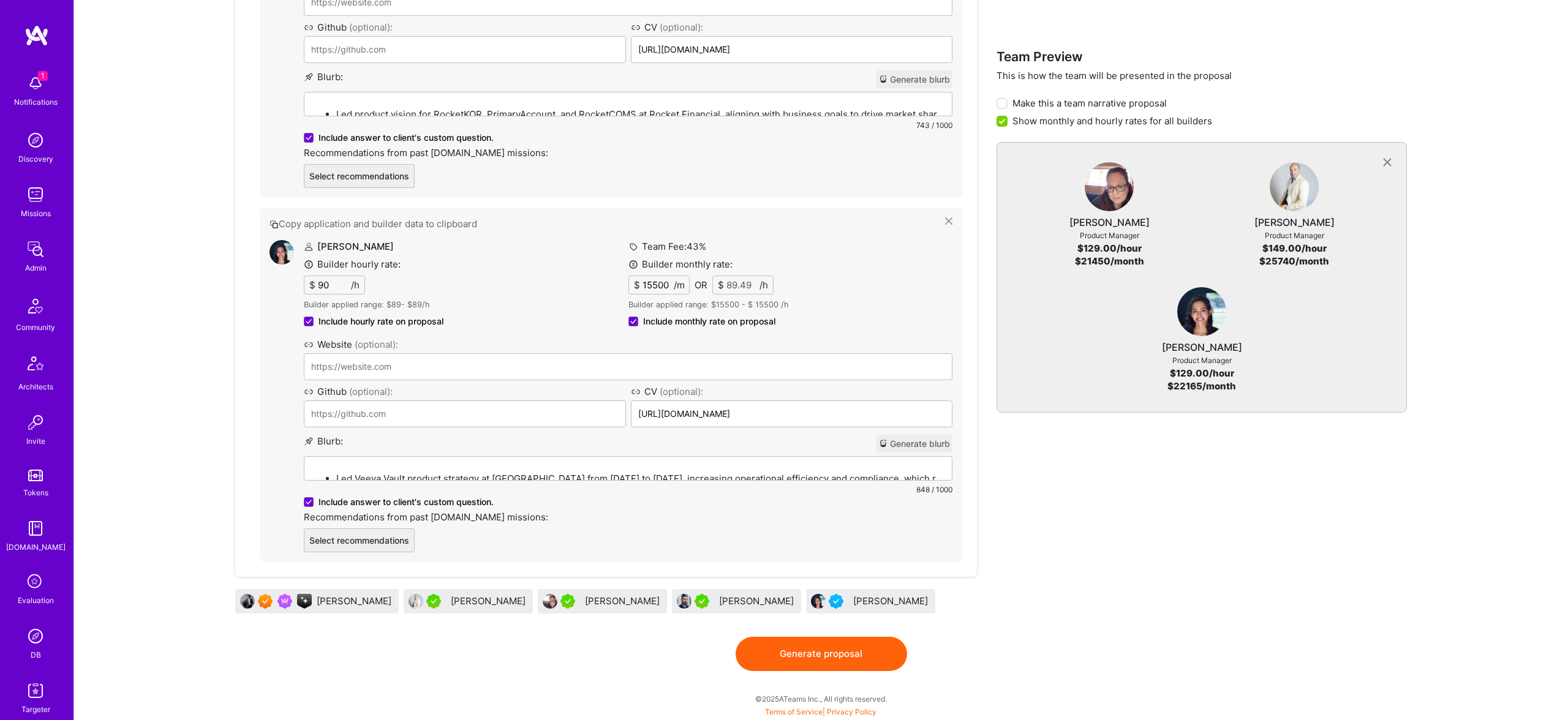
click at [829, 651] on button "Generate proposal" at bounding box center [821, 653] width 172 height 34
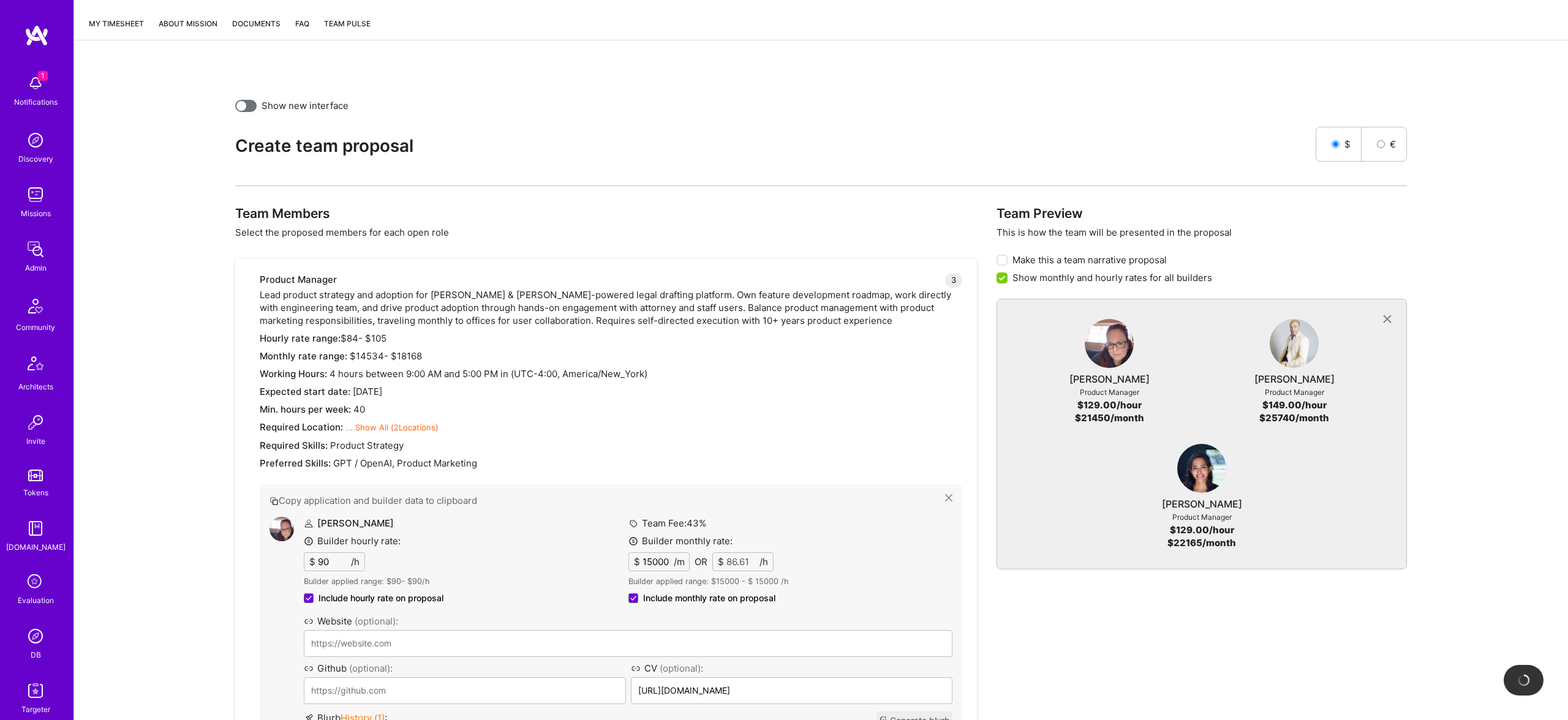
scroll to position [0, 0]
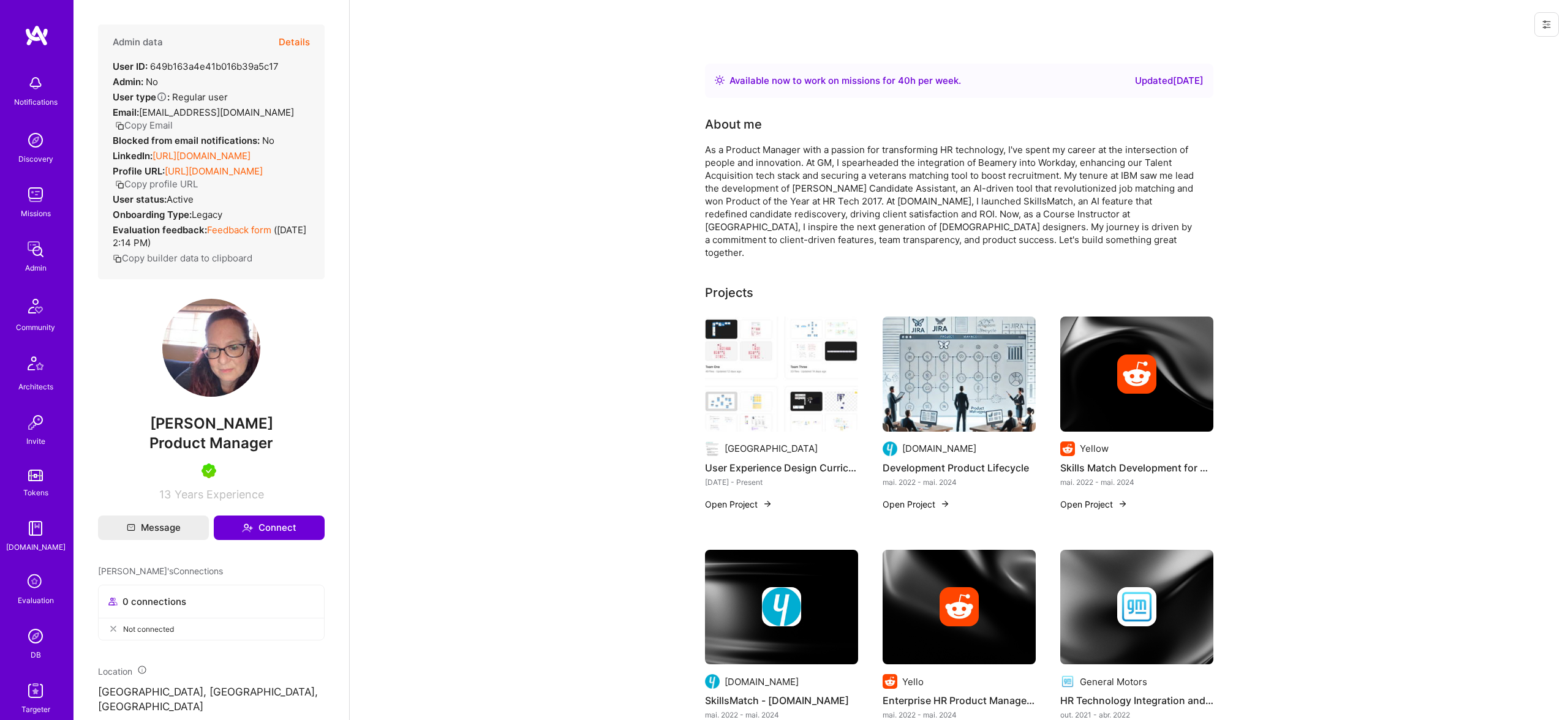
click at [290, 39] on button "Details" at bounding box center [294, 42] width 31 height 35
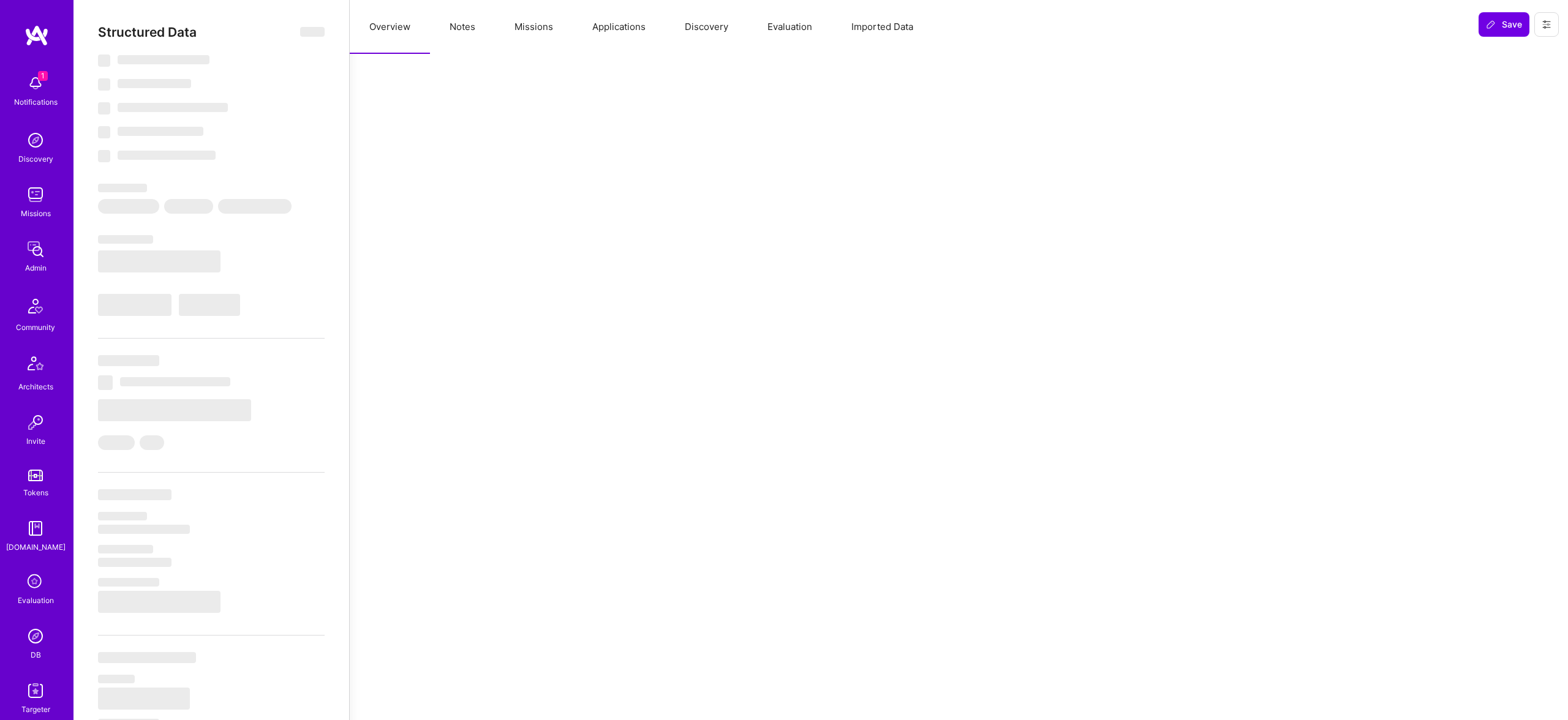
select select "Right Now"
select select "5"
select select "7"
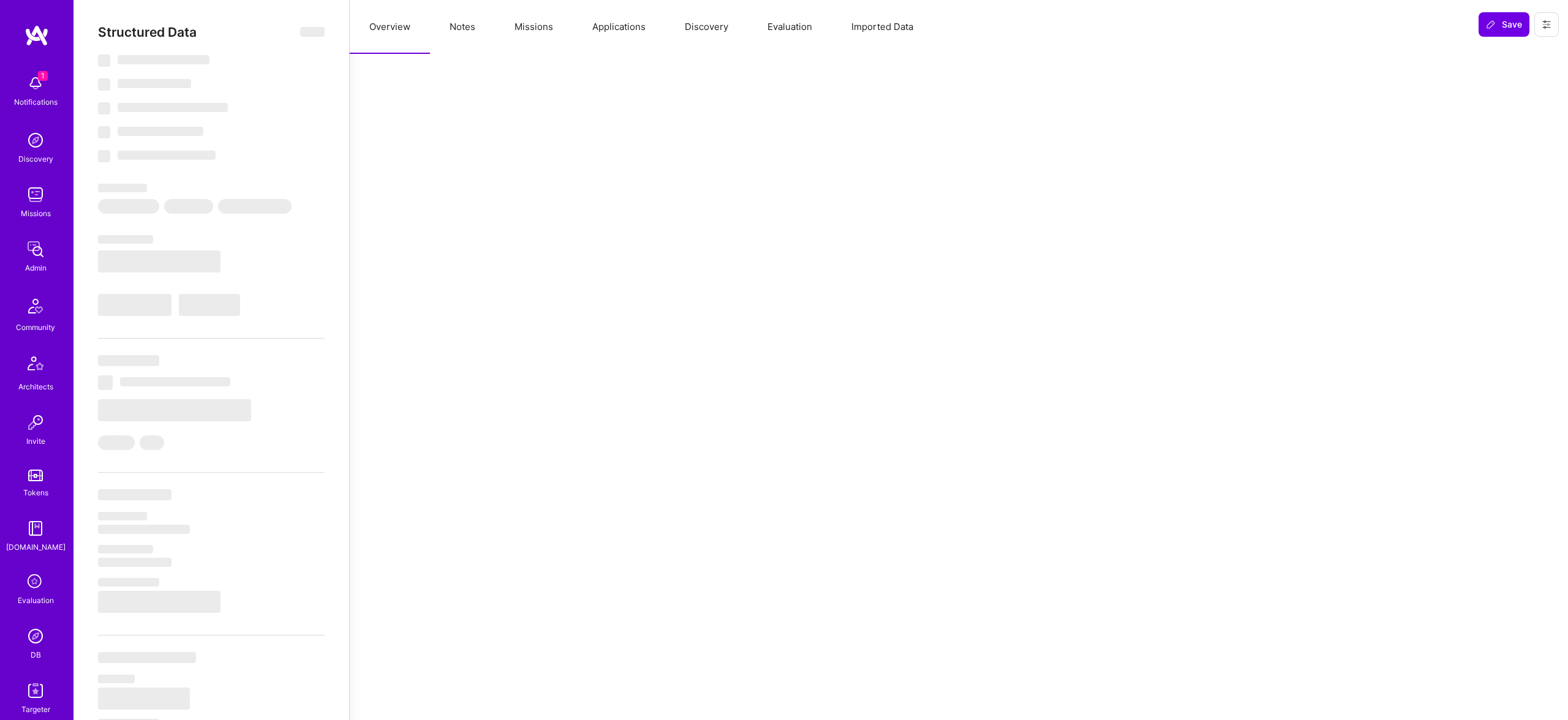
select select "US"
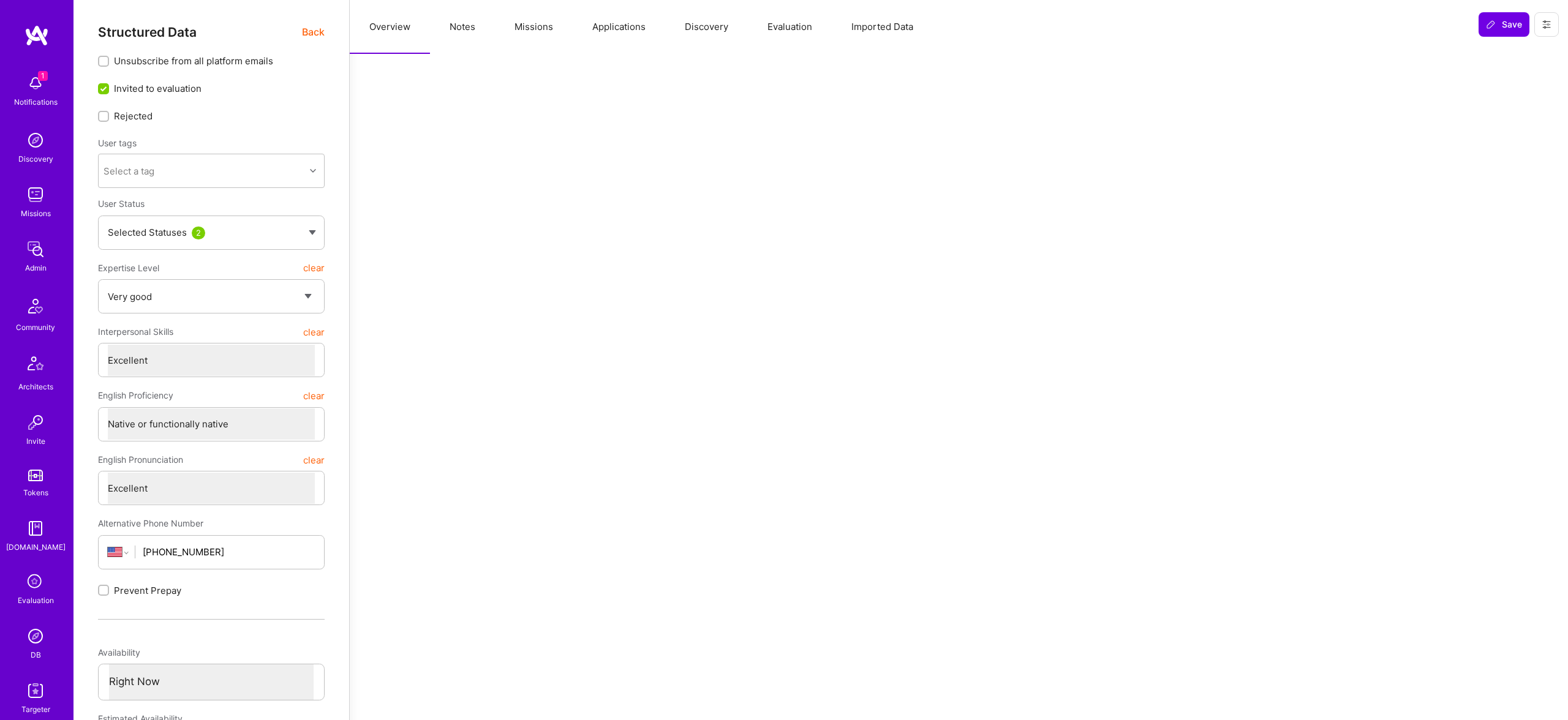
click at [480, 35] on button "Notes" at bounding box center [462, 27] width 65 height 54
type textarea "x"
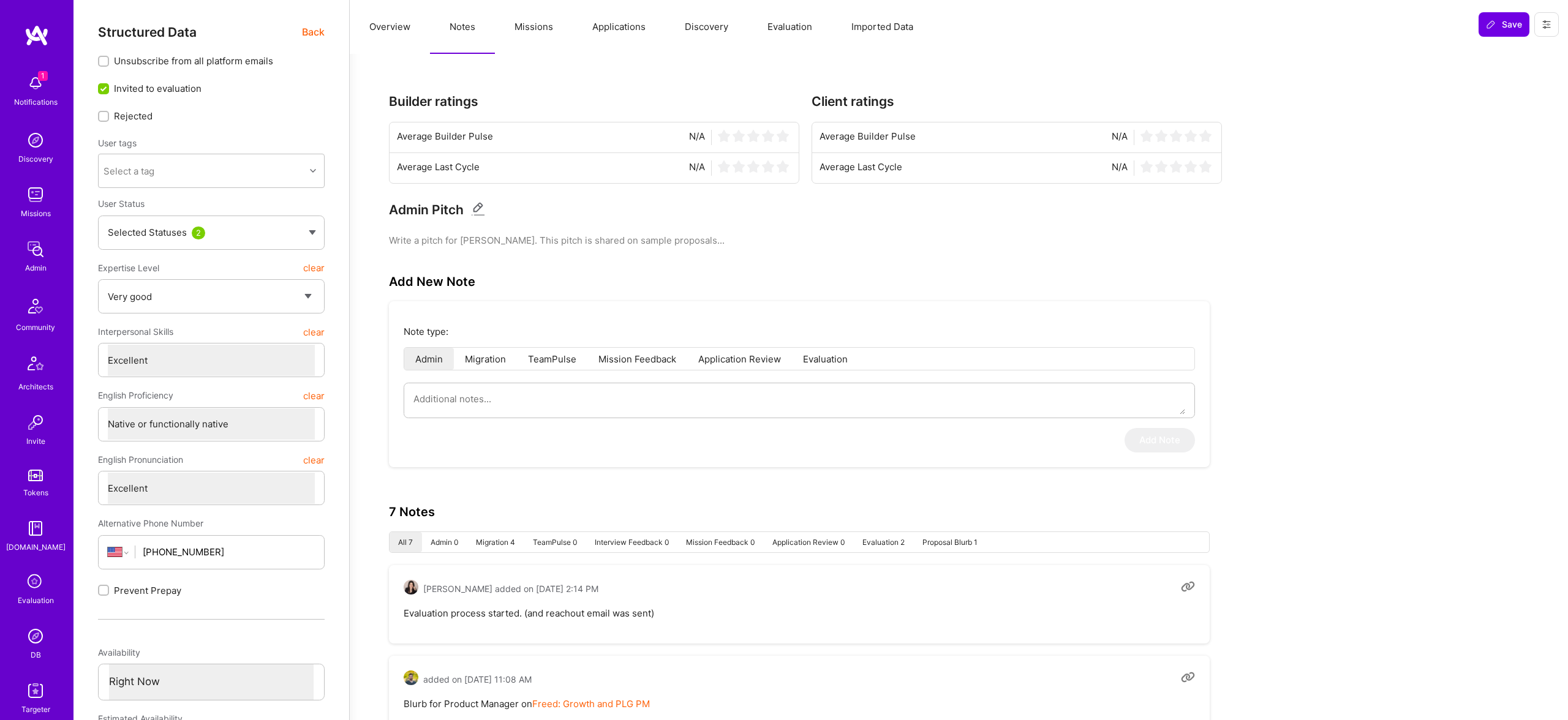
click at [790, 33] on button "Evaluation" at bounding box center [790, 27] width 84 height 54
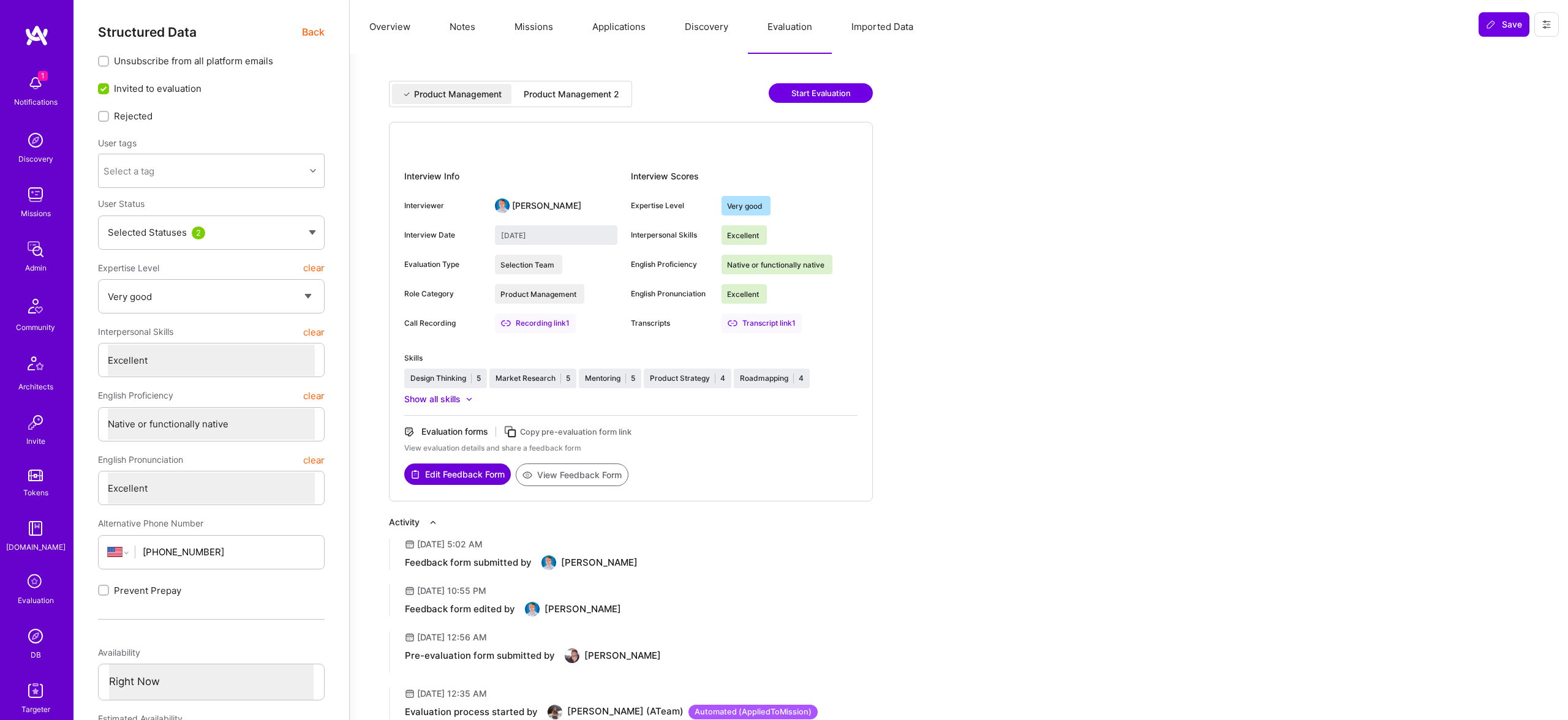
click at [562, 88] on div "Product Management 2" at bounding box center [571, 94] width 96 height 12
type input "September 19, 2025"
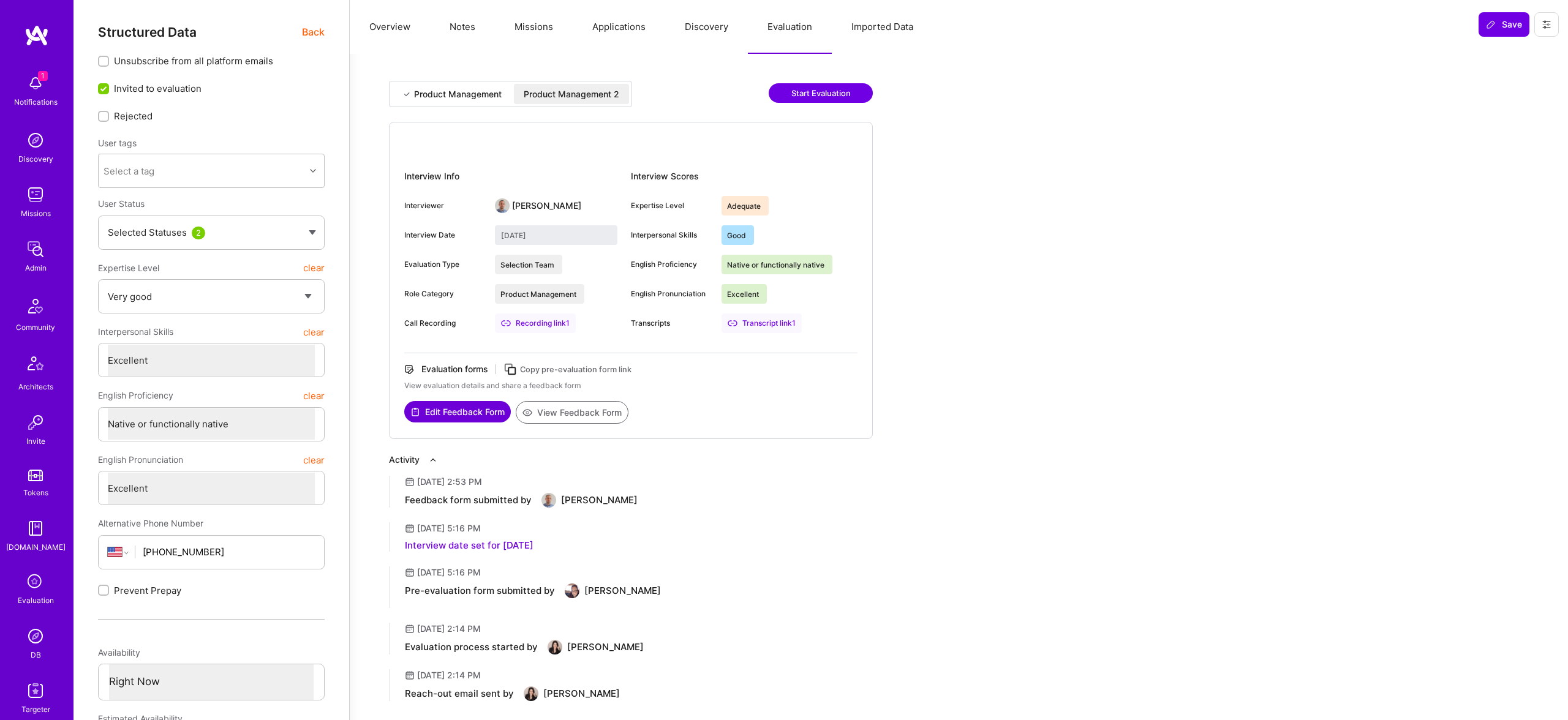
click at [591, 413] on button "View Feedback Form" at bounding box center [571, 412] width 112 height 22
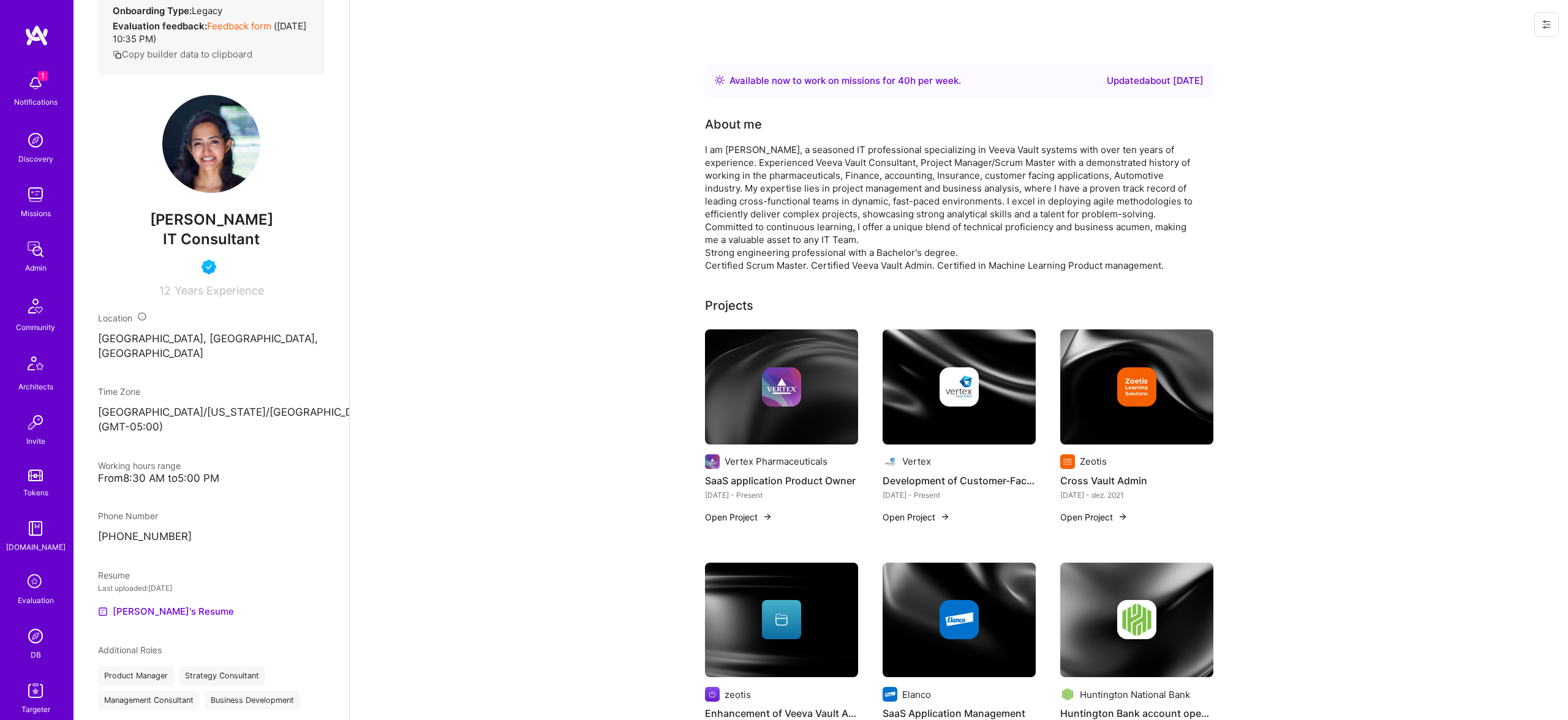
scroll to position [221, 0]
click at [163, 600] on link "Vasudha's Resume" at bounding box center [166, 607] width 136 height 15
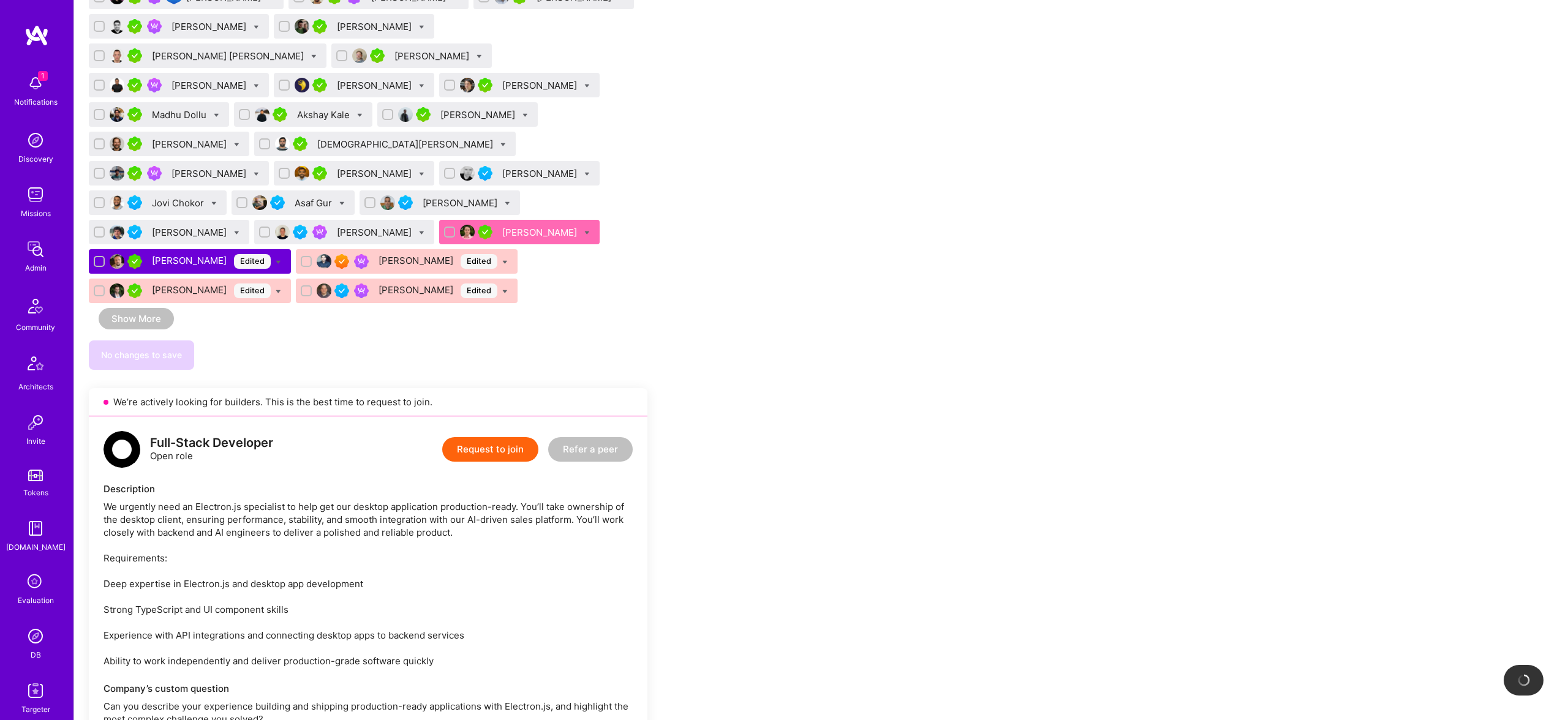
scroll to position [1152, 0]
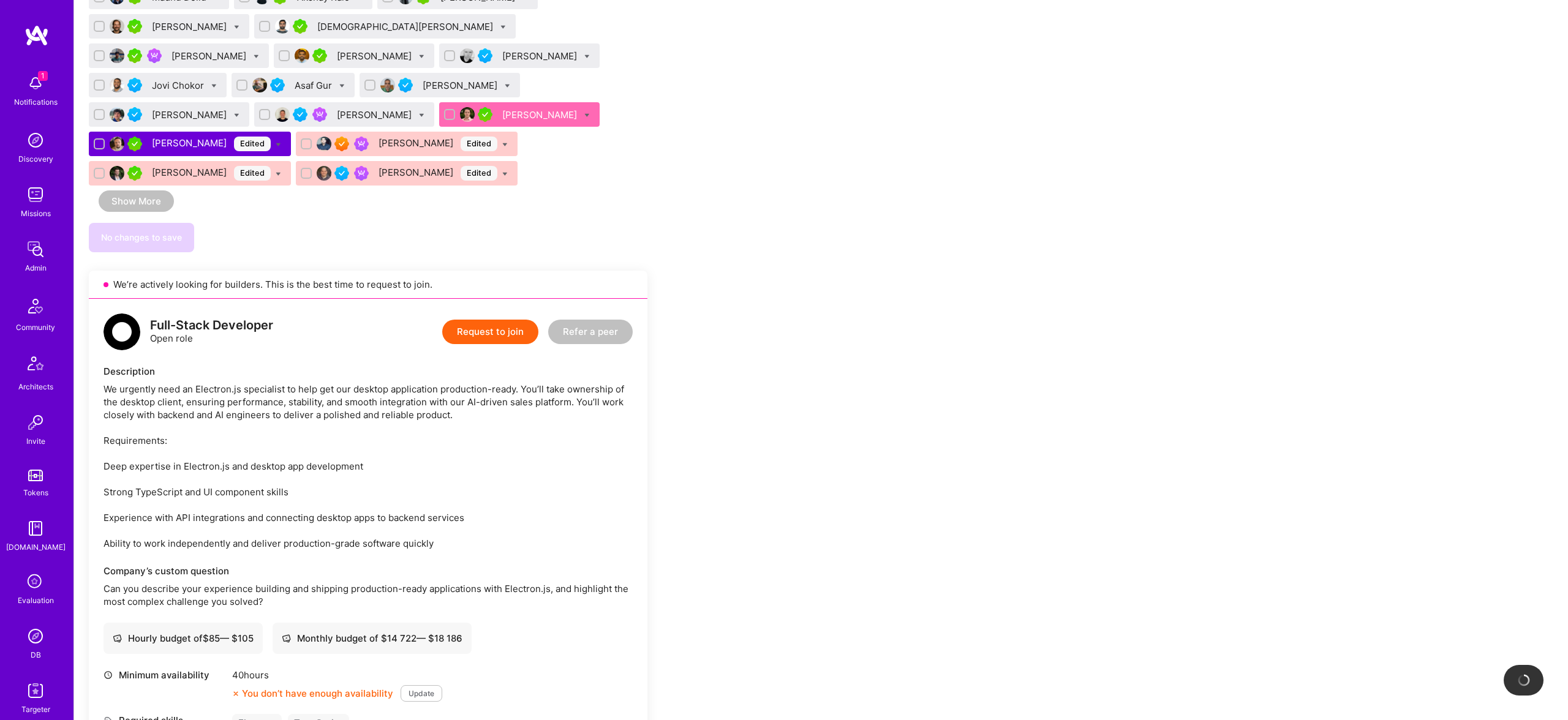
click at [304, 490] on div "We urgently need an Electron.js specialist to help get our desktop application …" at bounding box center [368, 466] width 529 height 167
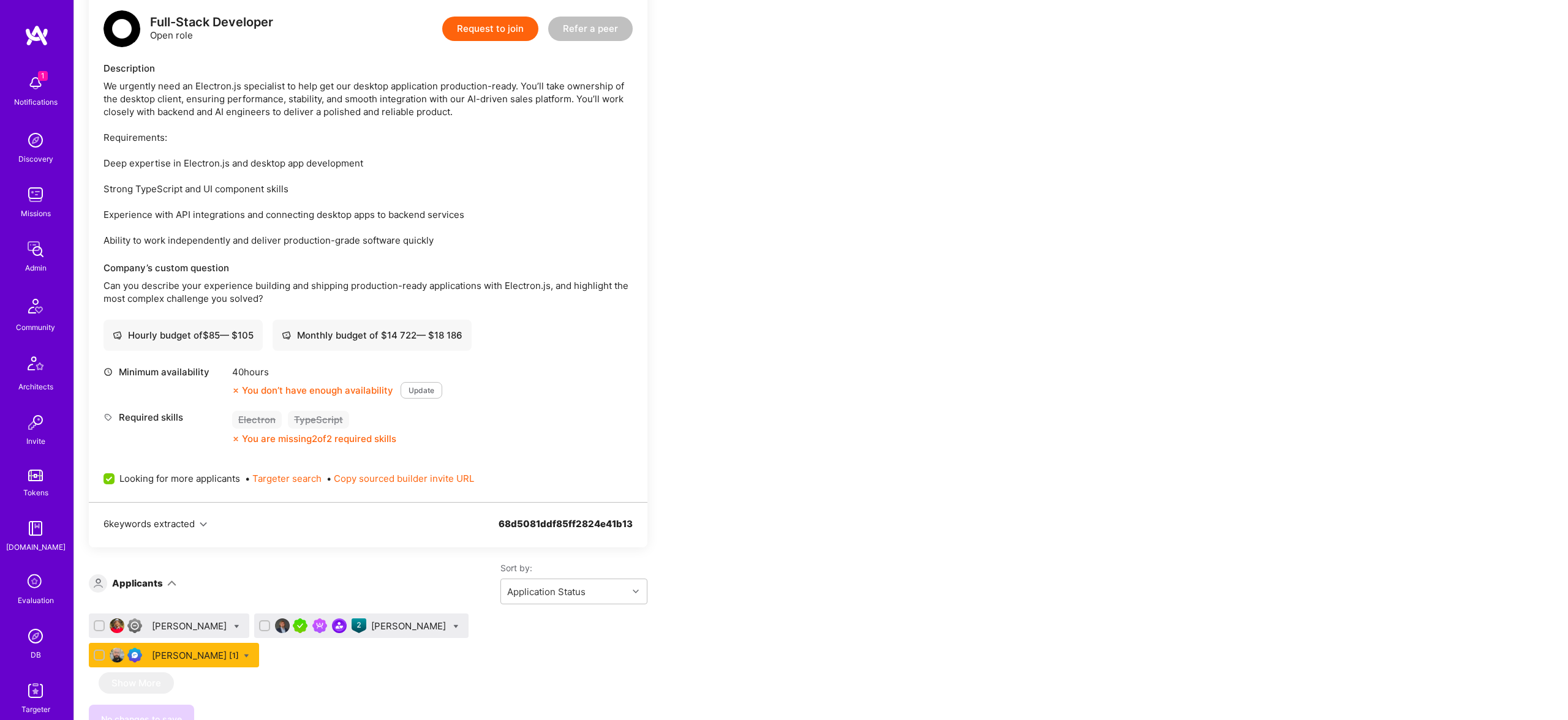
scroll to position [1953, 0]
click at [239, 650] on div "Thiago Pereira [1]" at bounding box center [195, 656] width 87 height 13
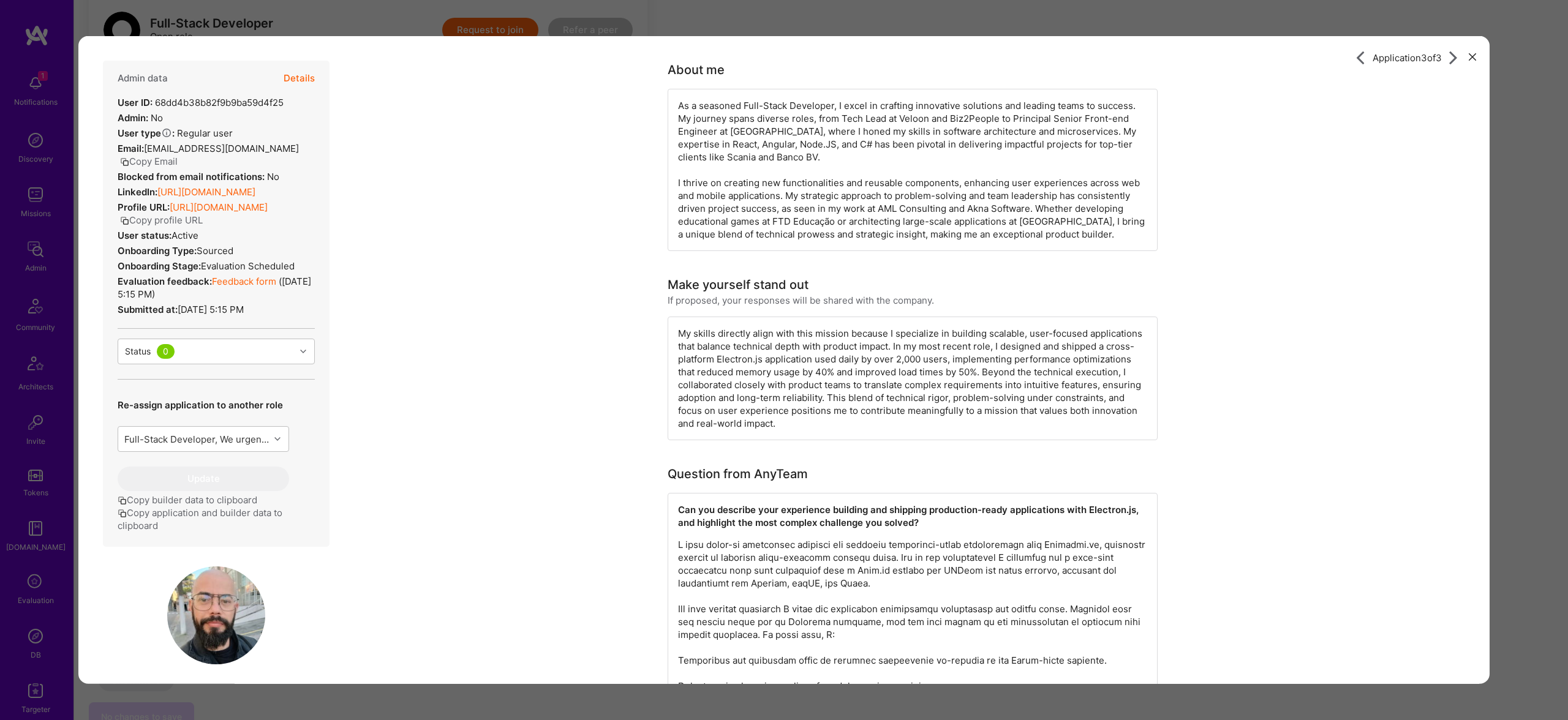
scroll to position [1, 0]
click at [147, 163] on button "Copy Email" at bounding box center [149, 161] width 58 height 13
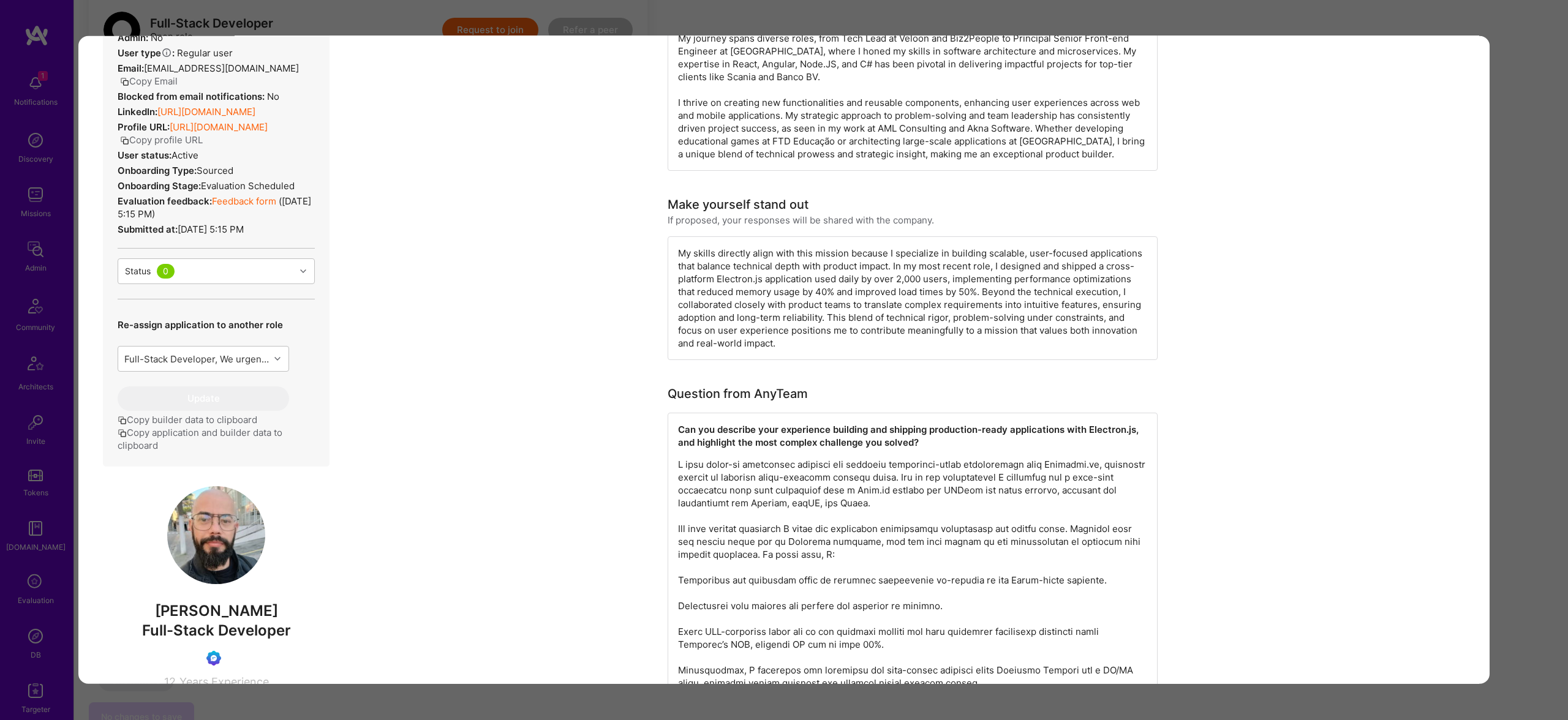
scroll to position [73, 0]
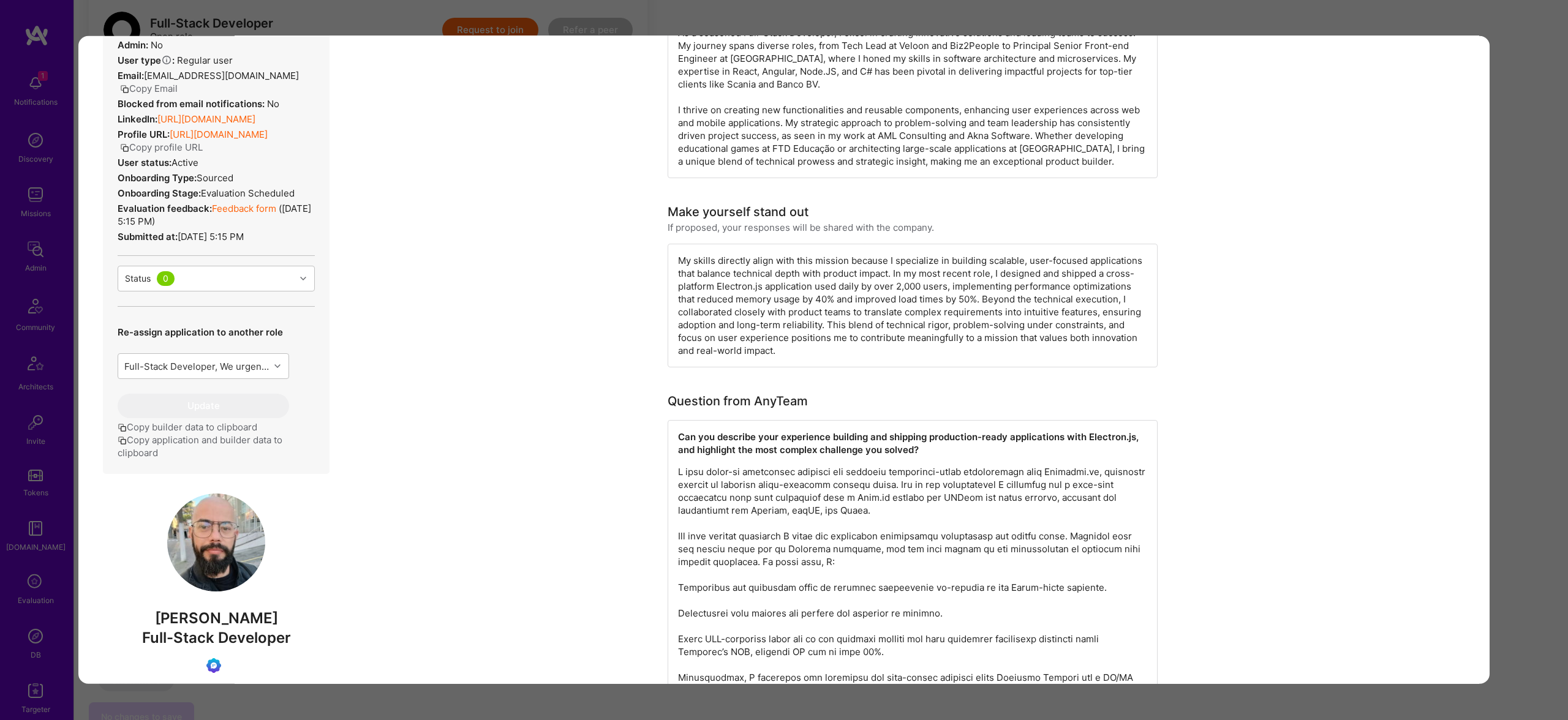
click at [501, 19] on div "Application 3 of 3 Admin data Details User ID: 68dd4b38b82f9b9ba59d4f25 Admin: …" at bounding box center [784, 360] width 1568 height 720
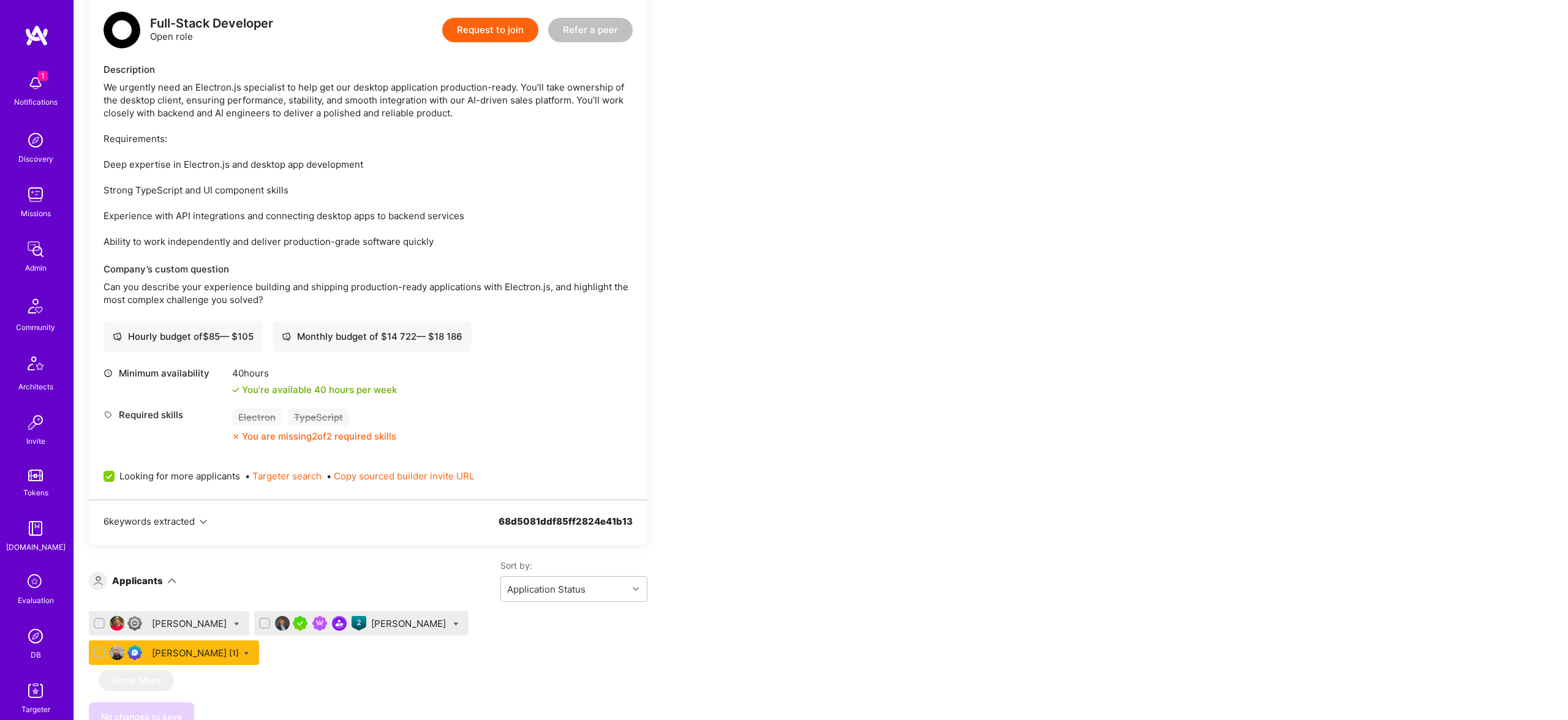
scroll to position [1976, 0]
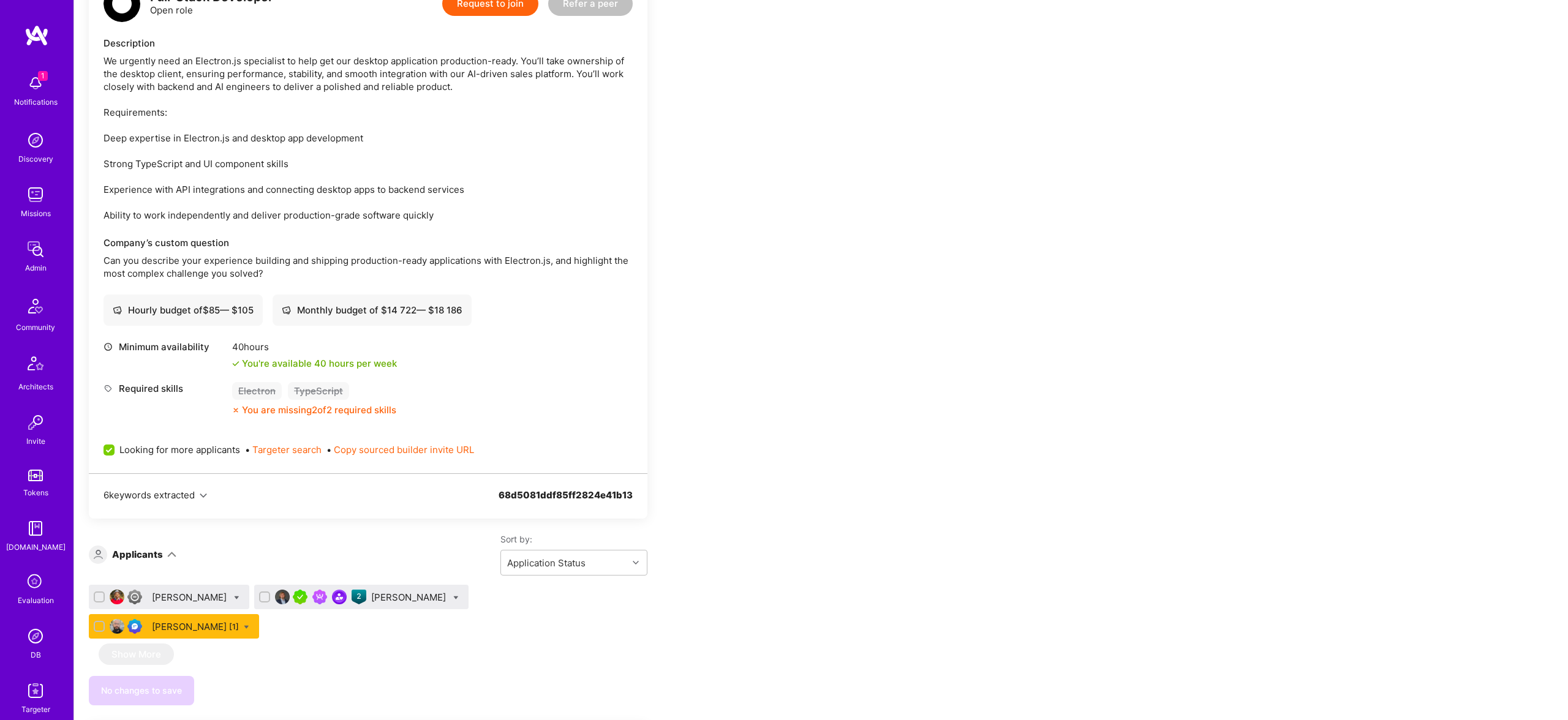
click at [239, 620] on div "Thiago Pereira [1]" at bounding box center [195, 626] width 87 height 13
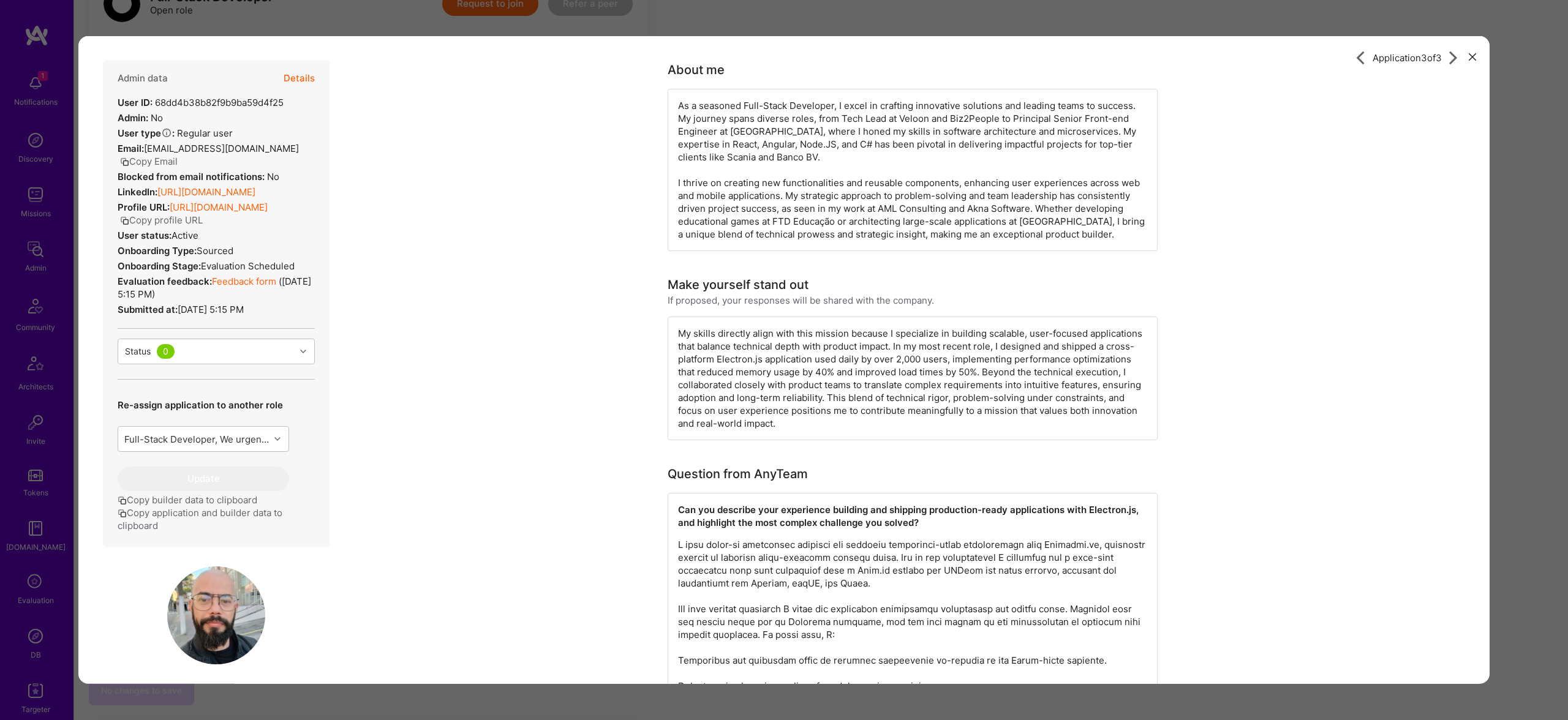
click at [249, 148] on span "falecomthiagopereira@gmail.com" at bounding box center [221, 148] width 155 height 12
click at [153, 161] on button "Copy Email" at bounding box center [149, 161] width 58 height 13
click at [452, 19] on div "Application 3 of 3 Admin data Details User ID: 68dd4b38b82f9b9ba59d4f25 Admin: …" at bounding box center [784, 360] width 1568 height 720
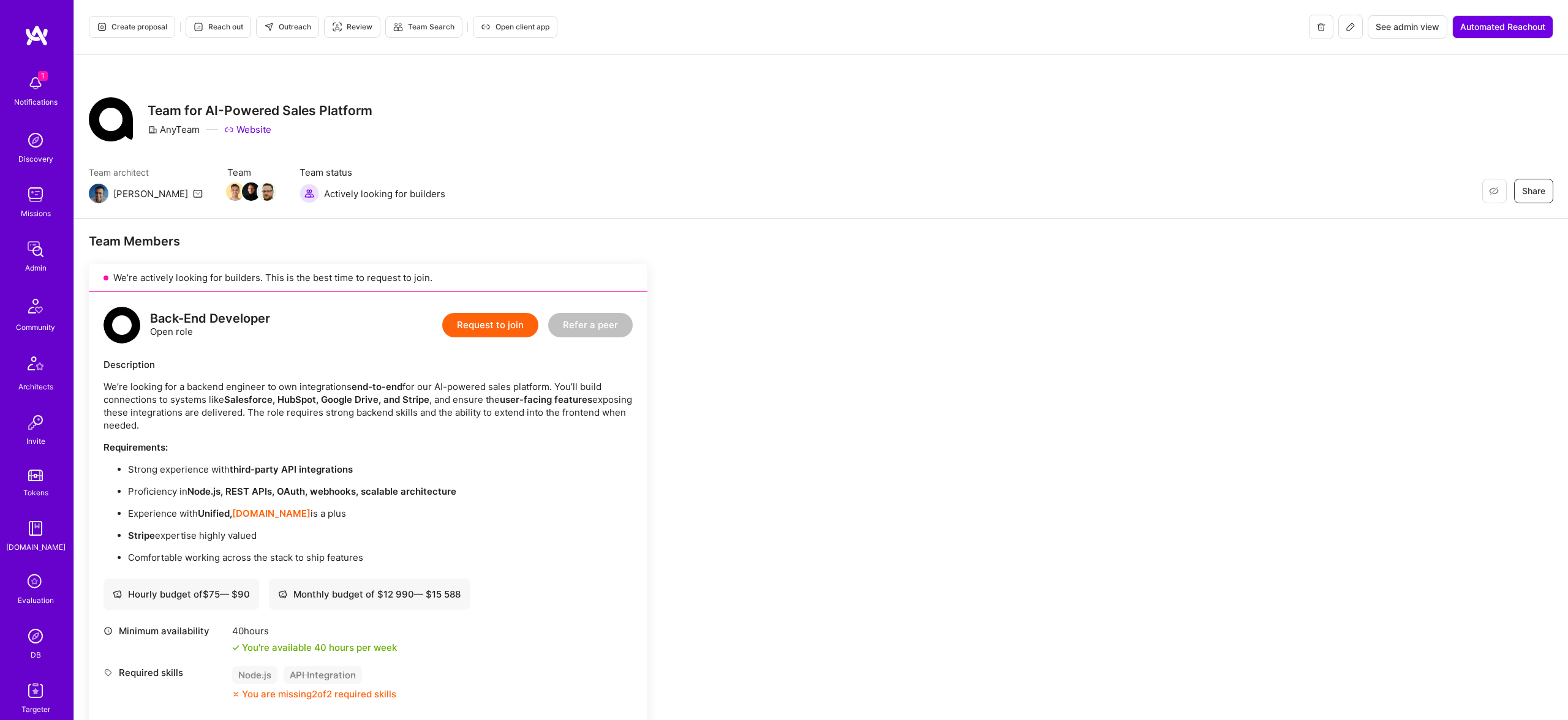
click at [287, 24] on span "Outreach" at bounding box center [287, 26] width 47 height 11
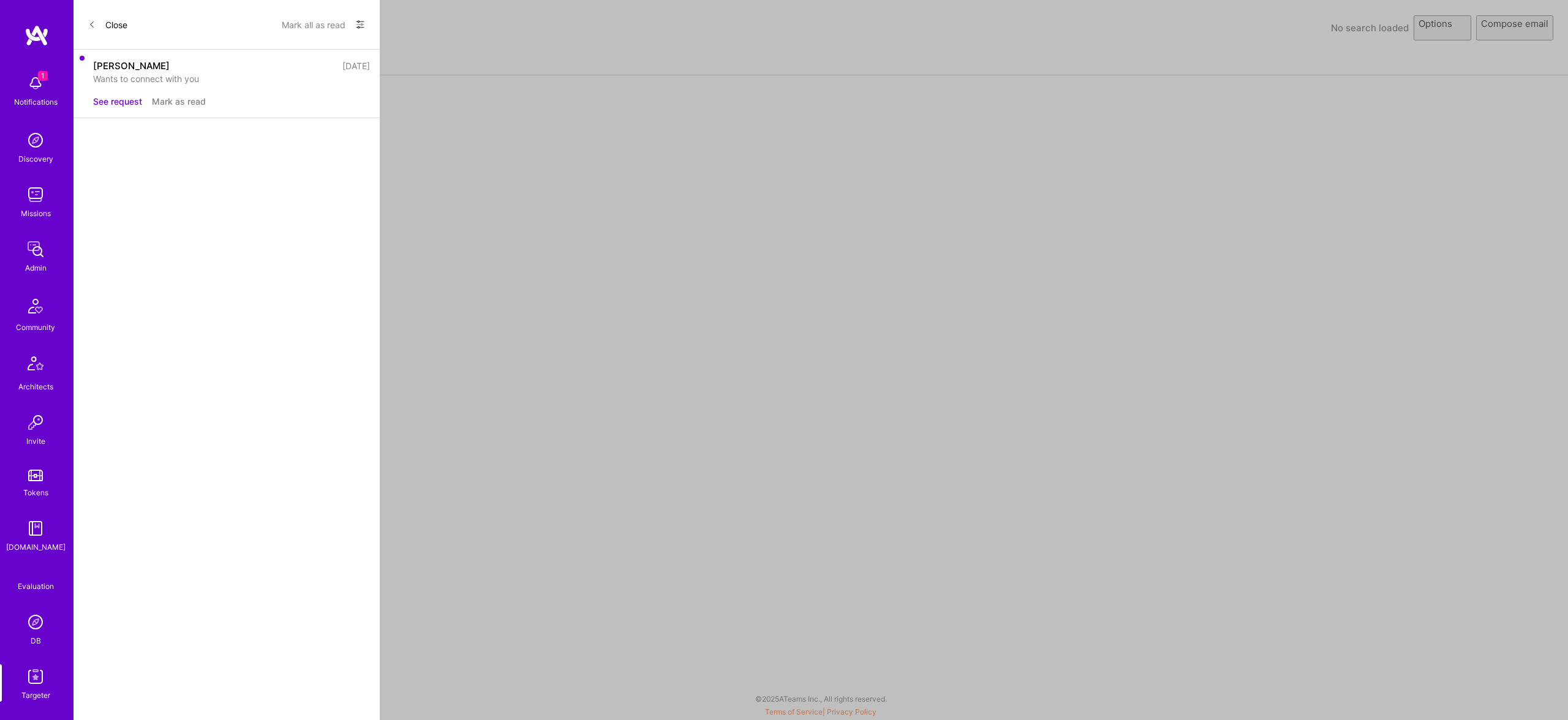
select select "rich-reachout"
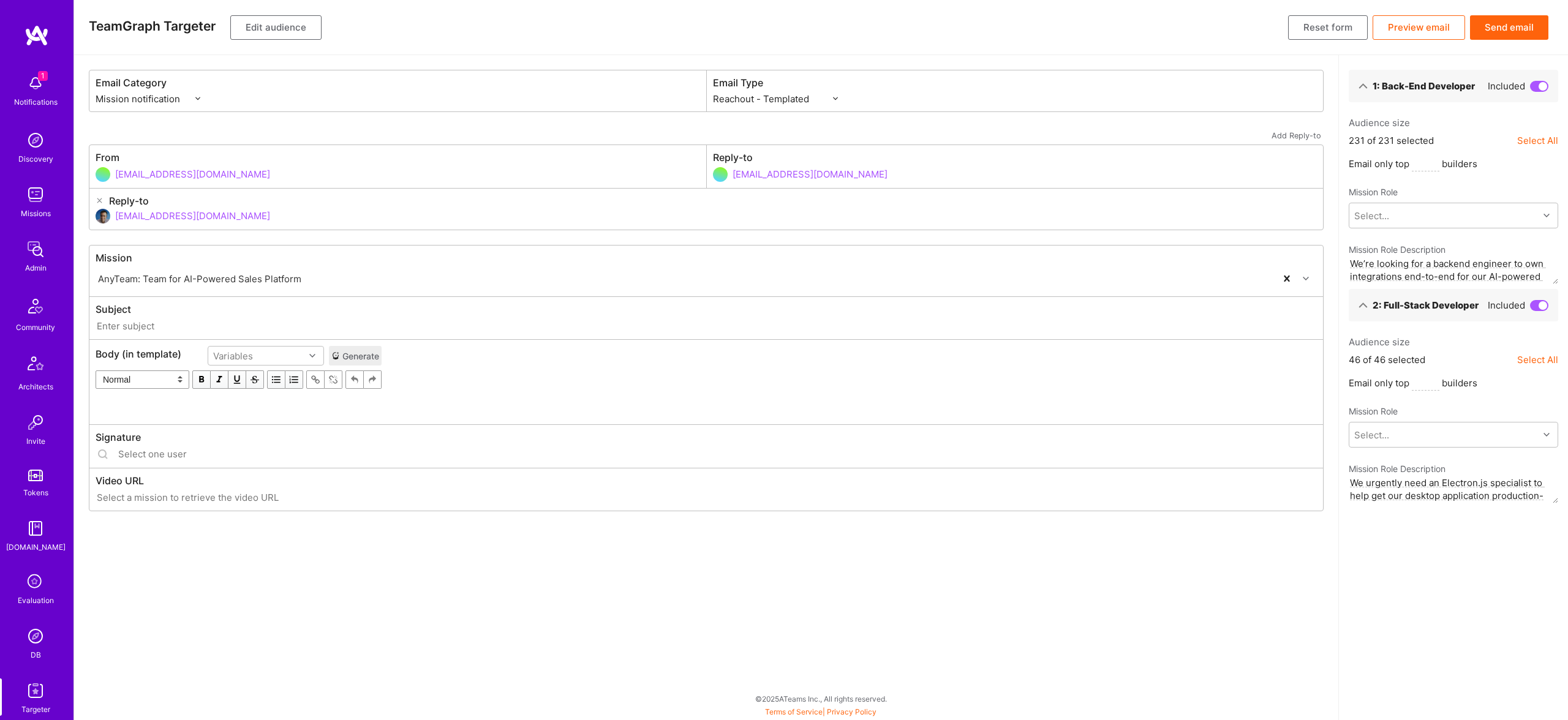
type input "[DOMAIN_NAME] // AnyTeam: Team for AI-Powered Sales Platform"
type input "[EMAIL_ADDRESS][DOMAIN_NAME]"
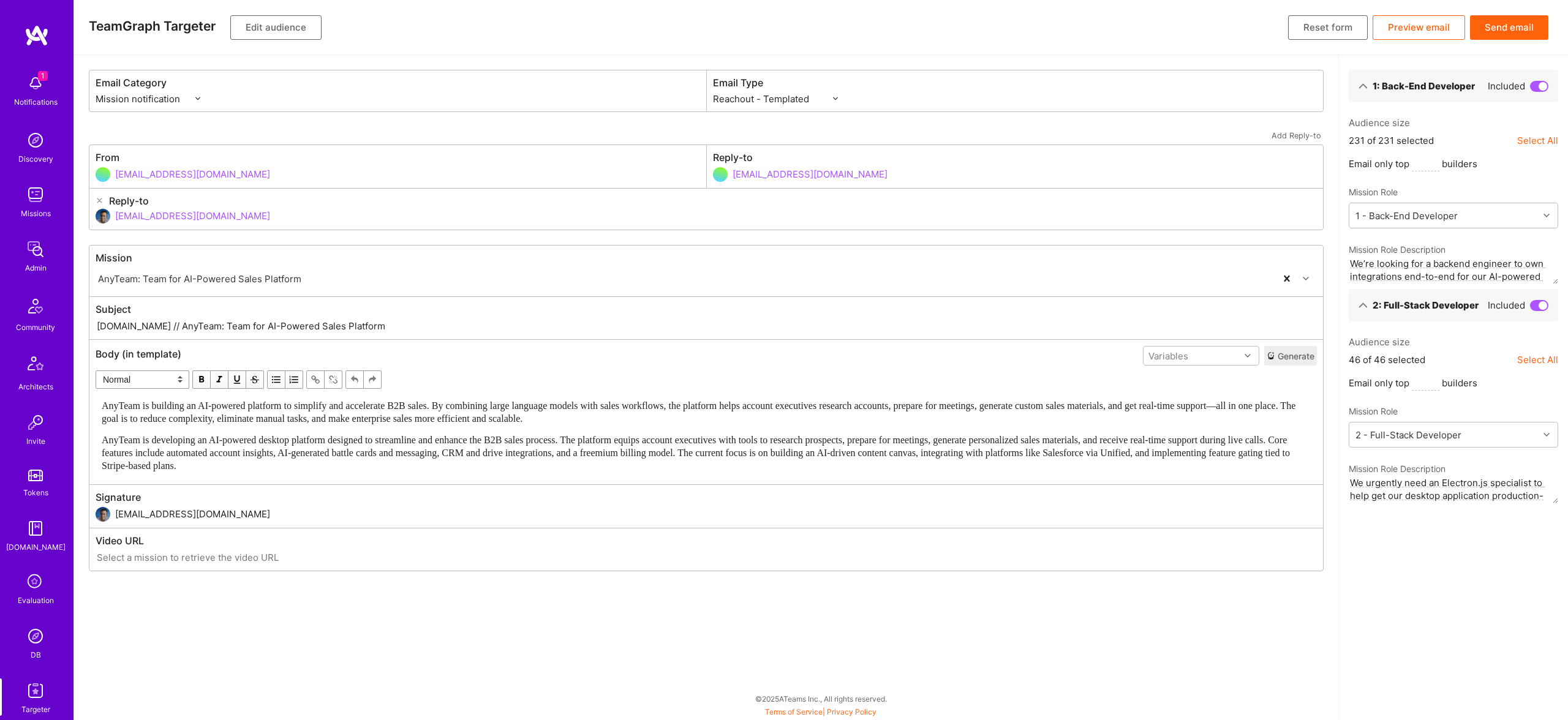
click at [223, 408] on span "AnyTeam is building an AI-powered platform to simplify and accelerate B2B sales…" at bounding box center [699, 412] width 1196 height 23
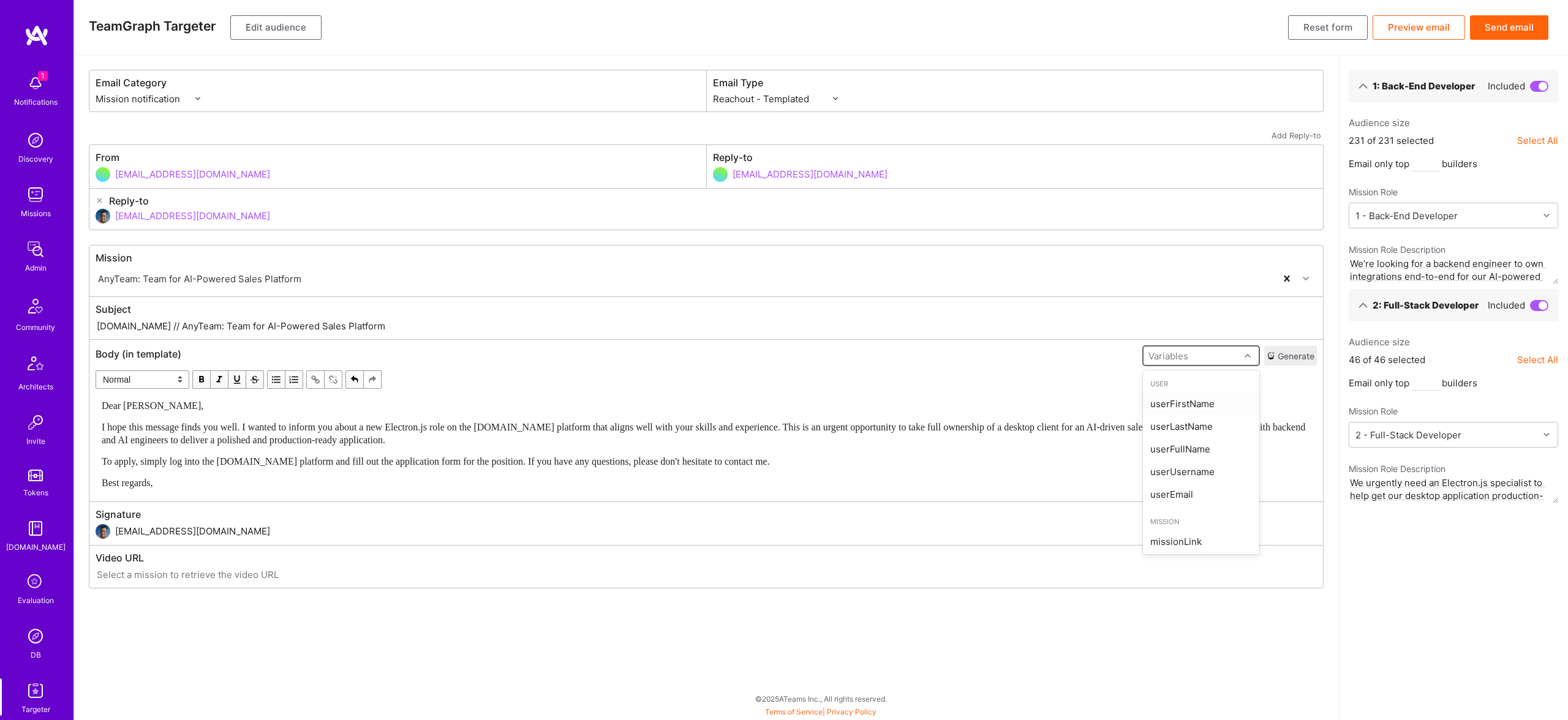
drag, startPoint x: 1170, startPoint y: 355, endPoint x: 1165, endPoint y: 358, distance: 5.8
click at [1168, 354] on div "Variables" at bounding box center [1168, 356] width 40 height 13
drag, startPoint x: 1179, startPoint y: 403, endPoint x: 1168, endPoint y: 405, distance: 11.2
click at [1179, 403] on div "userFirstName" at bounding box center [1200, 403] width 116 height 22
click at [130, 405] on span "Dear [PERSON_NAME]," at bounding box center [152, 405] width 102 height 10
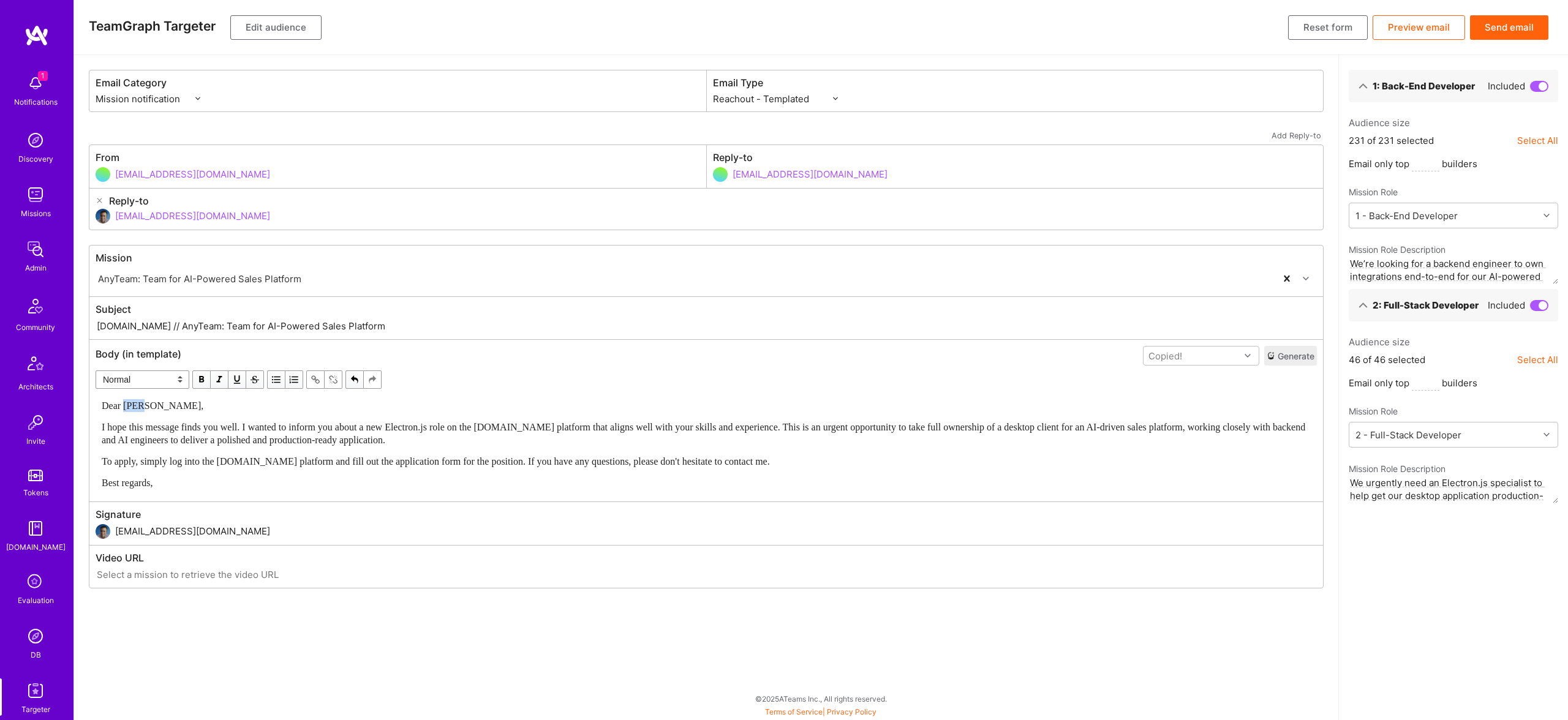
click at [130, 405] on span "Dear Luis," at bounding box center [152, 405] width 102 height 10
paste input "New full-stack role that requires Electron.js experience via A.Tea"
drag, startPoint x: 139, startPoint y: 323, endPoint x: 432, endPoint y: 326, distance: 293.0
click at [432, 326] on input "A.Team // AnyTeam: Team for AI-Powered Sales Platform" at bounding box center [706, 326] width 1221 height 14
click at [253, 326] on input "A.Team // New full-stack role that requires Electron.js experience via A.Team" at bounding box center [706, 326] width 1221 height 14
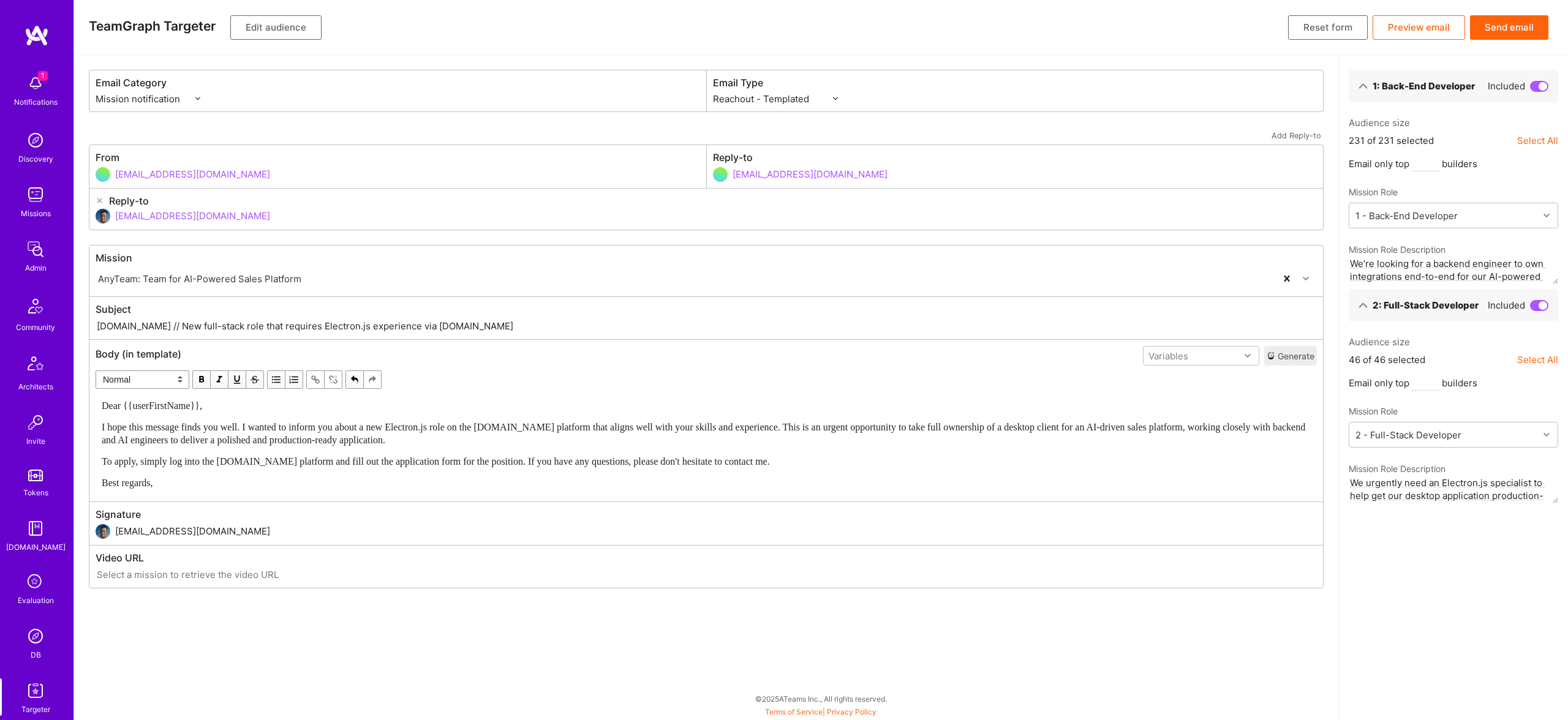
click at [253, 326] on input "A.Team // New full-stack role that requires Electron.js experience via A.Team" at bounding box center [706, 326] width 1221 height 14
paste input "Electron.js"
click at [378, 323] on input "A.Team // New full-stack role experience via A.Team, to work on Electron.js bas…" at bounding box center [706, 326] width 1221 height 14
type input "A.Team // New full-stack role experience via A.Team, to work on Electron.js bas…"
click at [287, 462] on span "To apply, simply log into the A.Team platform and fill out the application form…" at bounding box center [436, 461] width 668 height 10
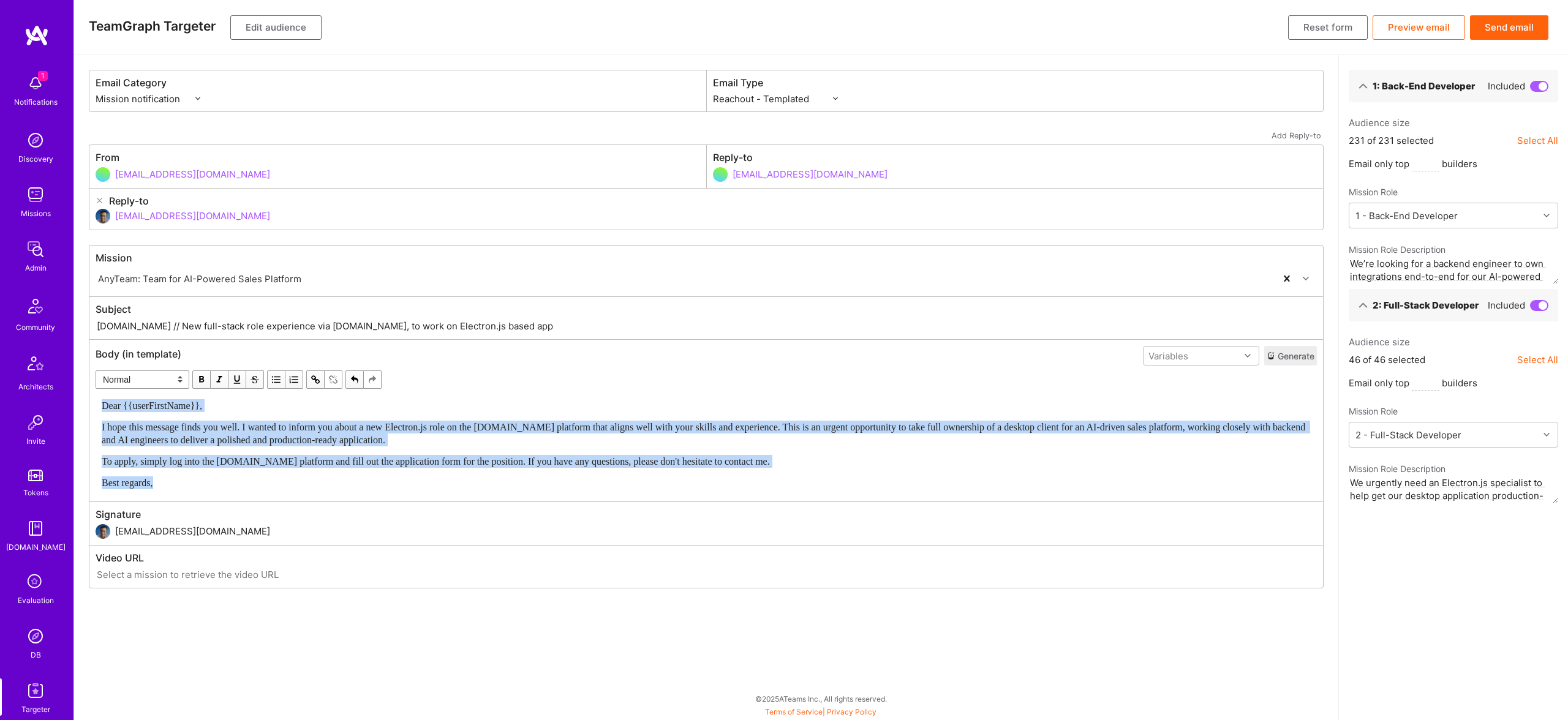
copy div "Dear {{userFirstName}}, I hope this message finds you well. I wanted to inform …"
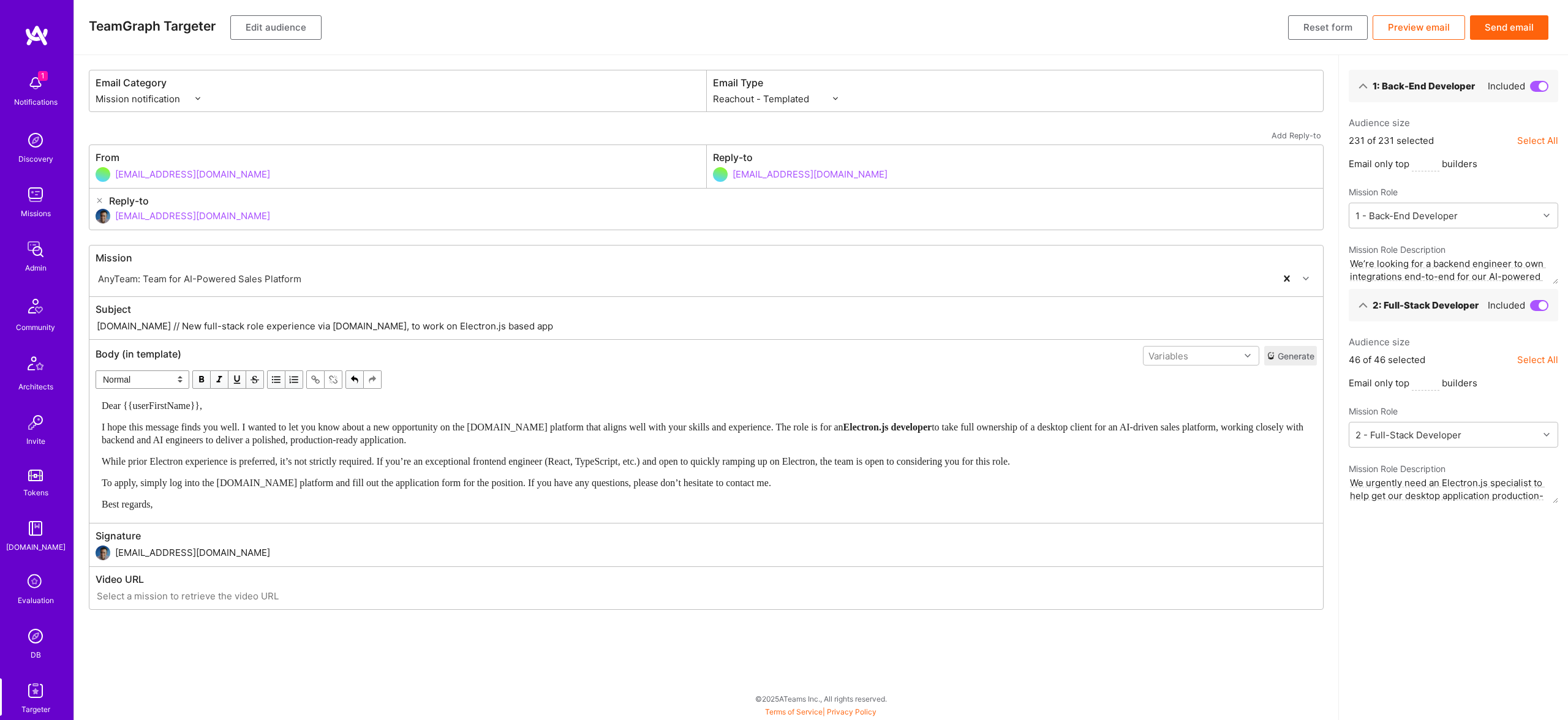
click at [278, 26] on button "Edit audience" at bounding box center [276, 28] width 91 height 24
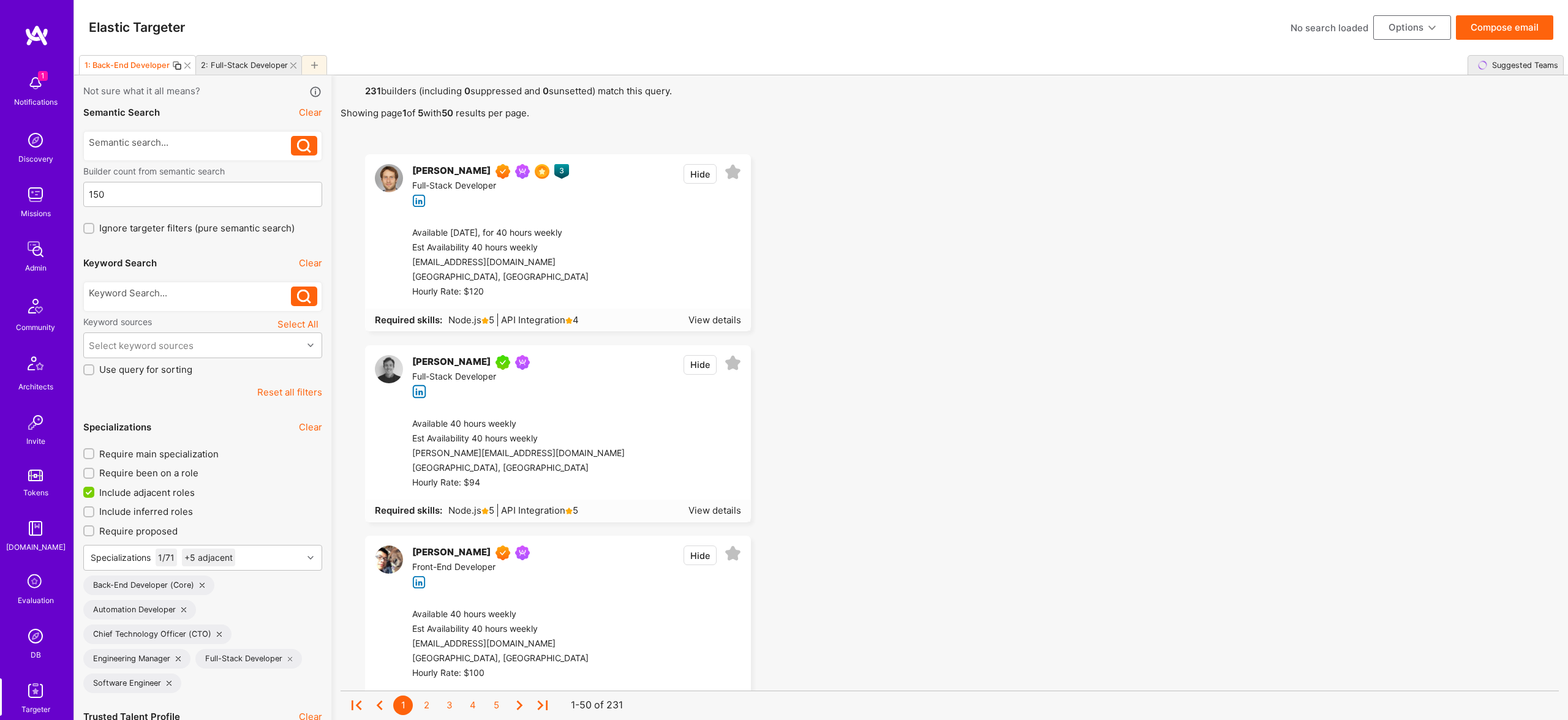
click at [185, 64] on icon at bounding box center [188, 66] width 6 height 6
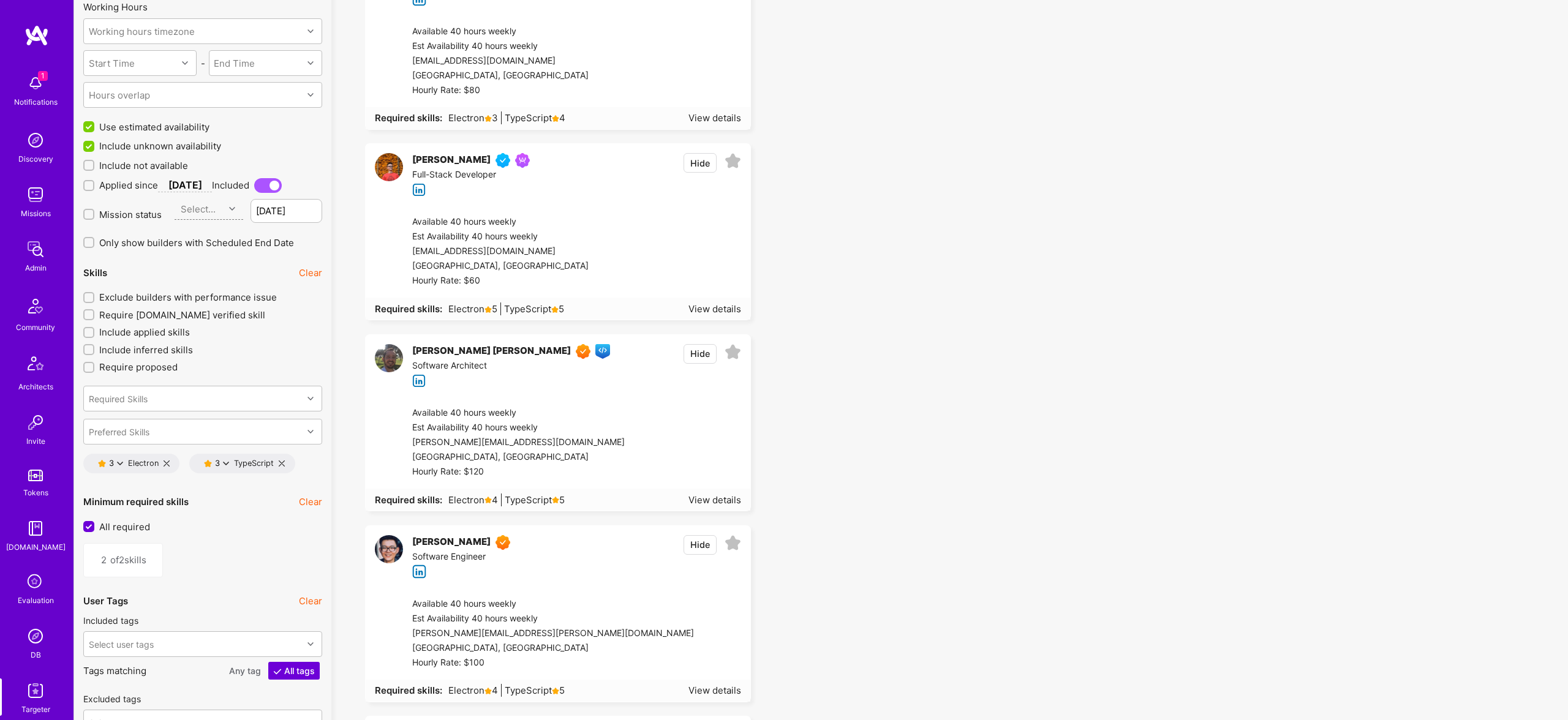
scroll to position [1558, 0]
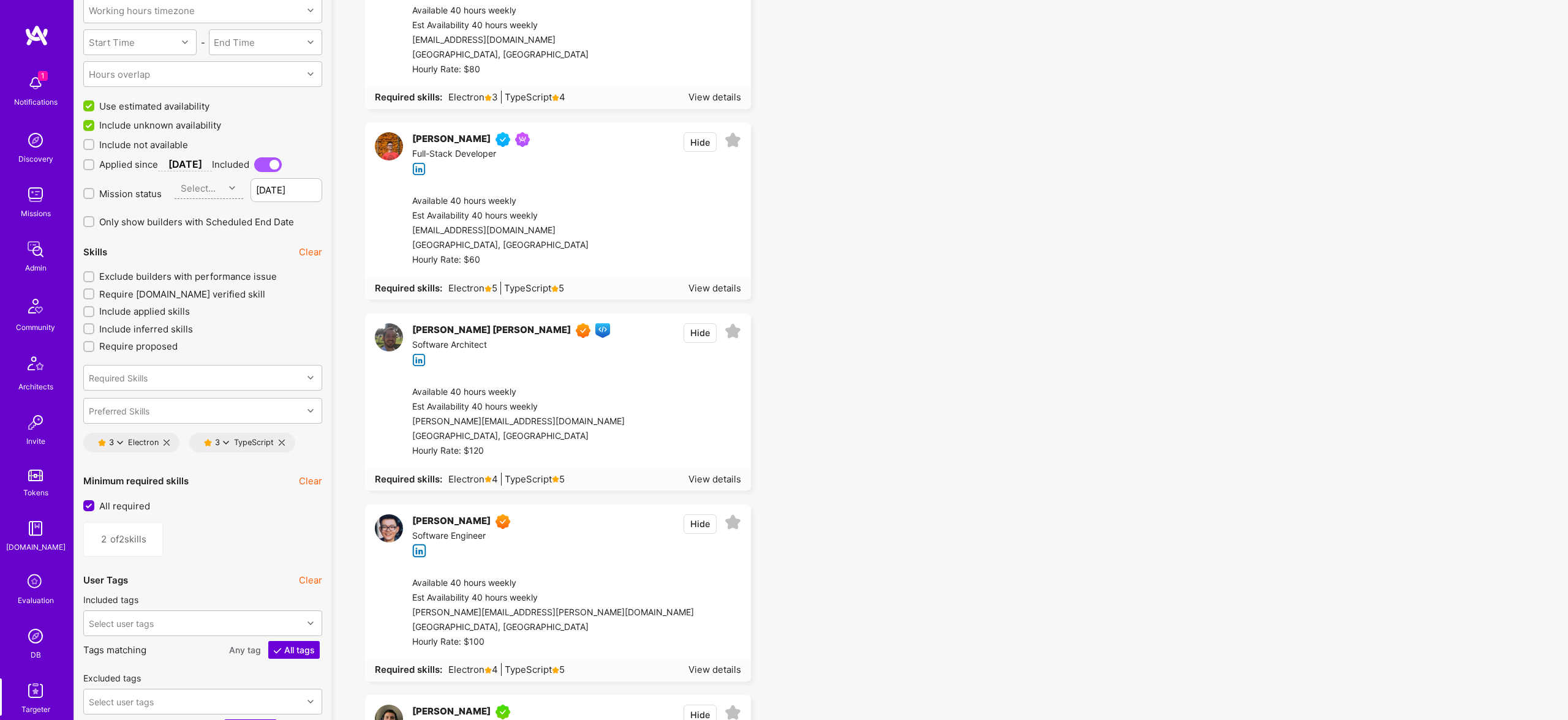
click at [283, 441] on icon at bounding box center [282, 443] width 6 height 6
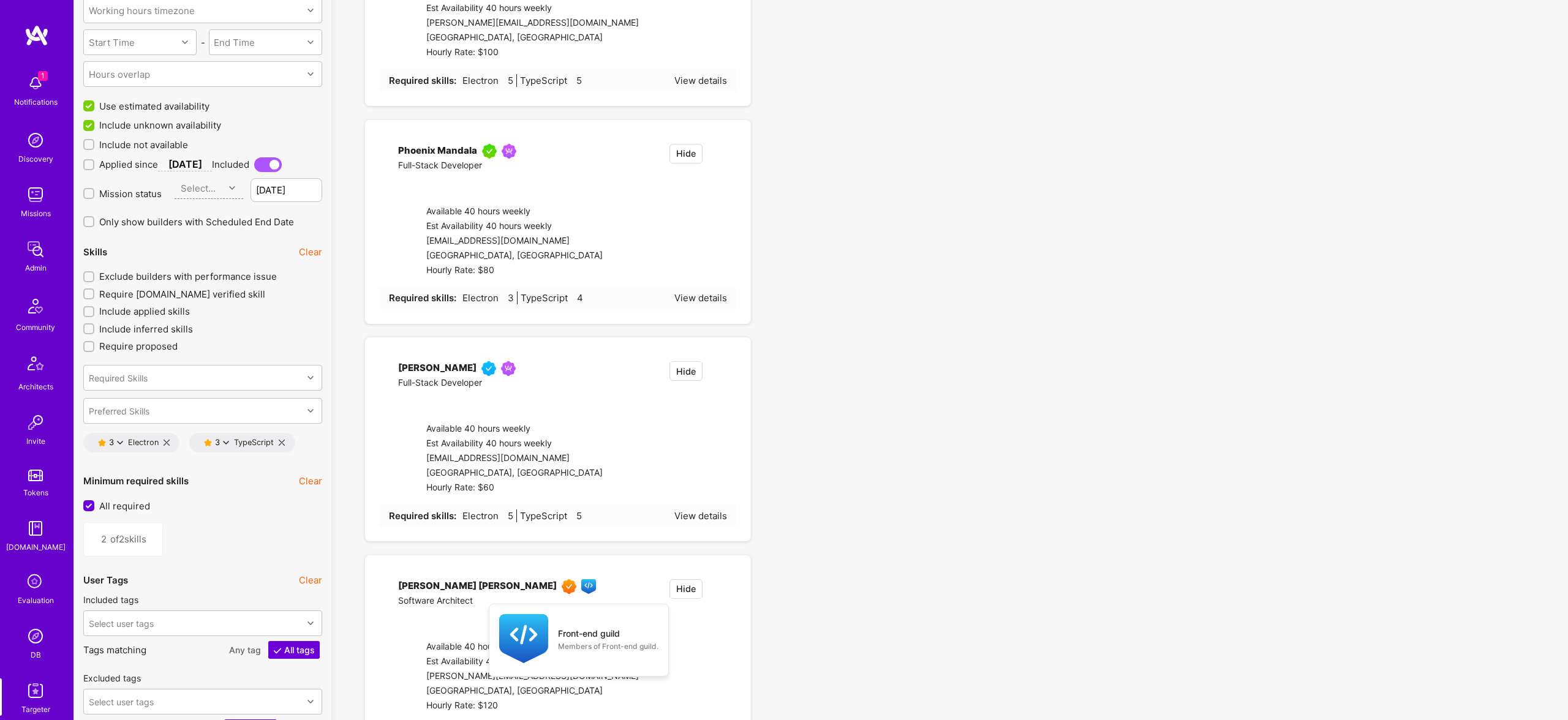
type input "1"
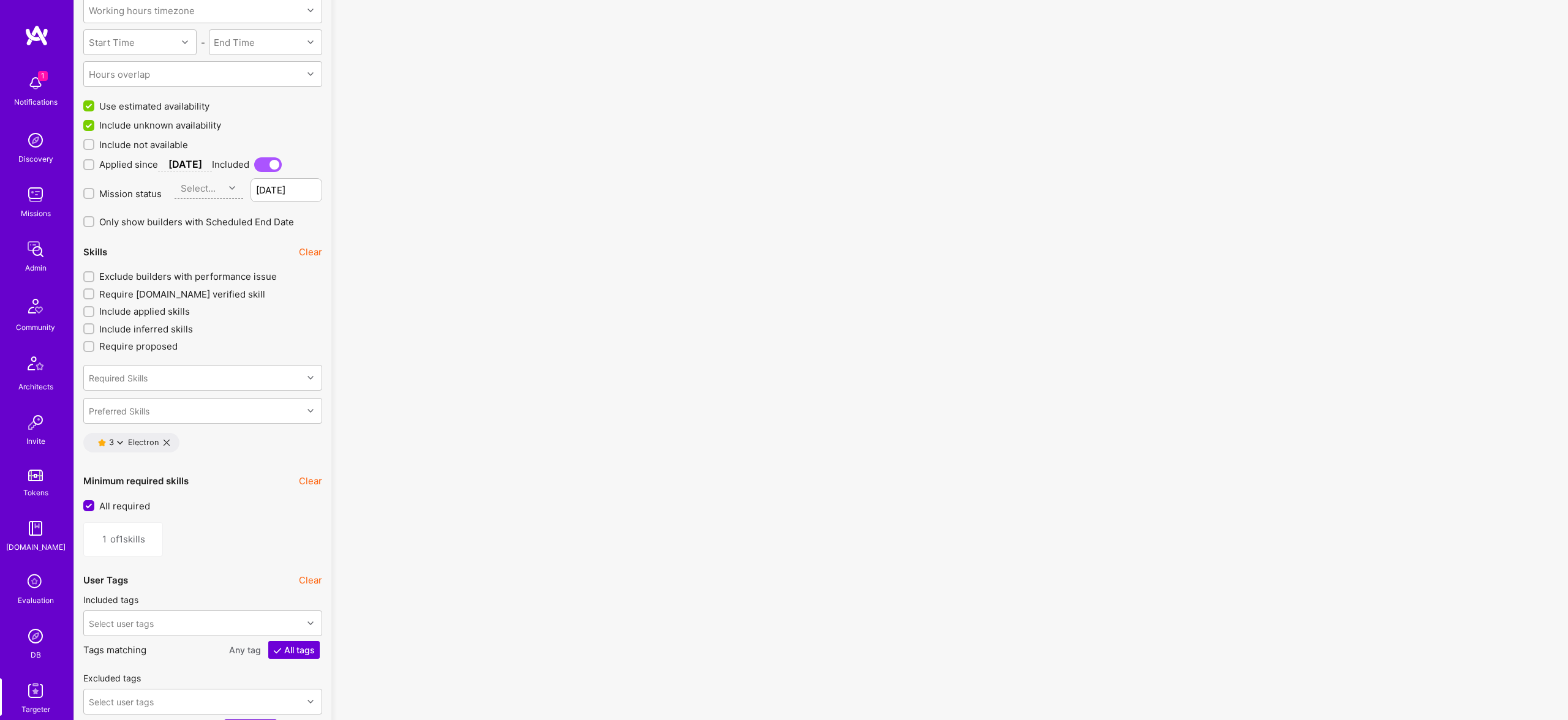
click at [117, 441] on icon at bounding box center [120, 443] width 6 height 6
click at [148, 550] on button "1 star" at bounding box center [174, 552] width 92 height 26
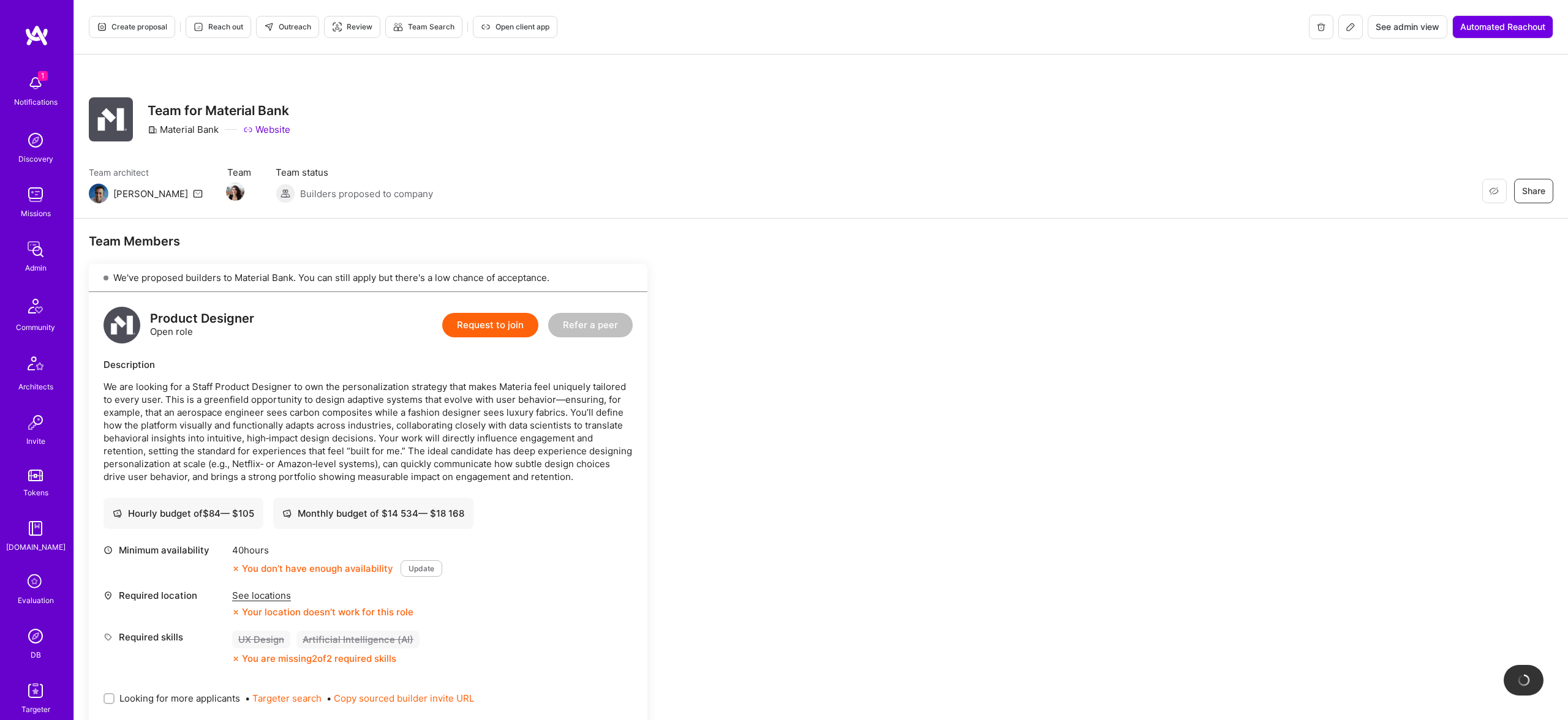
click at [1352, 31] on icon at bounding box center [1350, 26] width 10 height 10
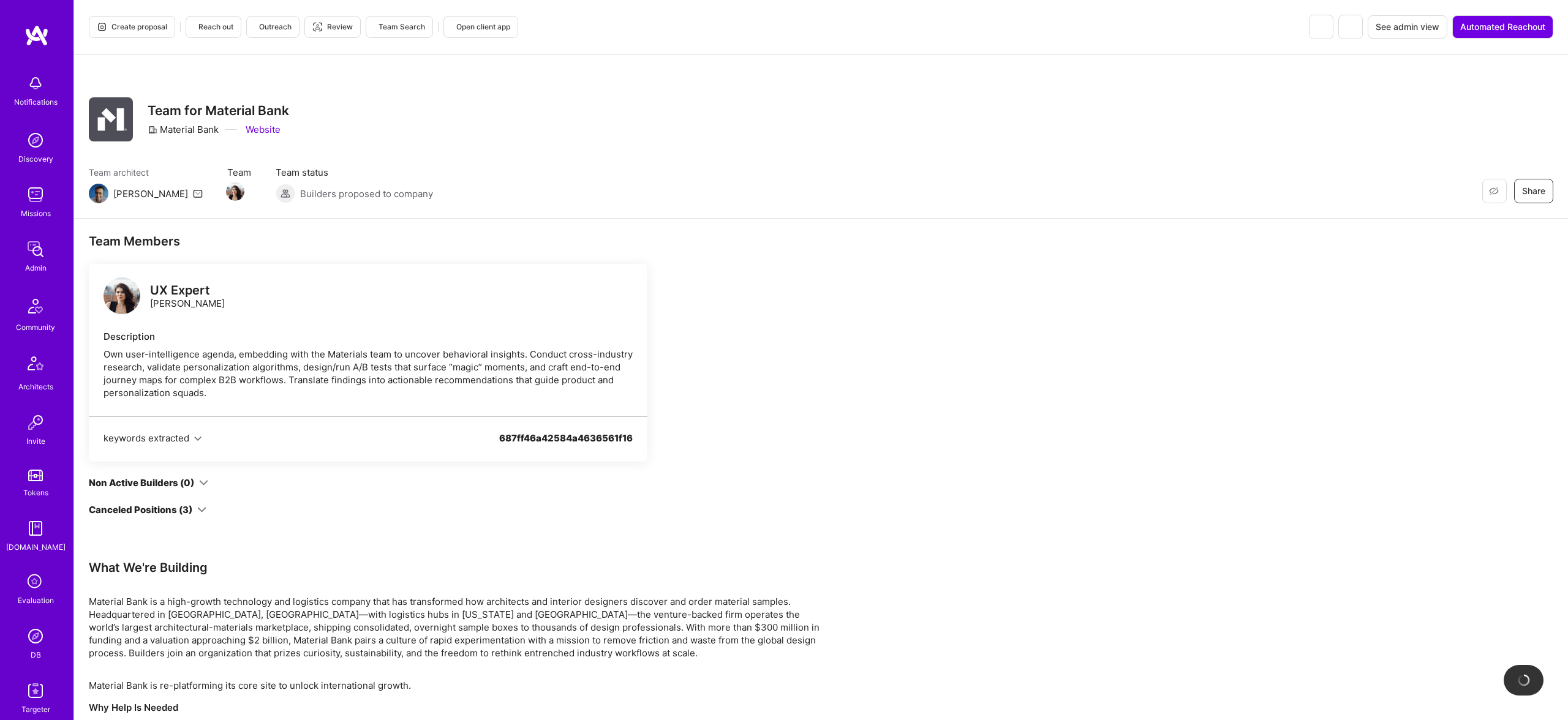
scroll to position [1, 0]
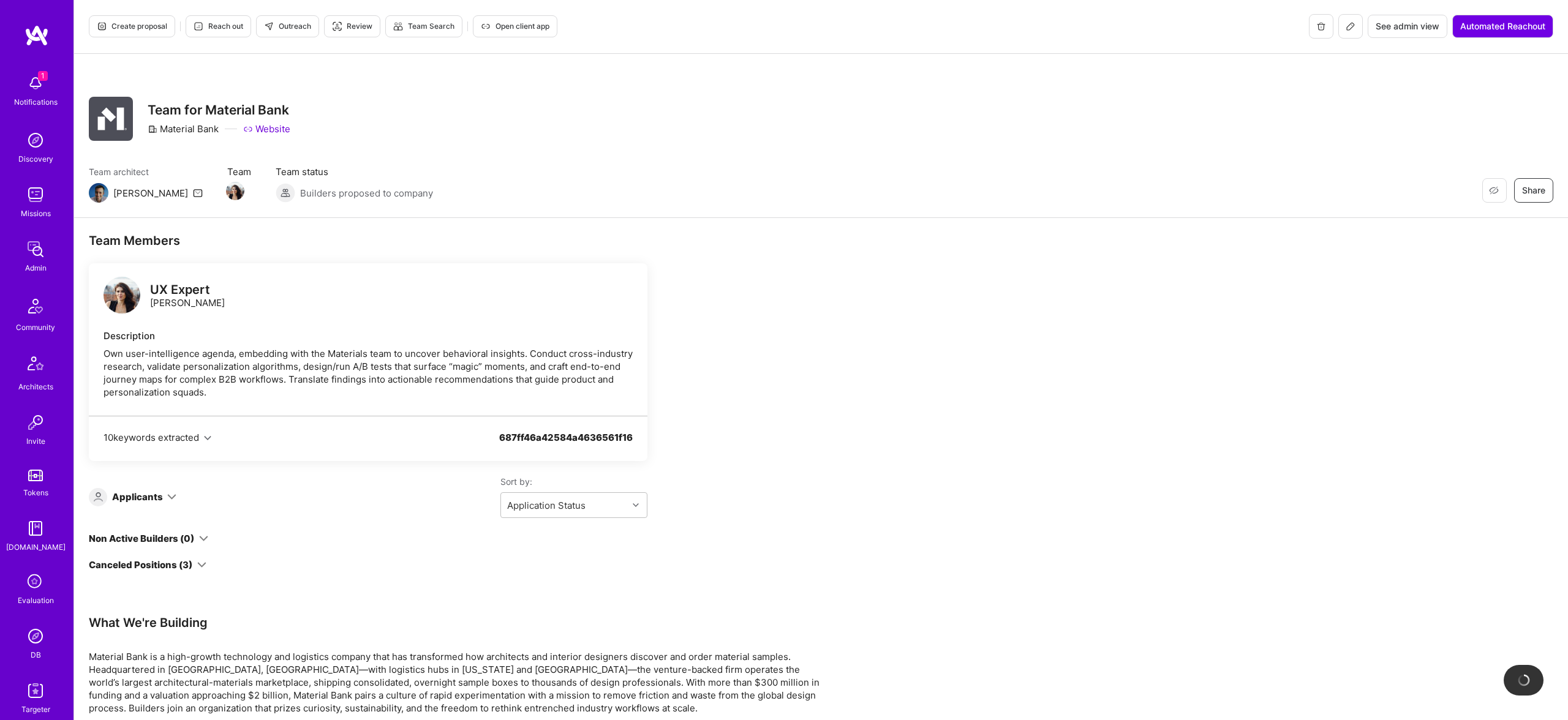
click at [192, 561] on div "Canceled Positions (3)" at bounding box center [147, 565] width 118 height 13
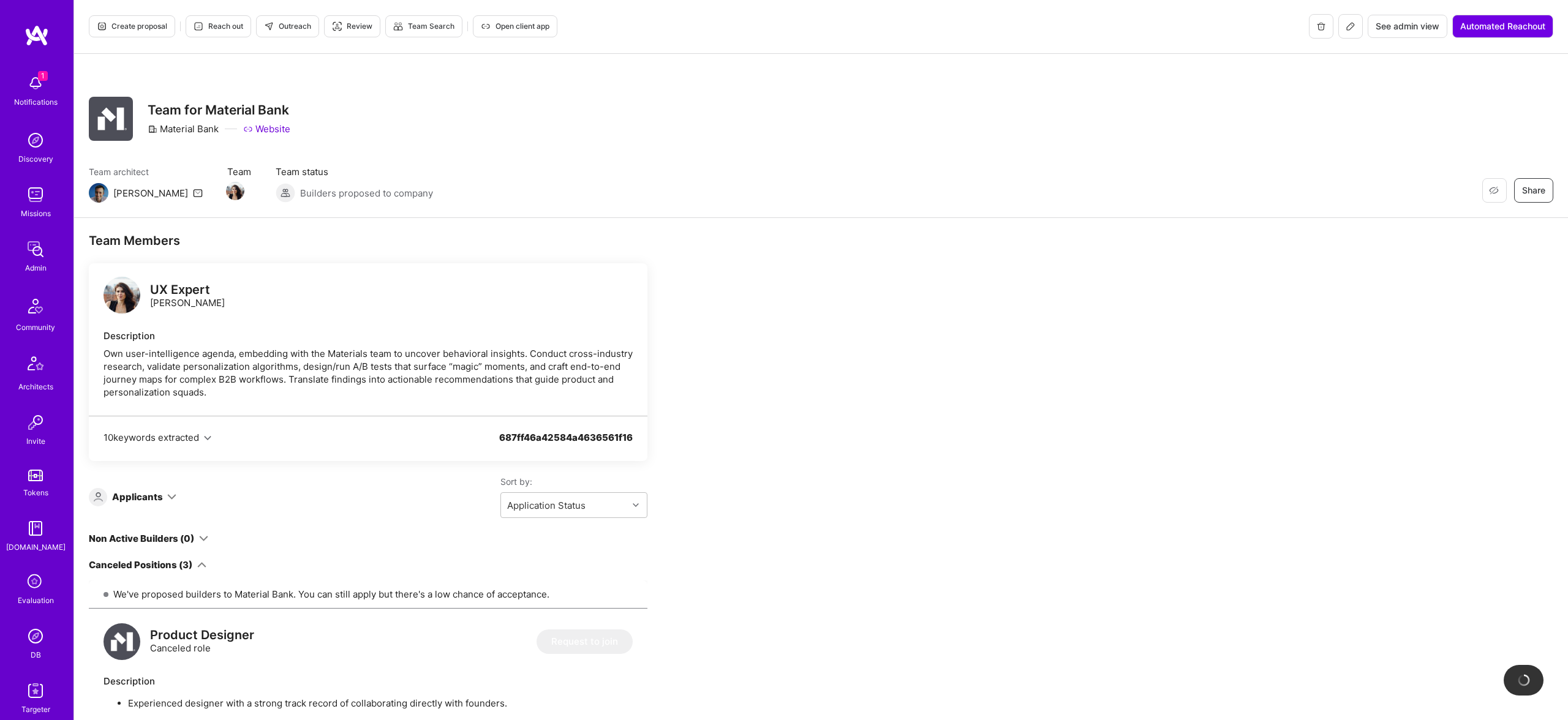
scroll to position [543, 0]
